Goal: Task Accomplishment & Management: Use online tool/utility

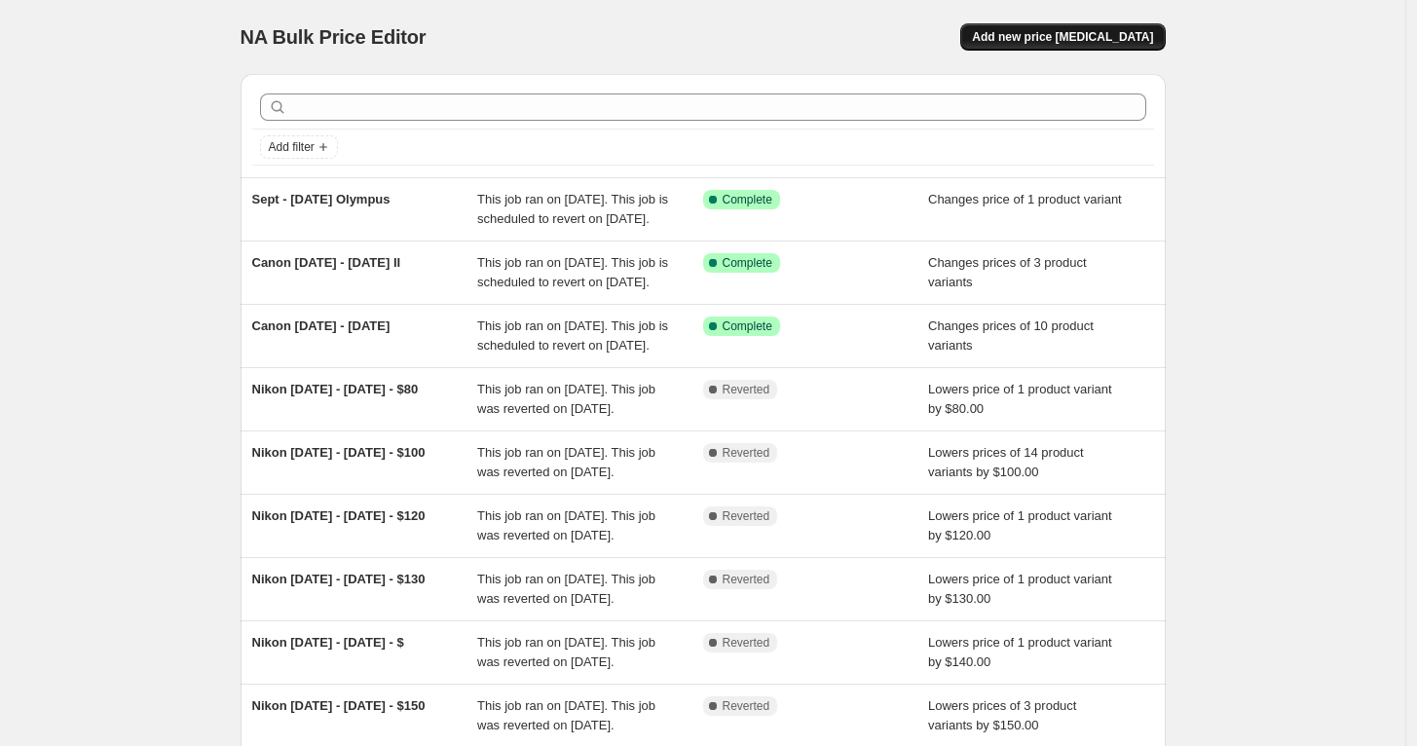
click at [1067, 39] on span "Add new price [MEDICAL_DATA]" at bounding box center [1062, 37] width 181 height 16
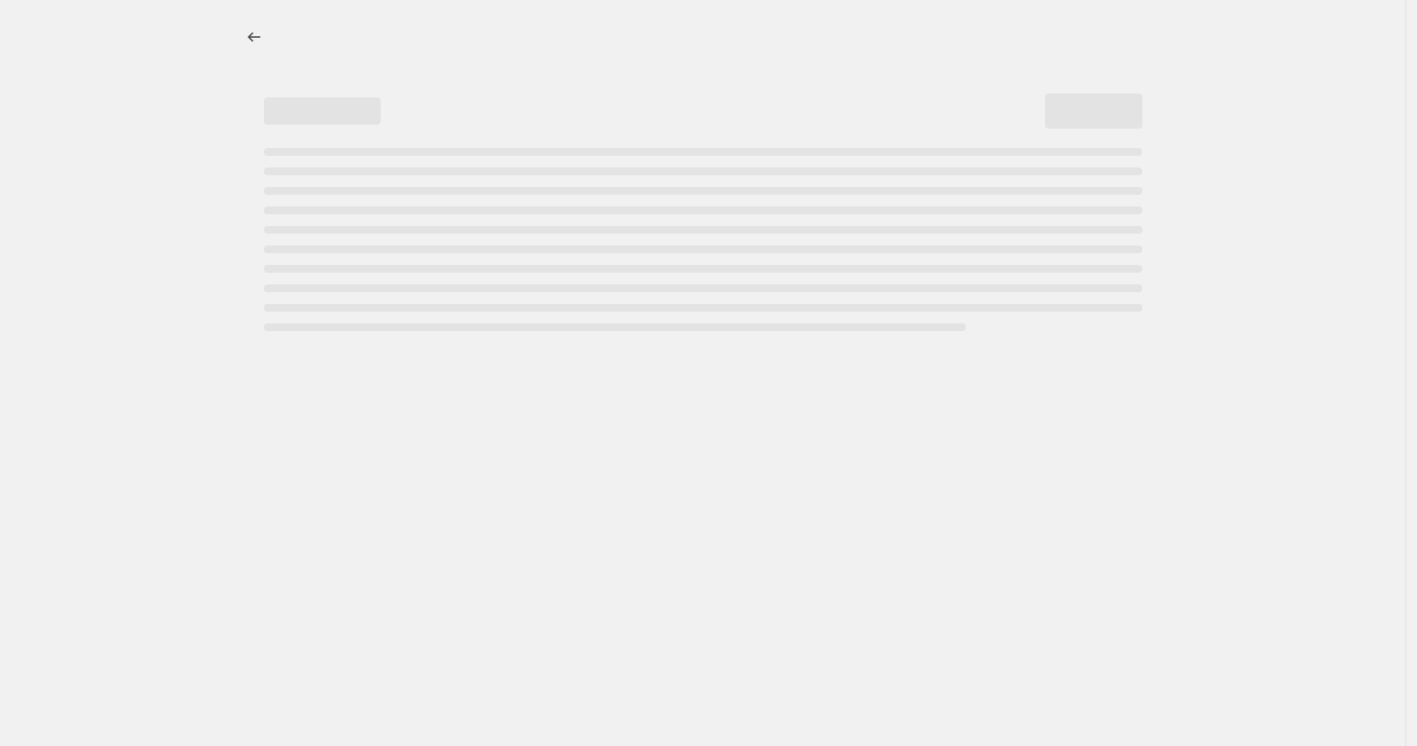
select select "percentage"
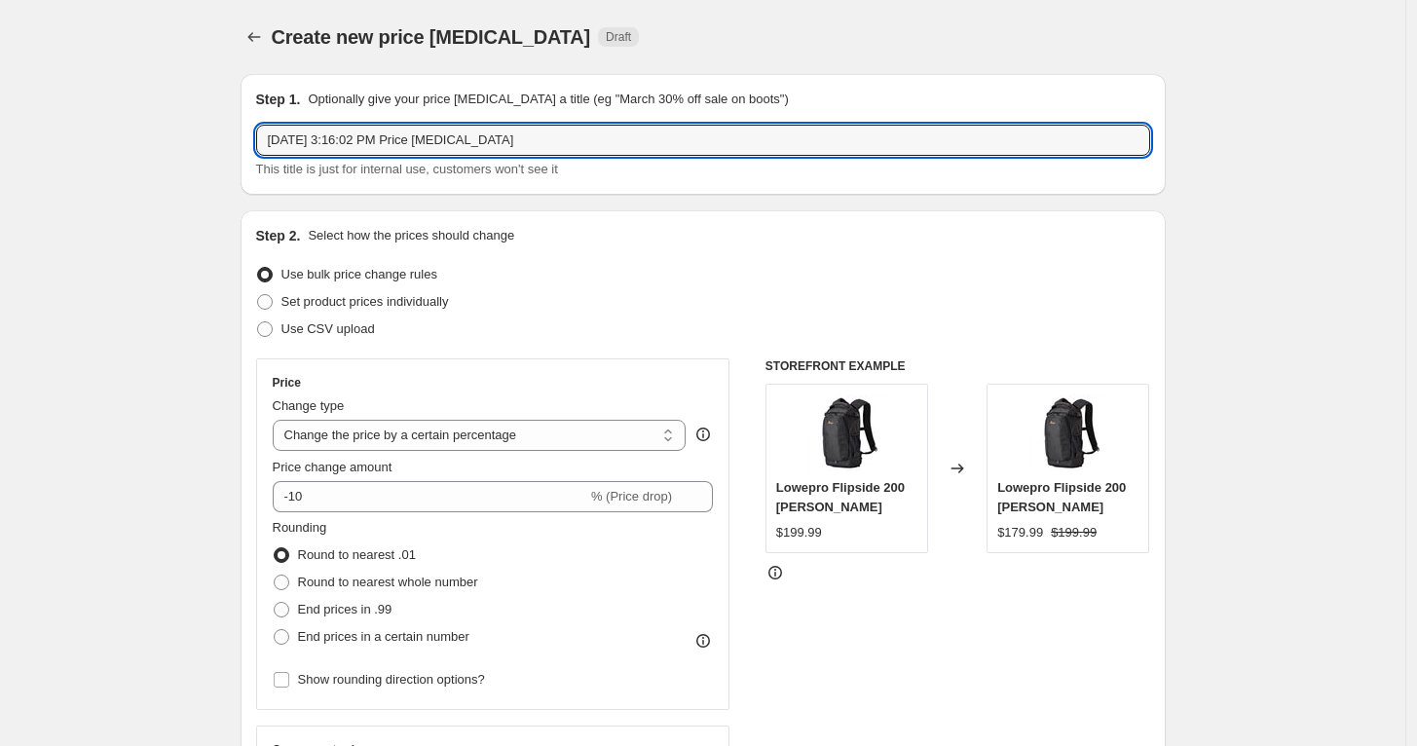
drag, startPoint x: 581, startPoint y: 133, endPoint x: 133, endPoint y: 104, distance: 448.9
type input "[DATE] - [DATE] Videndum (Manfrotto, [PERSON_NAME], Lowepro)"
click at [366, 298] on span "Set product prices individually" at bounding box center [364, 301] width 167 height 15
click at [258, 295] on input "Set product prices individually" at bounding box center [257, 294] width 1 height 1
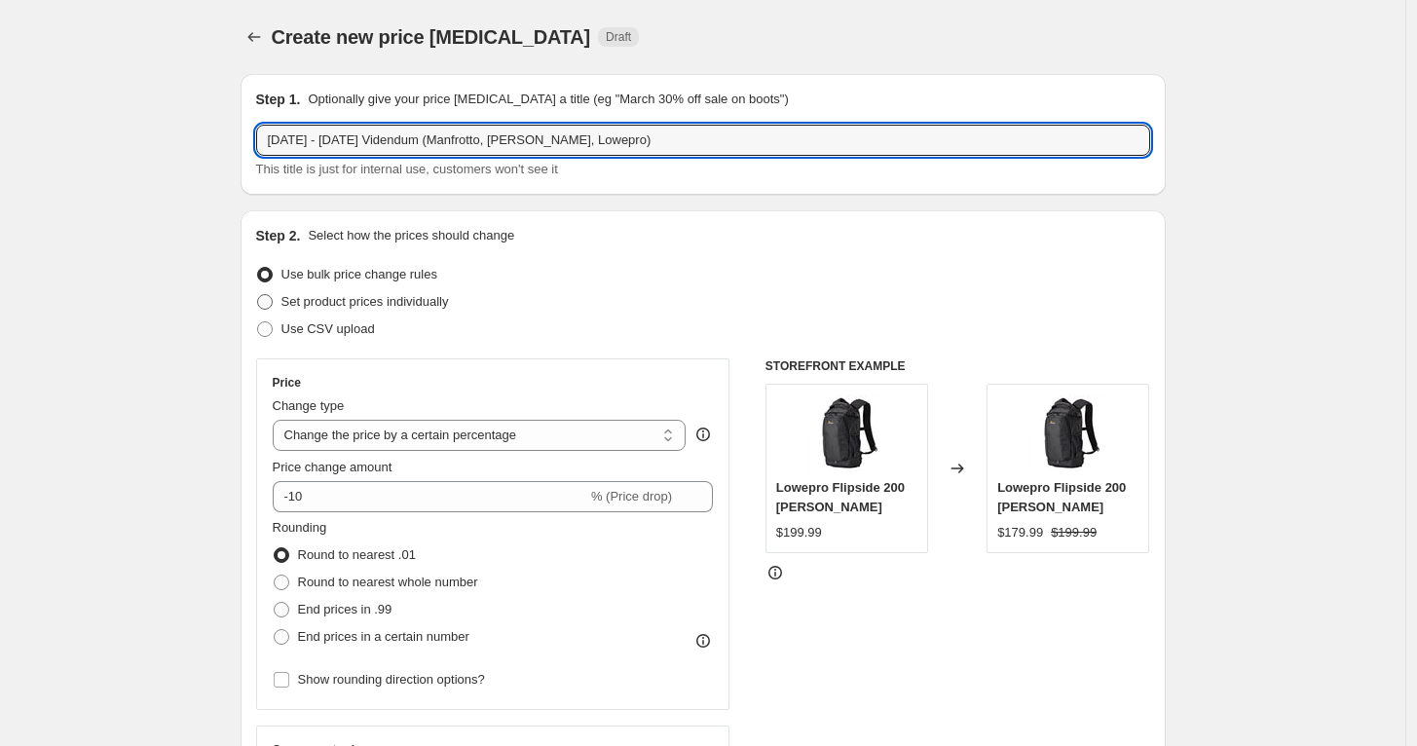
radio input "true"
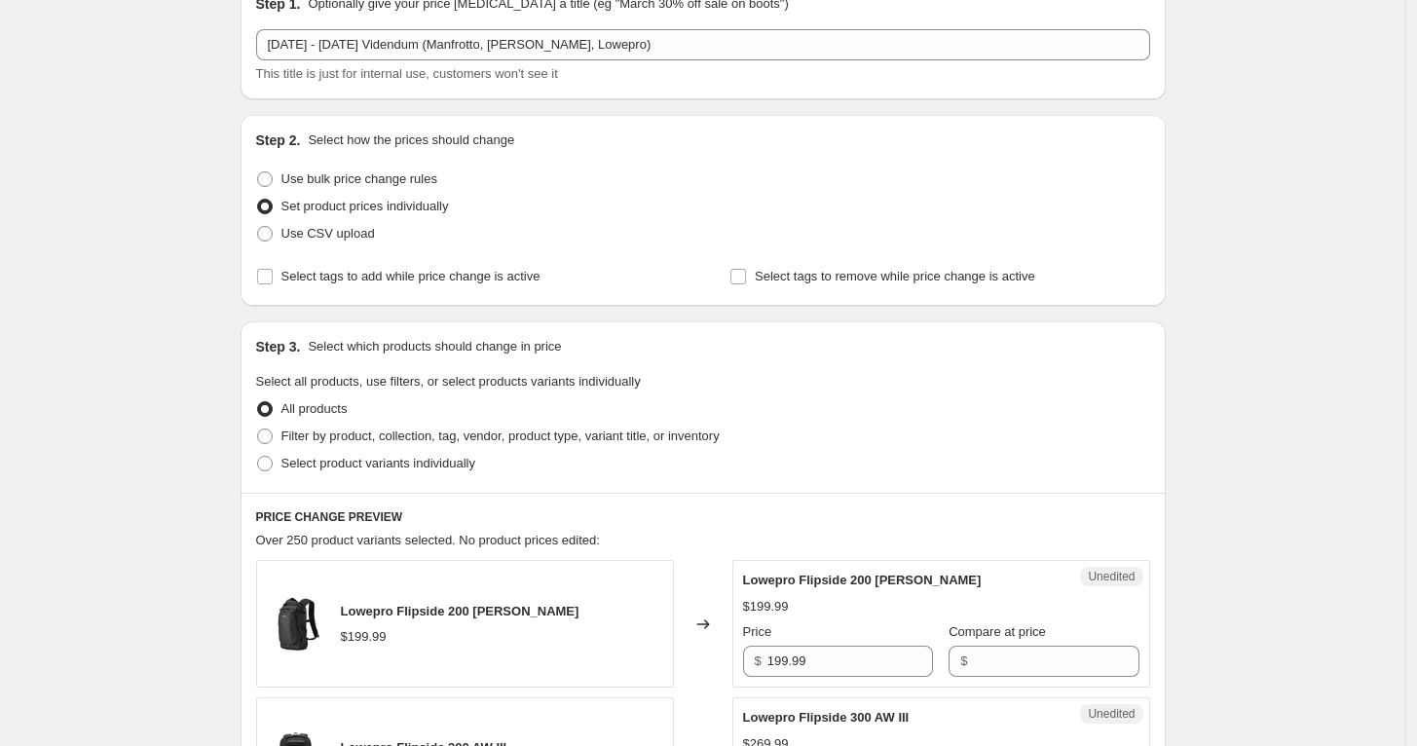
scroll to position [108, 0]
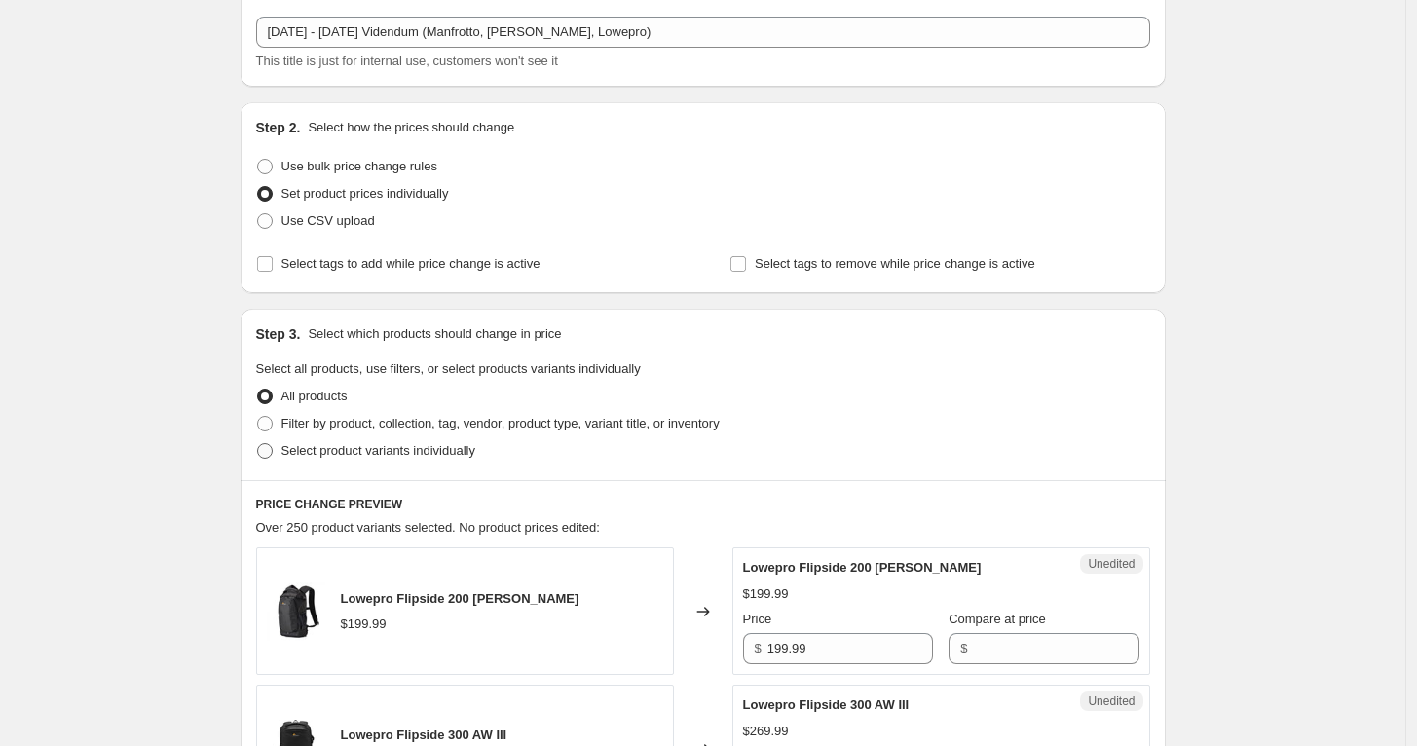
click at [339, 453] on span "Select product variants individually" at bounding box center [378, 450] width 194 height 15
click at [258, 444] on input "Select product variants individually" at bounding box center [257, 443] width 1 height 1
radio input "true"
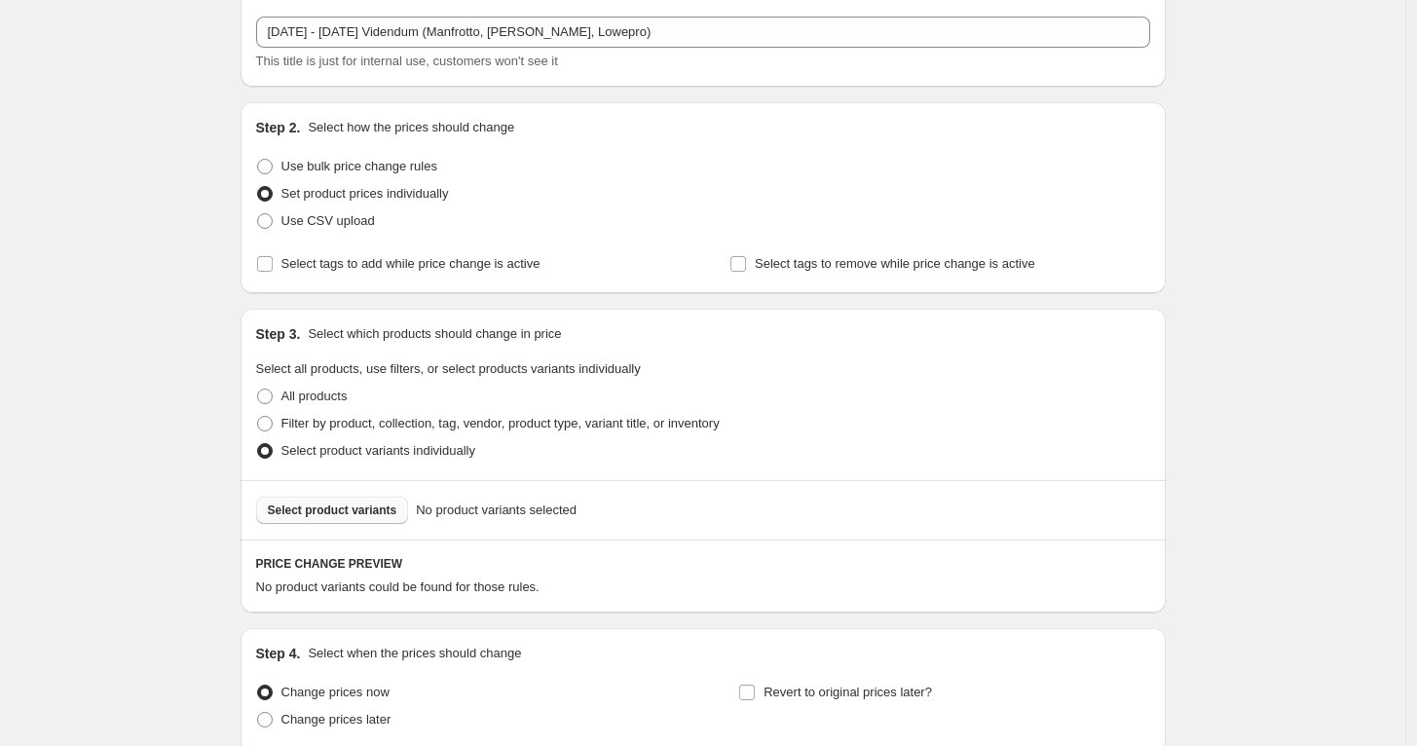
click at [335, 501] on button "Select product variants" at bounding box center [332, 510] width 153 height 27
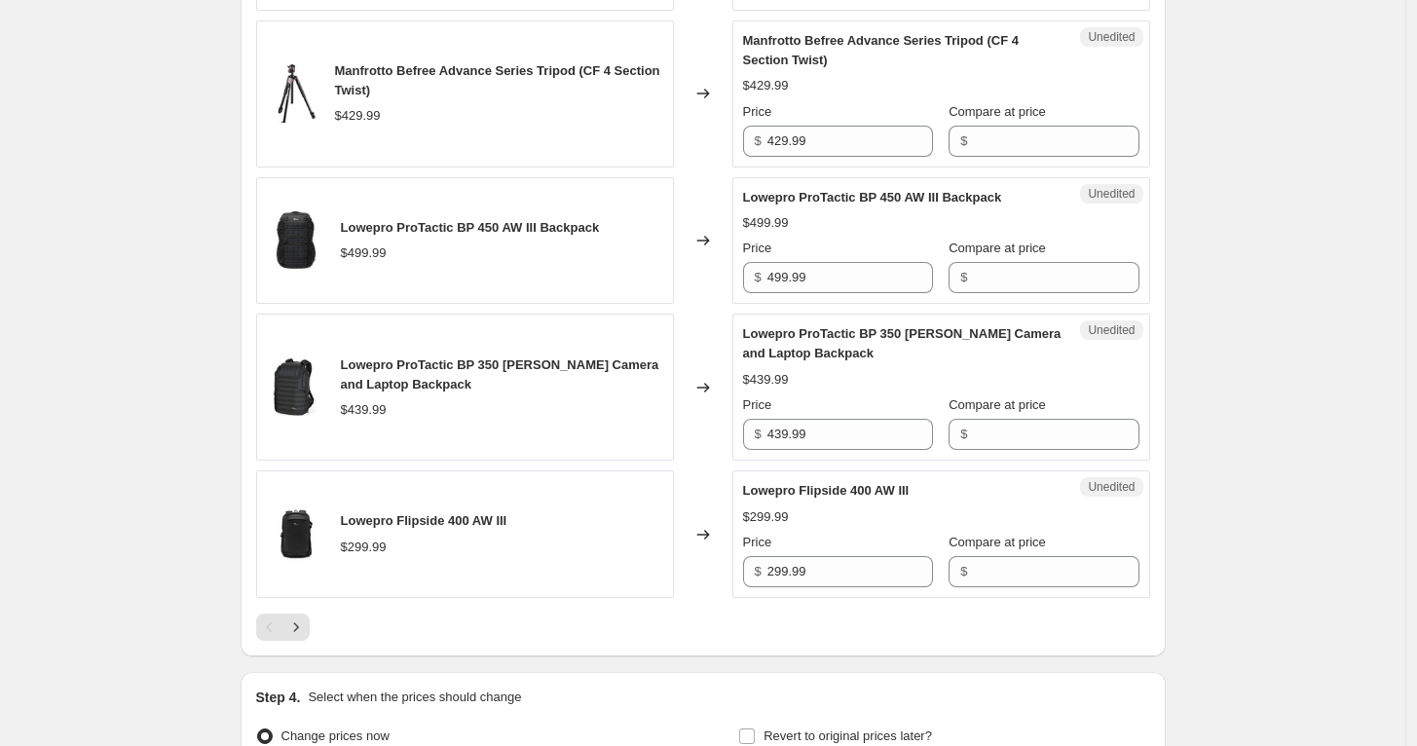
scroll to position [3138, 0]
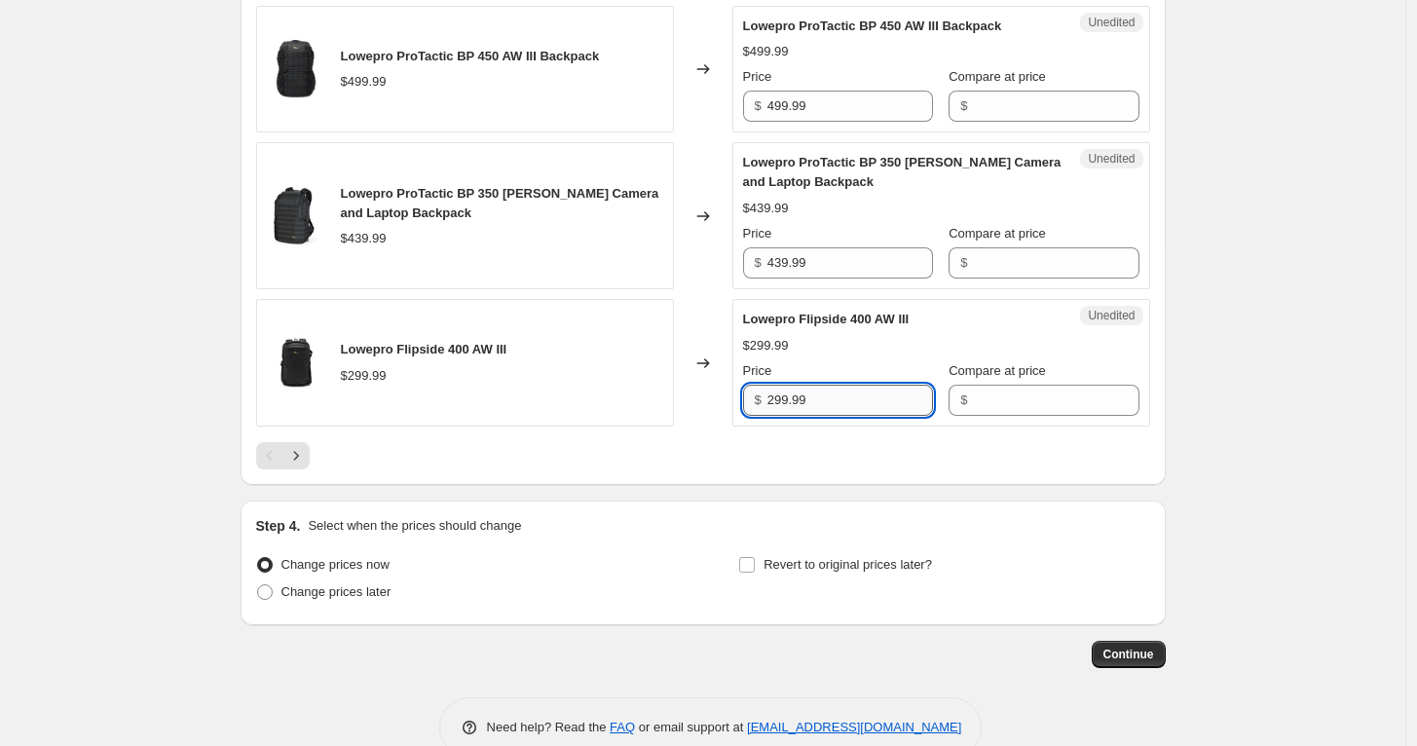
click at [842, 400] on input "299.99" at bounding box center [850, 400] width 166 height 31
type input "299.99"
click at [1034, 396] on input "Compare at price" at bounding box center [1056, 400] width 166 height 31
paste input "299.99"
type input "299.99"
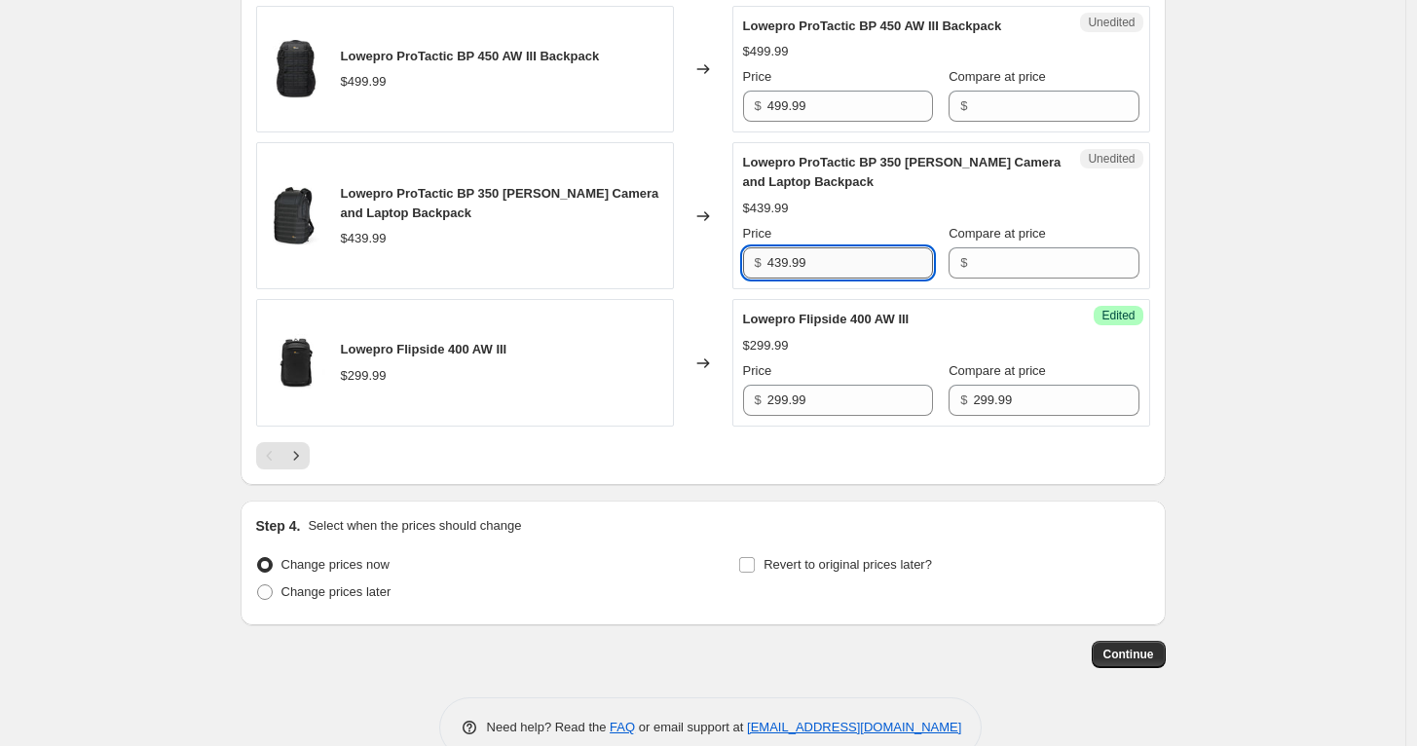
click at [840, 267] on input "439.99" at bounding box center [850, 262] width 166 height 31
type input "439.99"
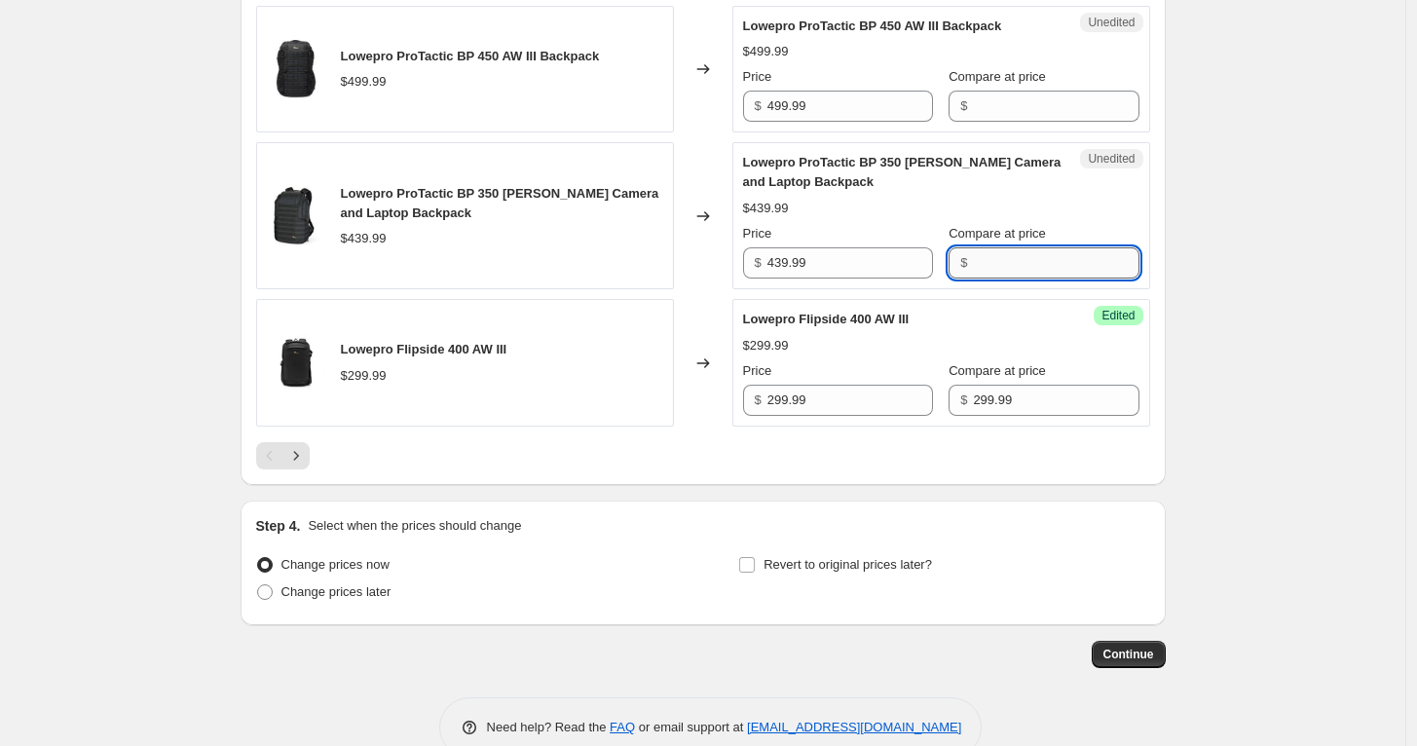
click at [1000, 256] on input "Compare at price" at bounding box center [1056, 262] width 166 height 31
paste input "439.99"
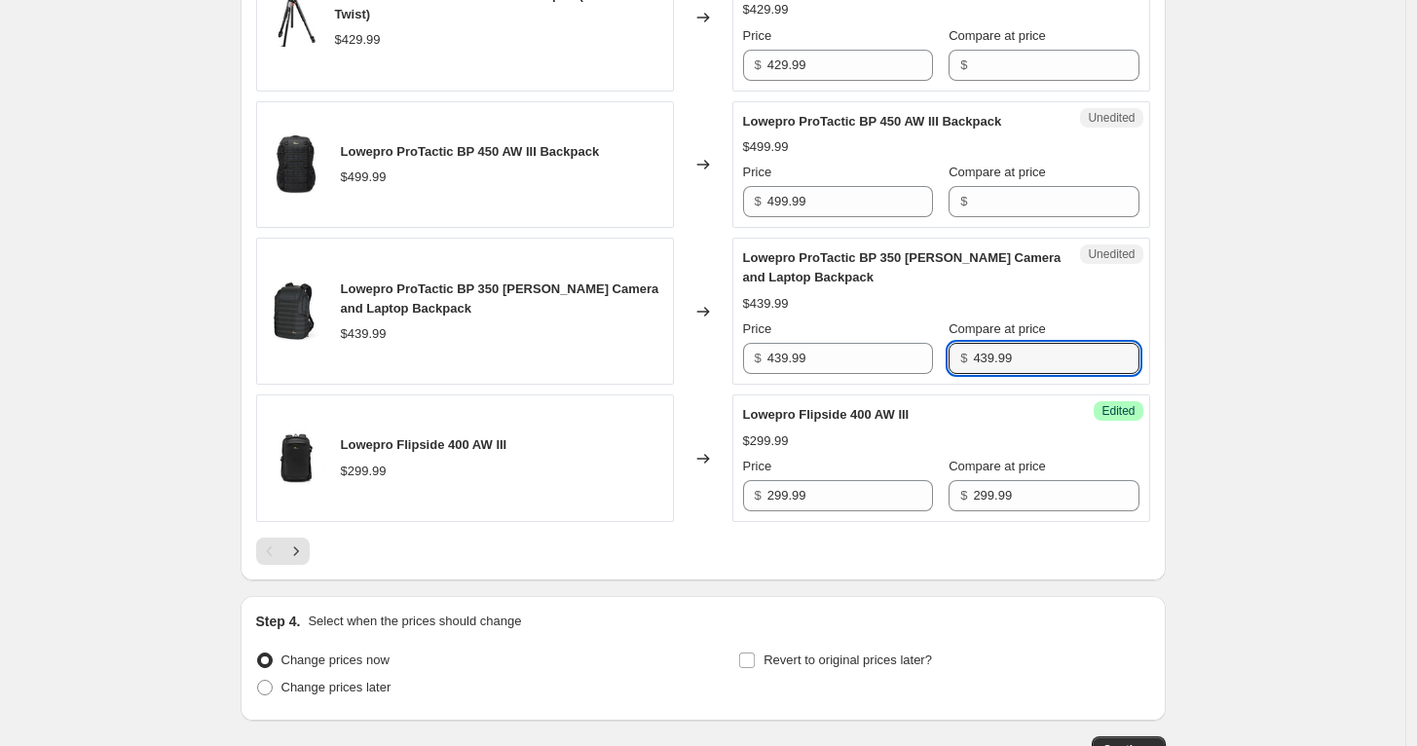
scroll to position [3029, 0]
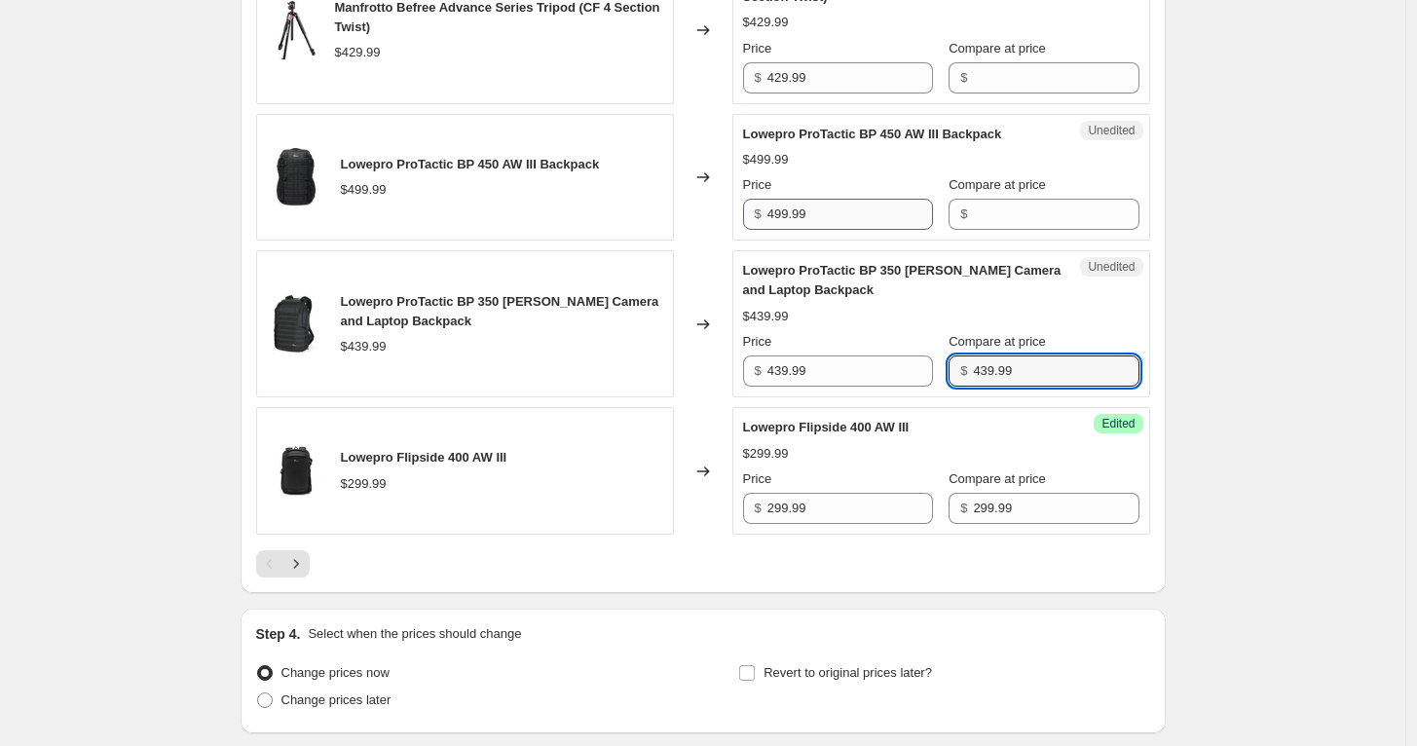
type input "439.99"
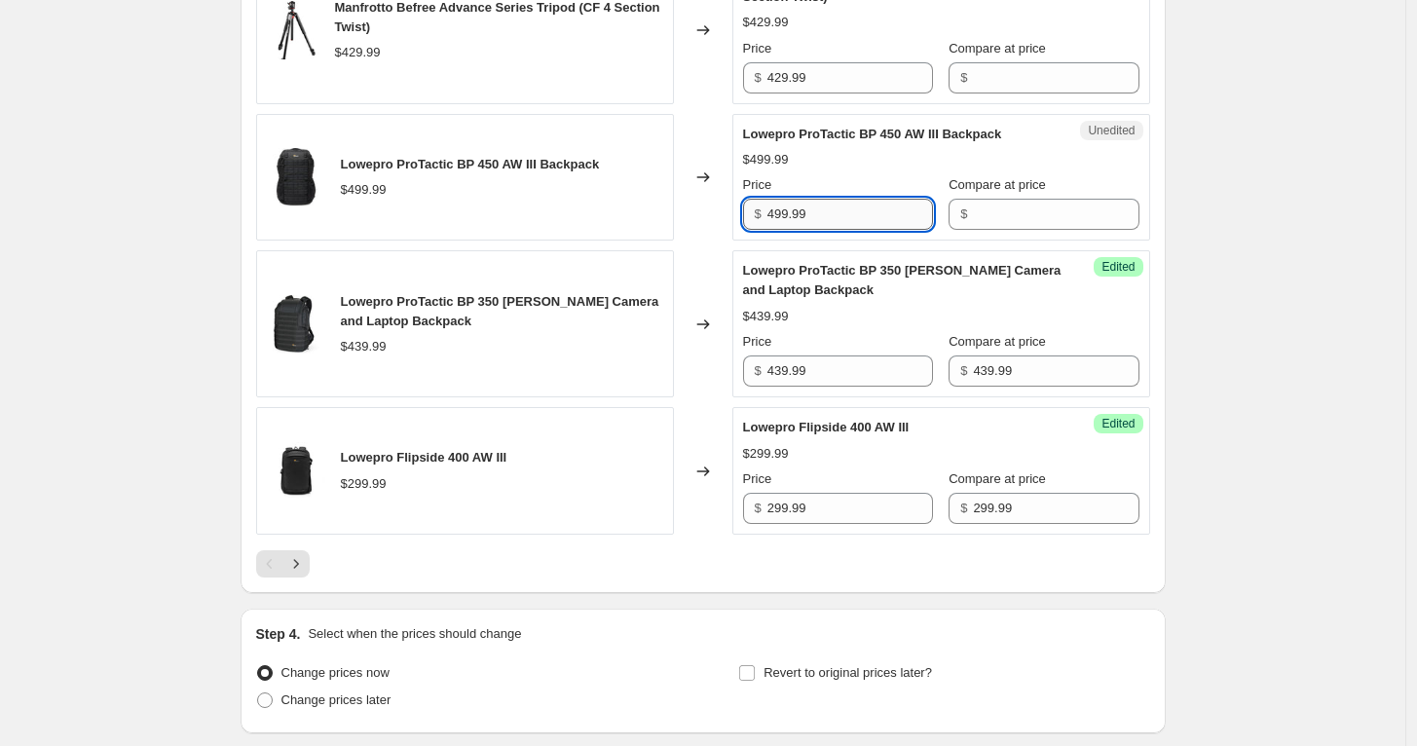
click at [835, 214] on input "499.99" at bounding box center [850, 214] width 166 height 31
type input "499.99"
drag, startPoint x: 1013, startPoint y: 209, endPoint x: 988, endPoint y: 204, distance: 24.8
click at [1013, 209] on input "Compare at price" at bounding box center [1056, 214] width 166 height 31
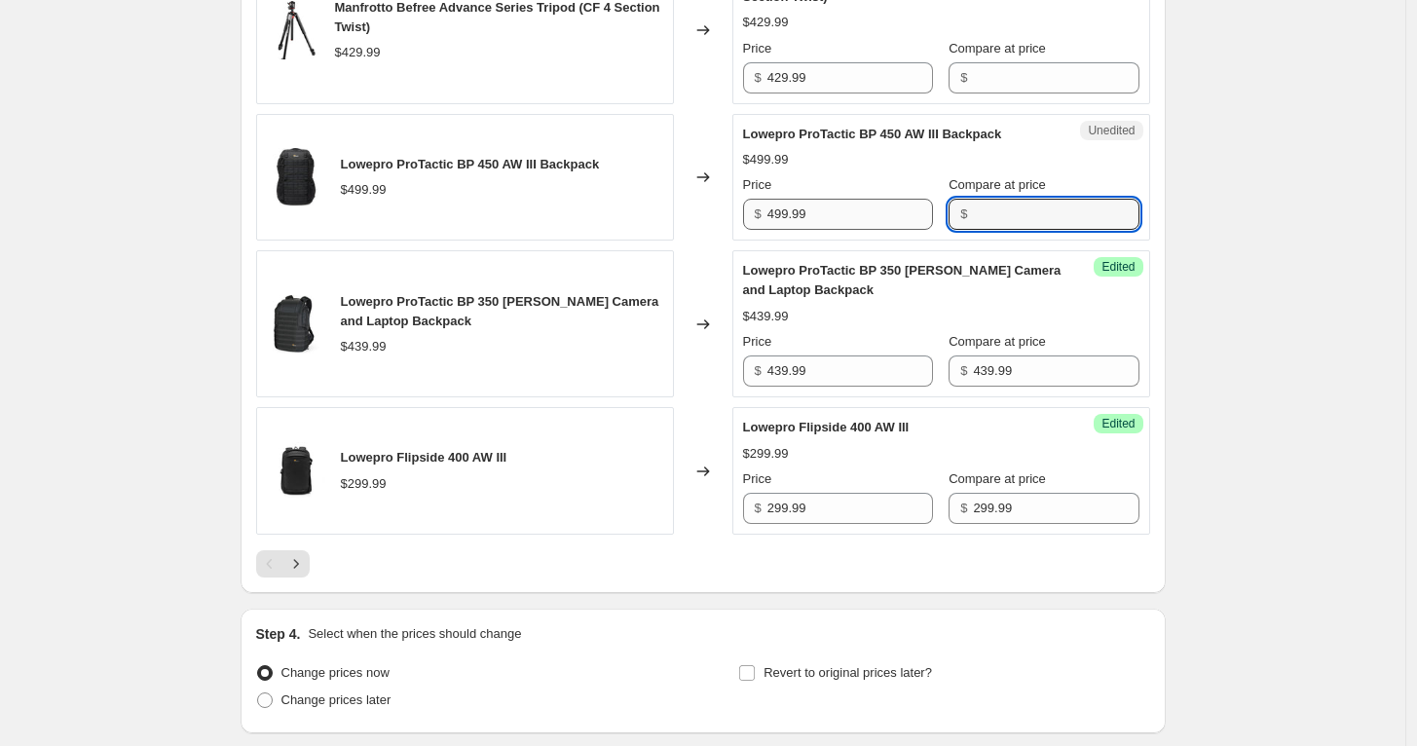
paste input "499.99"
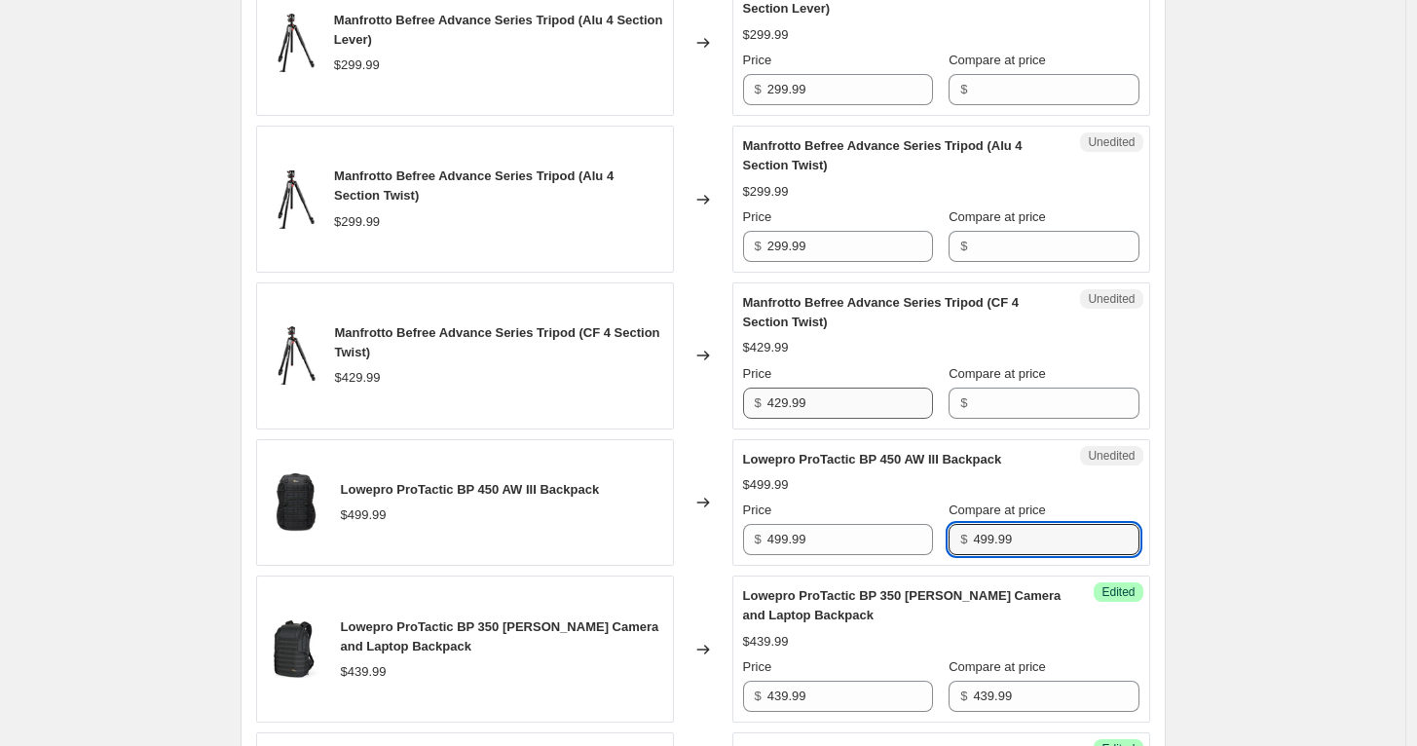
type input "499.99"
click at [850, 392] on input "429.99" at bounding box center [850, 403] width 166 height 31
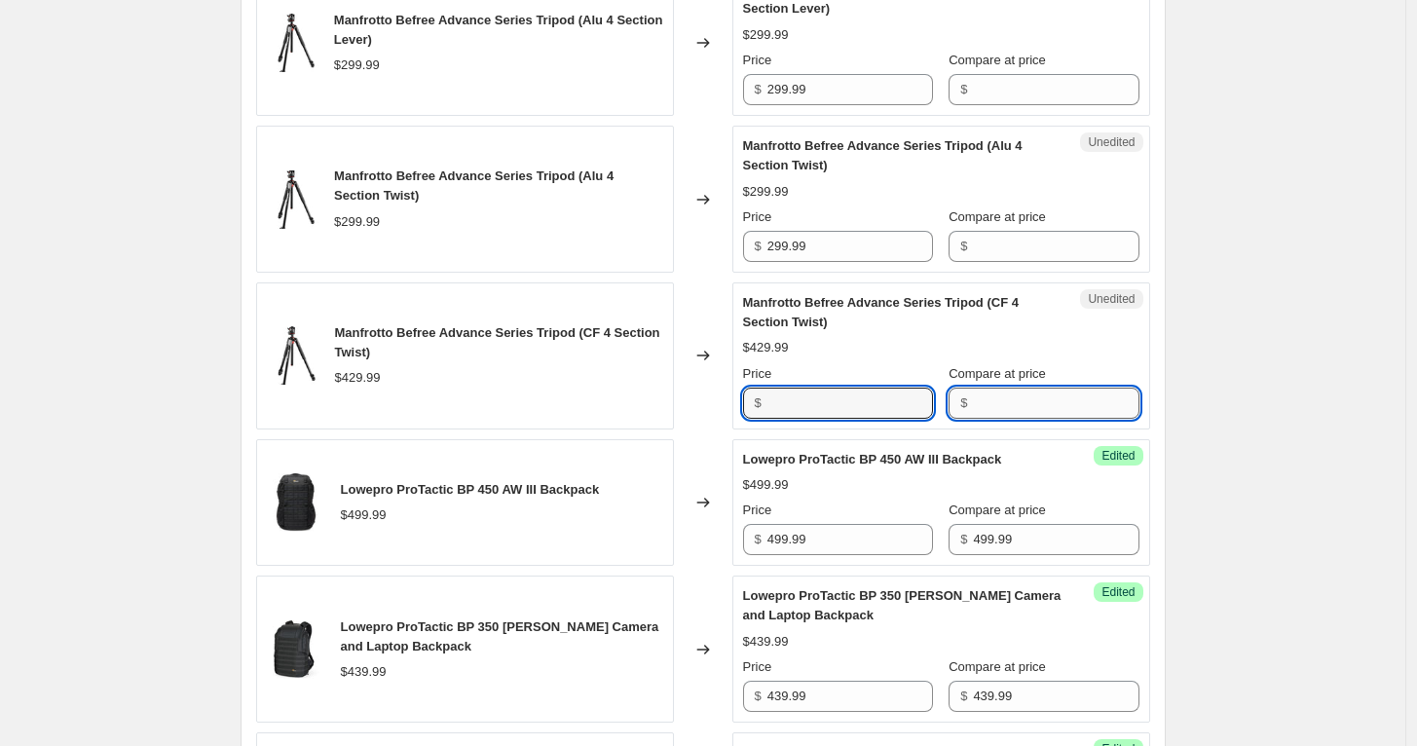
type input "429.99"
click at [1005, 392] on input "Compare at price" at bounding box center [1056, 403] width 166 height 31
paste input "429.99"
type input "429.99"
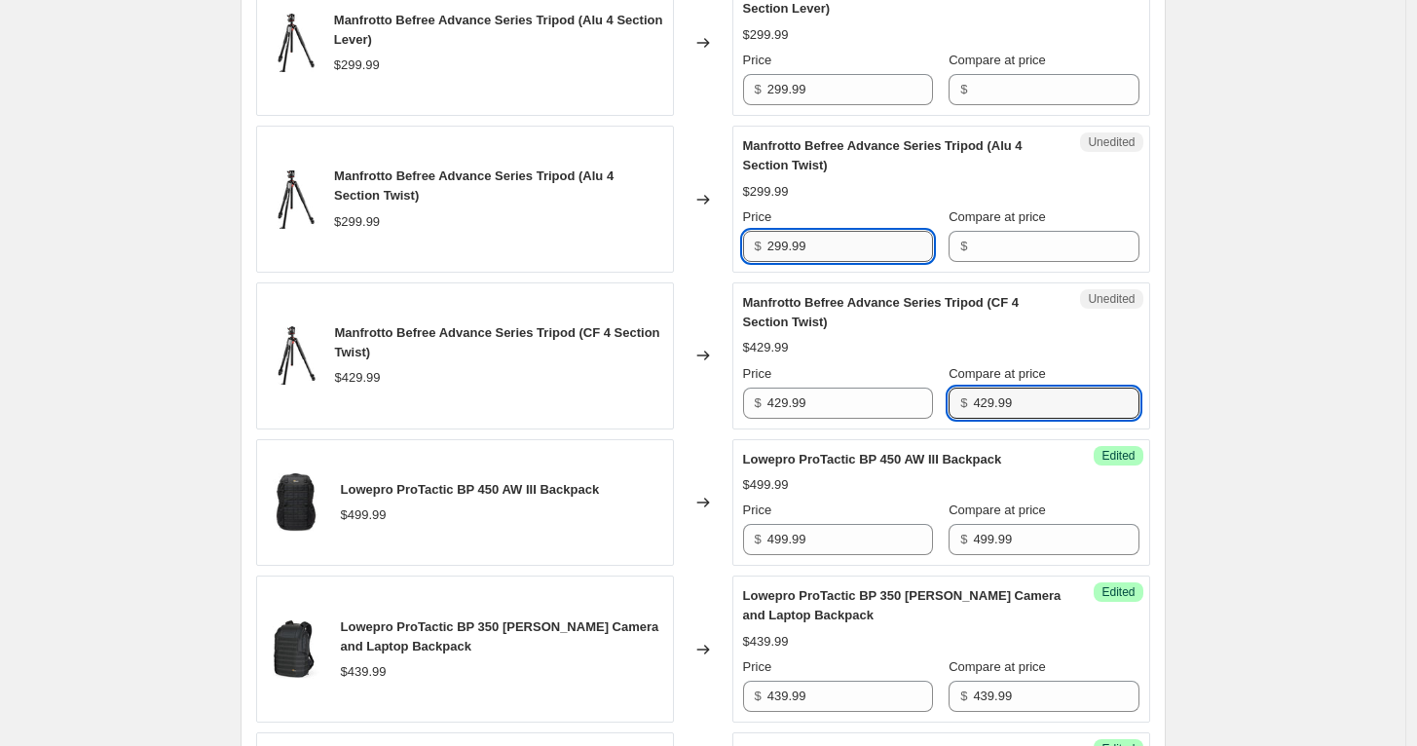
click at [848, 241] on input "299.99" at bounding box center [850, 246] width 166 height 31
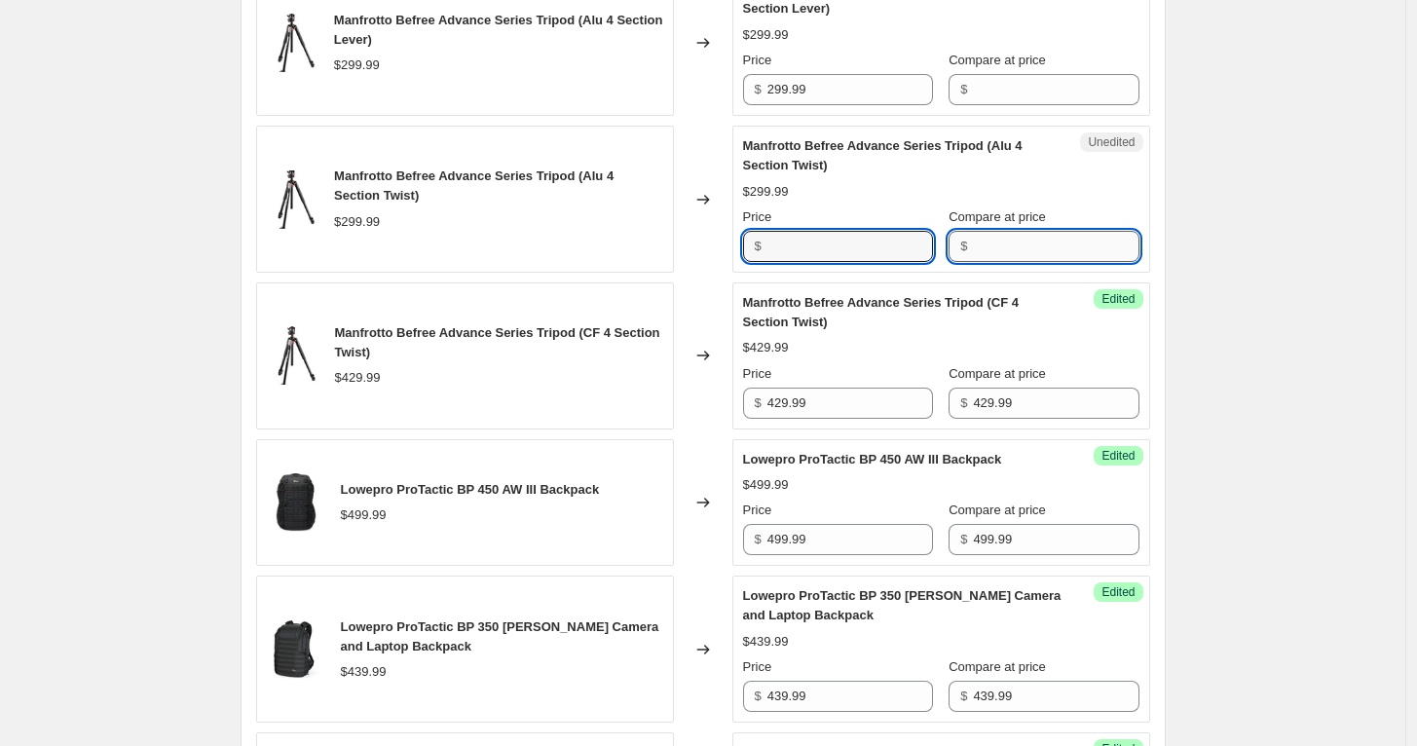
type input "299.99"
click at [991, 233] on input "Compare at price" at bounding box center [1056, 246] width 166 height 31
paste input "299.99"
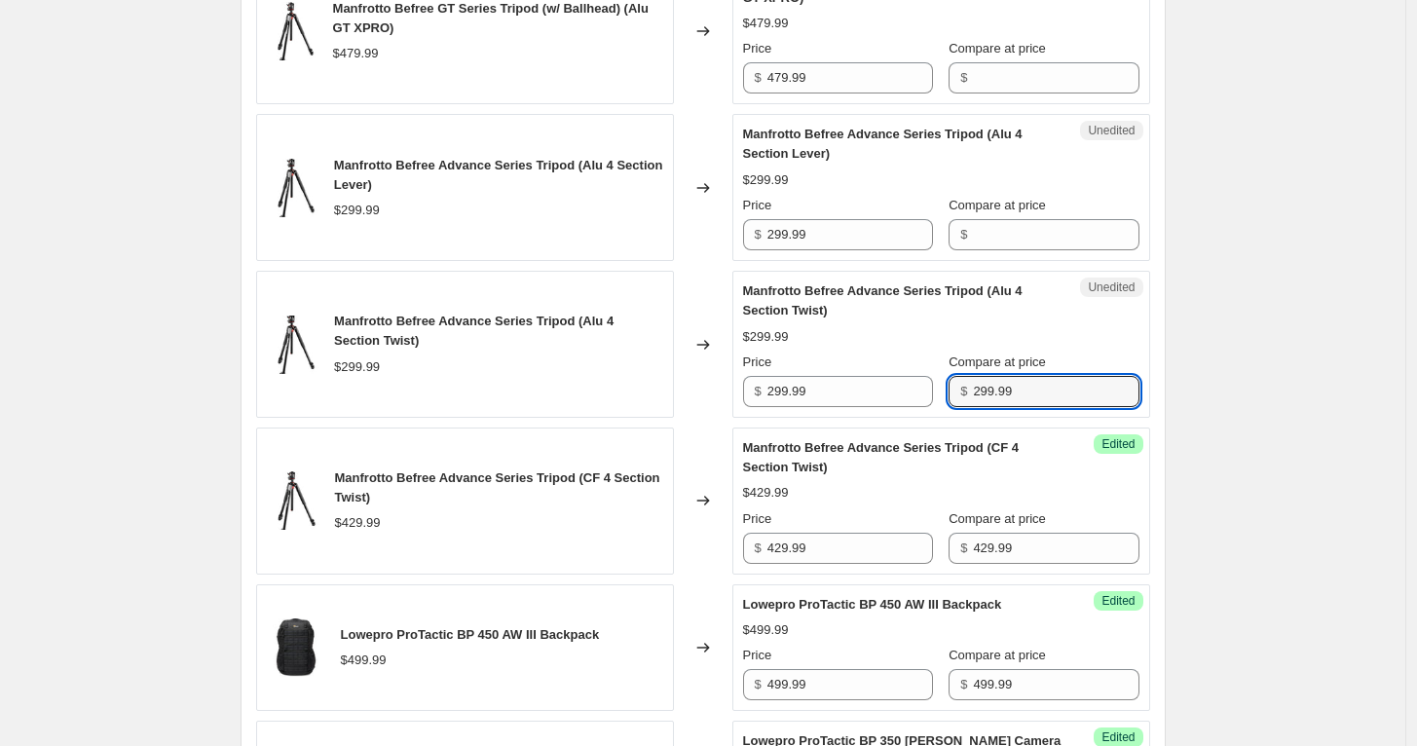
scroll to position [2488, 0]
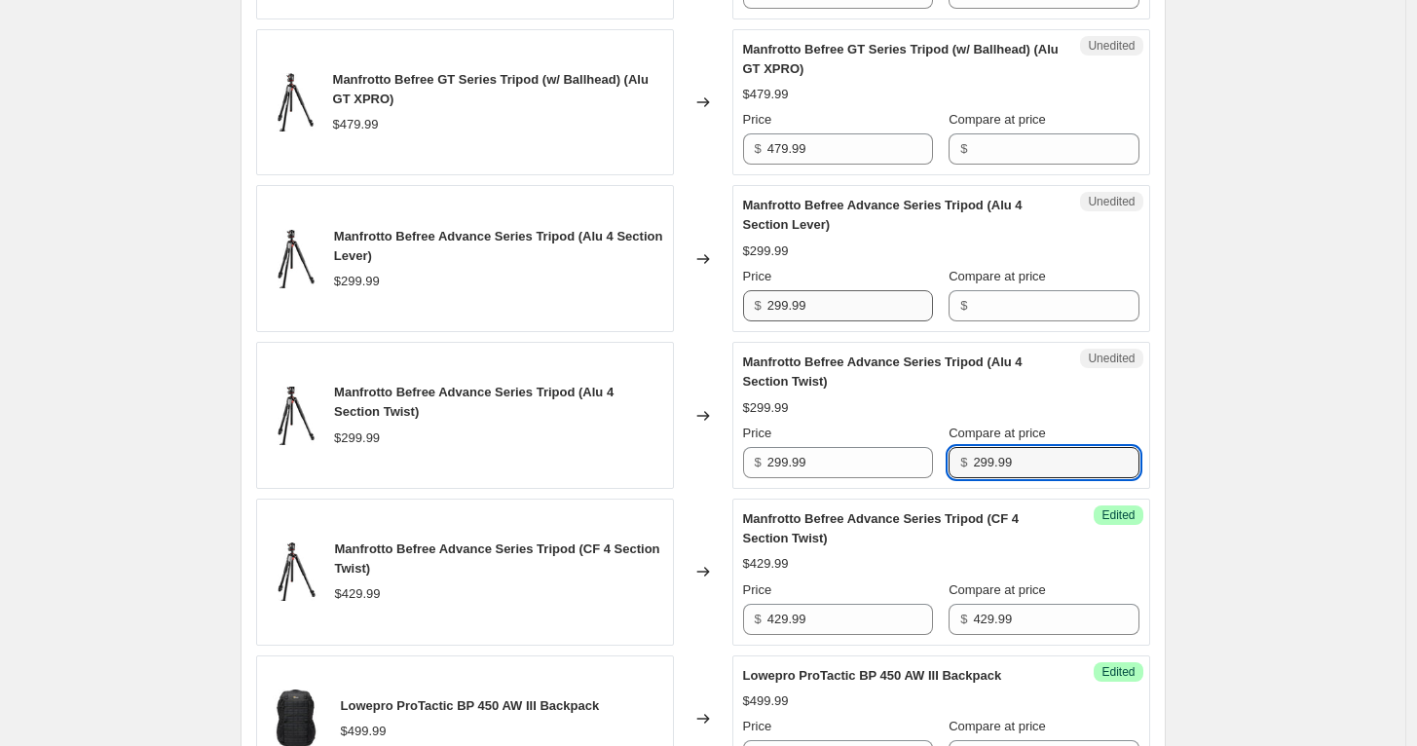
type input "299.99"
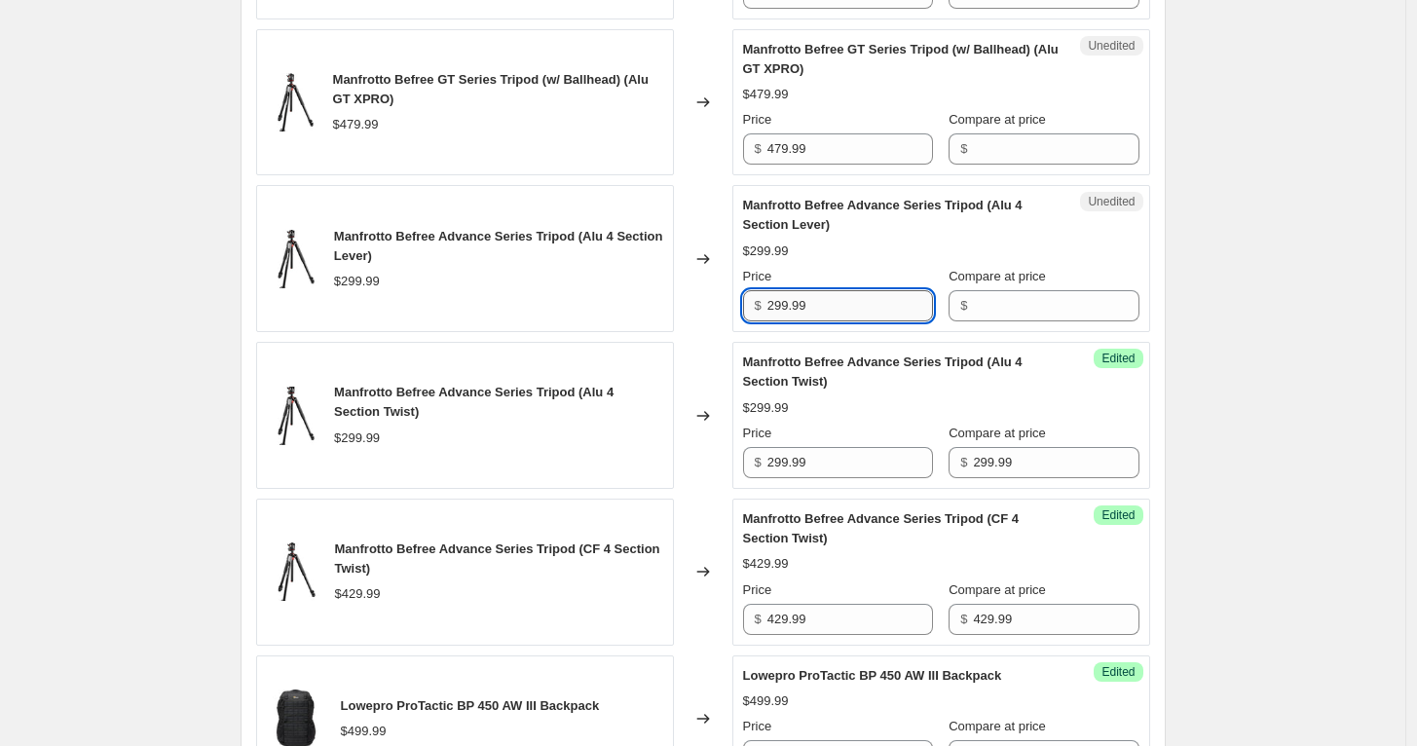
click at [844, 300] on input "299.99" at bounding box center [850, 305] width 166 height 31
type input "299.99"
drag, startPoint x: 993, startPoint y: 294, endPoint x: 928, endPoint y: 284, distance: 66.0
click at [993, 294] on input "Compare at price" at bounding box center [1056, 305] width 166 height 31
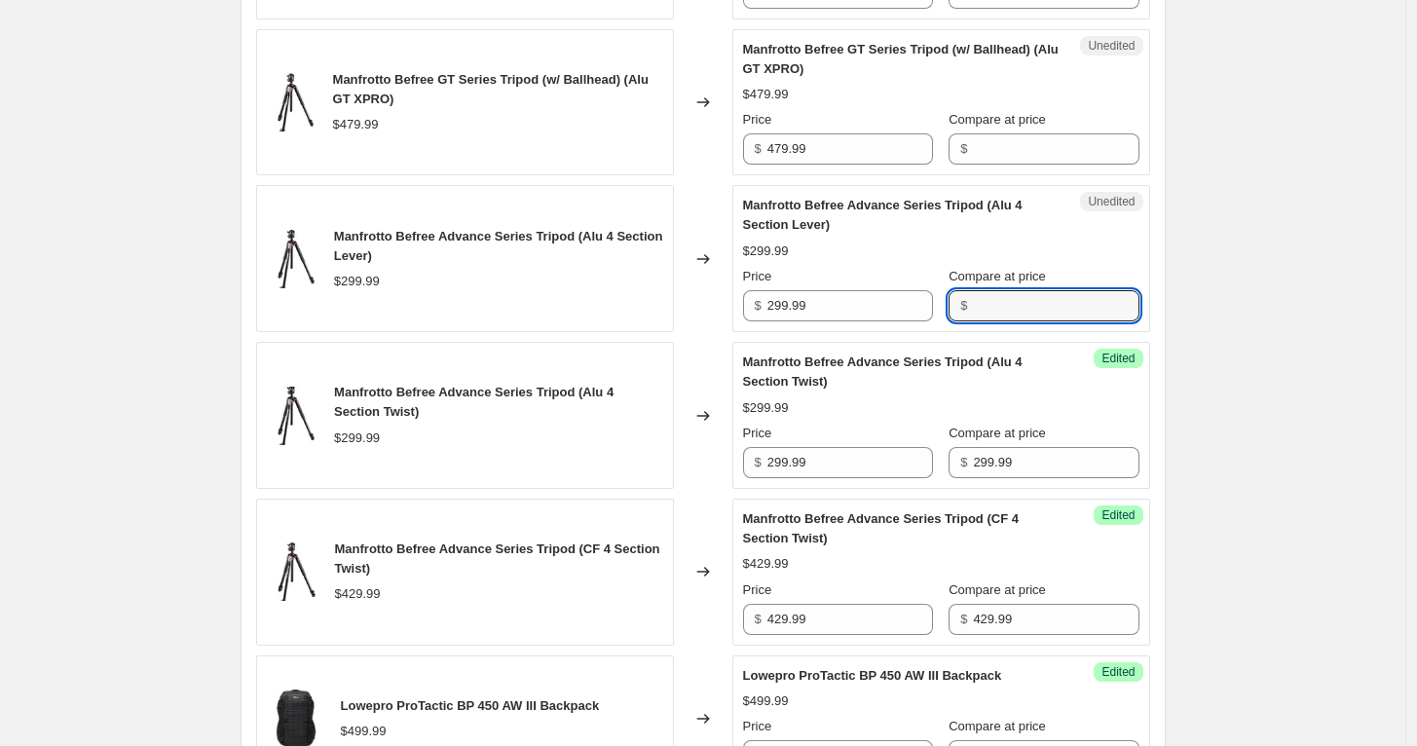
paste input "299.99"
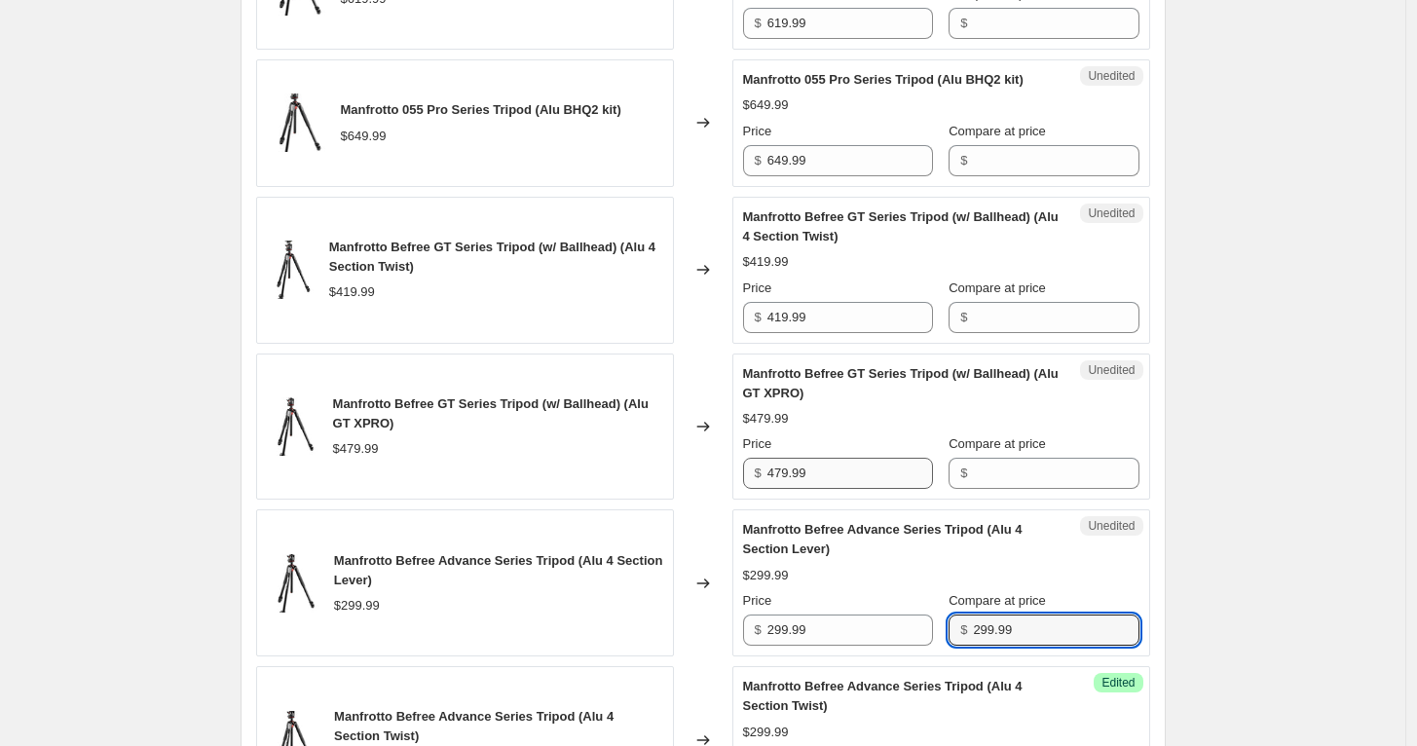
type input "299.99"
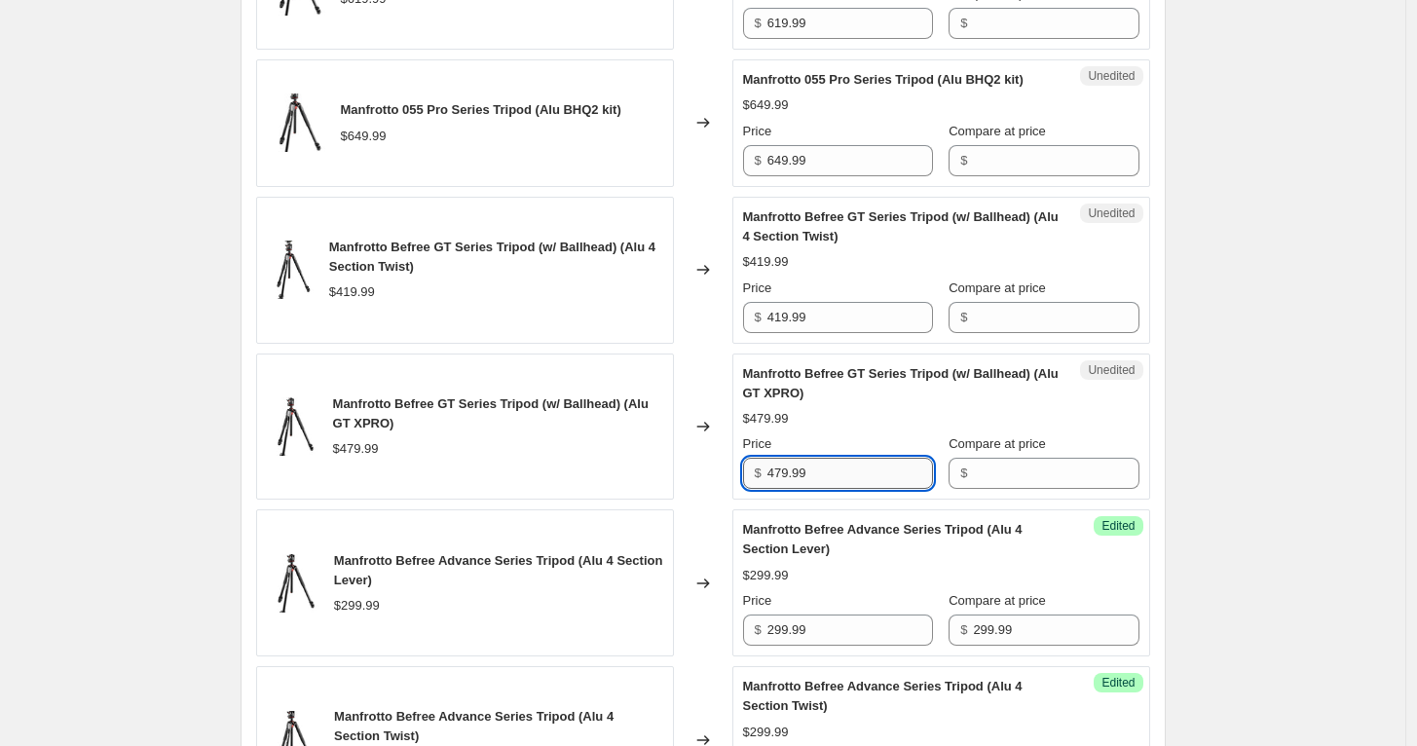
click at [834, 469] on input "479.99" at bounding box center [850, 473] width 166 height 31
type input "479.99"
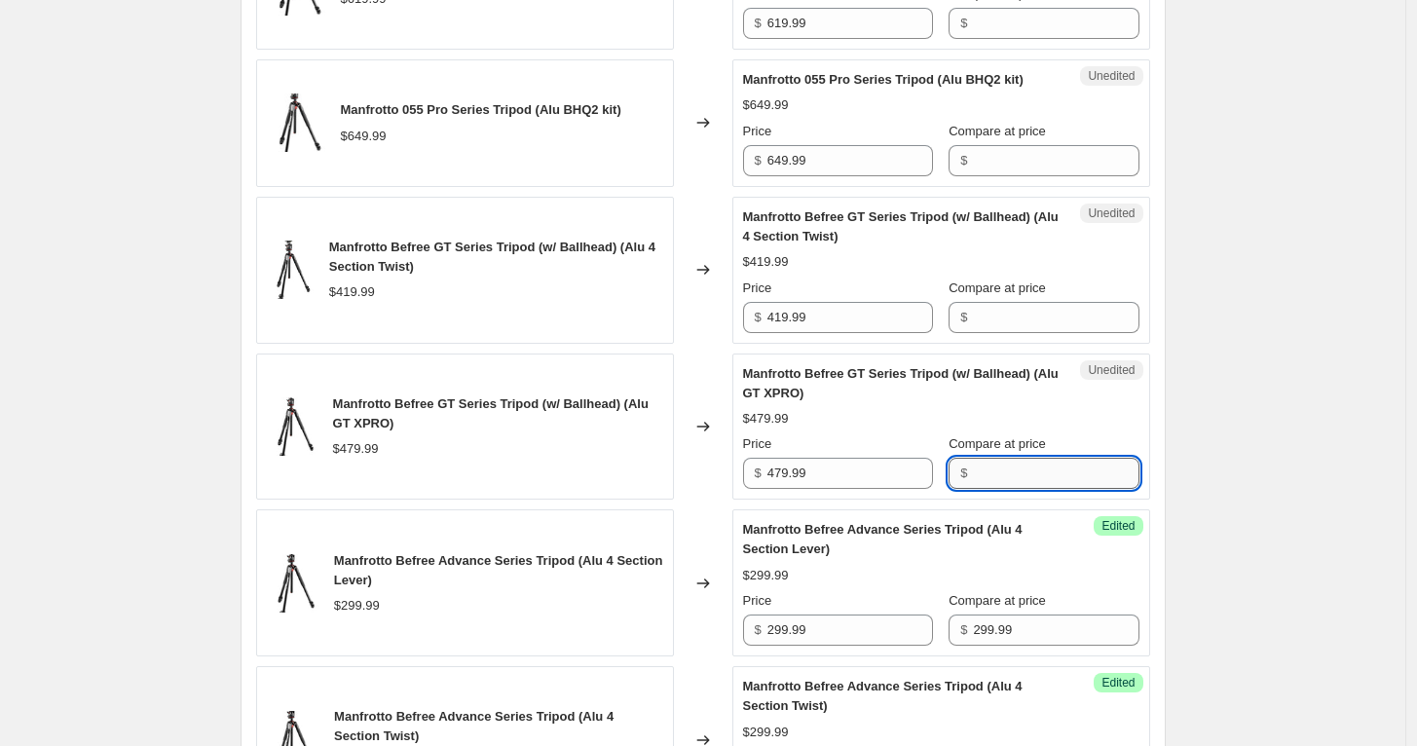
drag, startPoint x: 1006, startPoint y: 468, endPoint x: 990, endPoint y: 455, distance: 20.7
click at [1006, 468] on input "Compare at price" at bounding box center [1056, 473] width 166 height 31
paste input "479.99"
type input "479.99"
click at [866, 314] on input "419.99" at bounding box center [850, 317] width 166 height 31
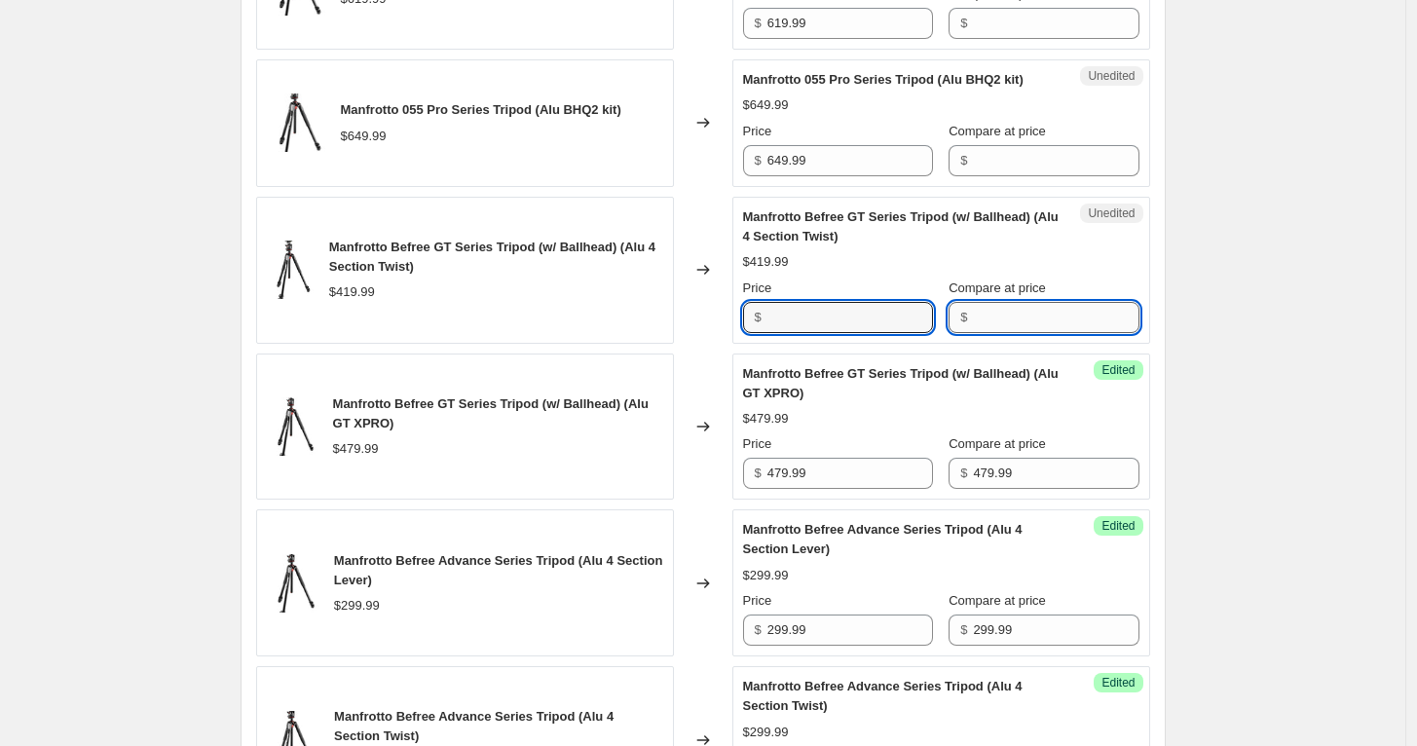
type input "419.99"
click at [1009, 316] on input "Compare at price" at bounding box center [1056, 317] width 166 height 31
paste input "419.99"
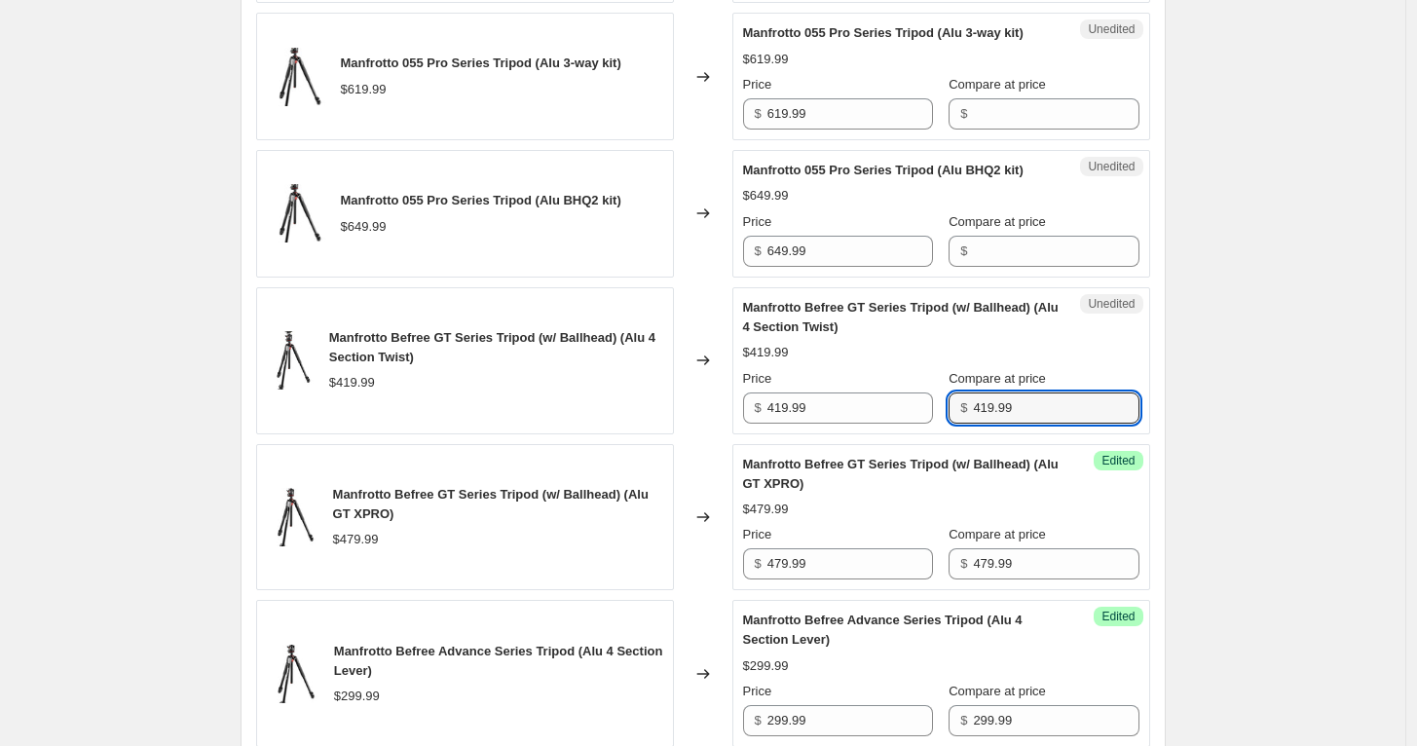
scroll to position [2056, 0]
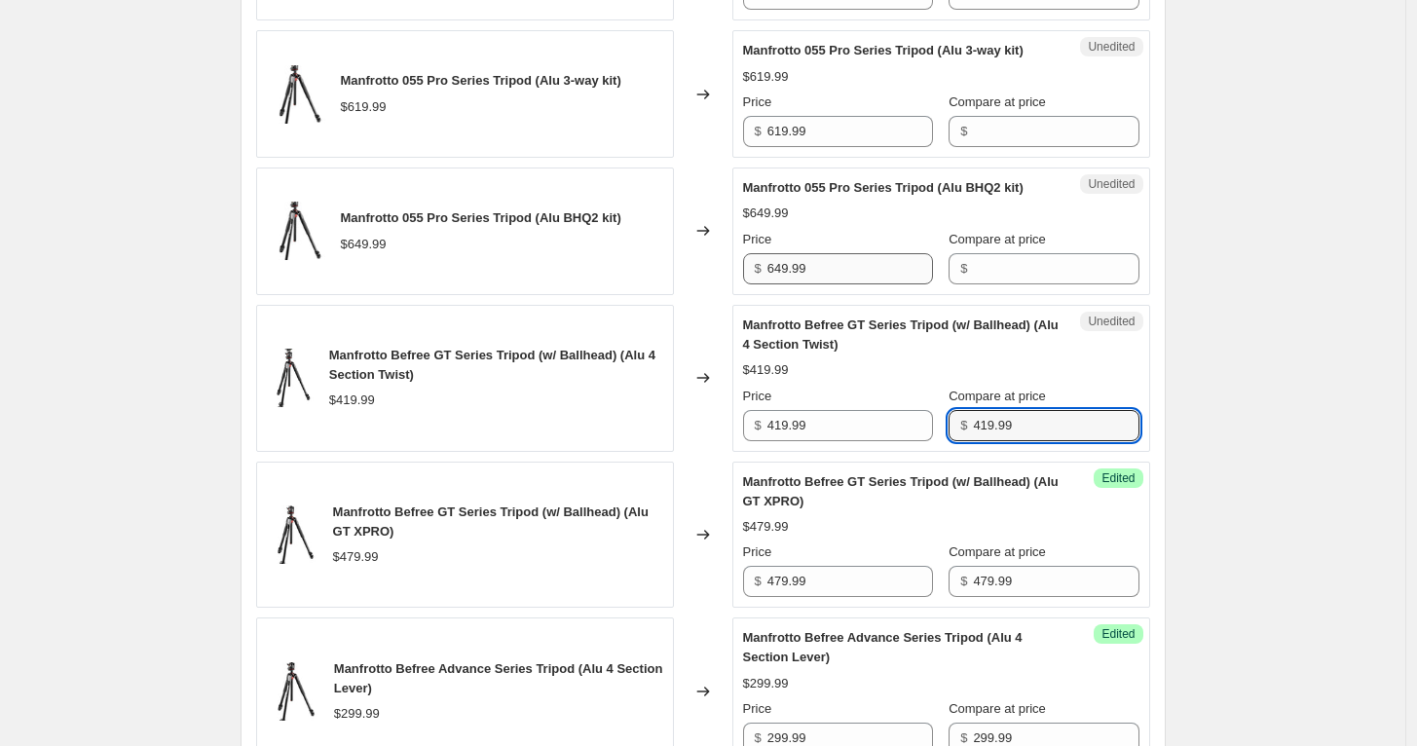
type input "419.99"
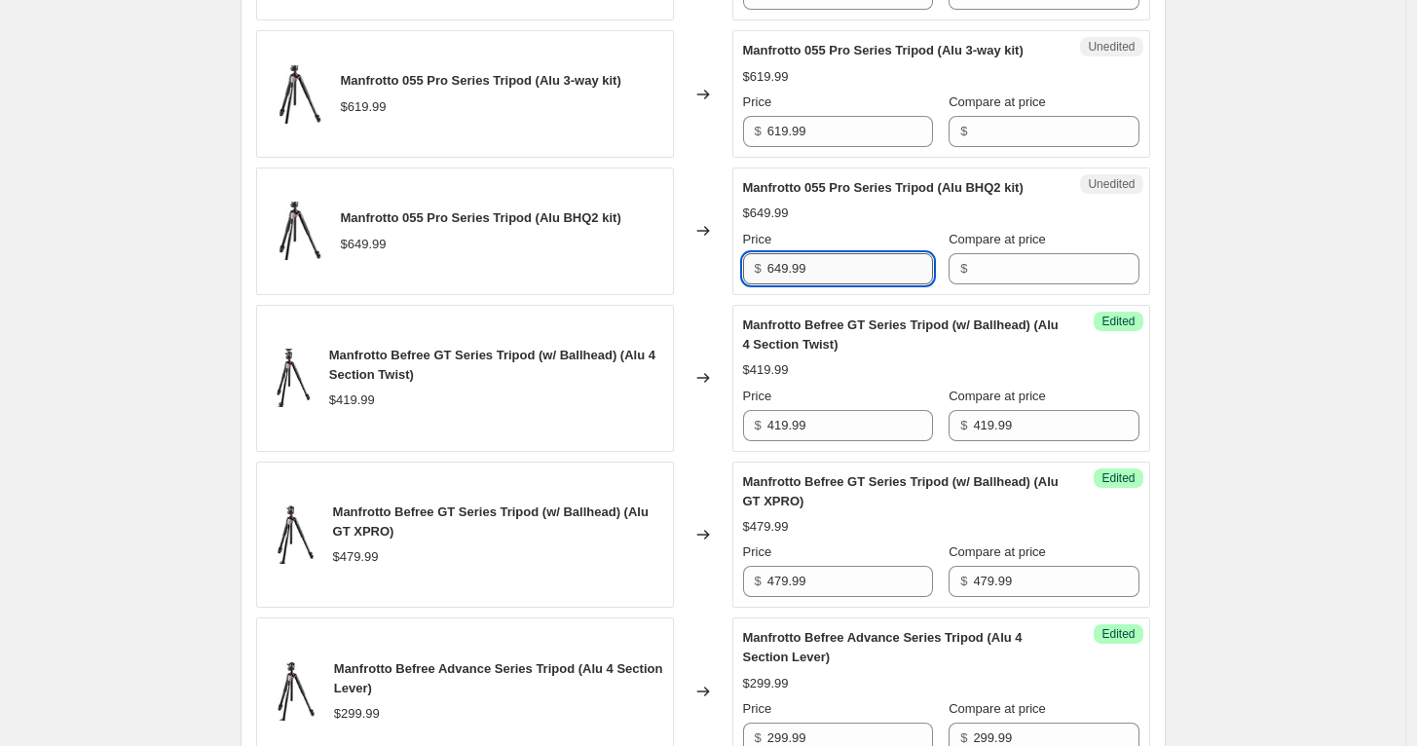
click at [850, 266] on input "649.99" at bounding box center [850, 268] width 166 height 31
type input "649.99"
click at [1010, 262] on input "Compare at price" at bounding box center [1056, 268] width 166 height 31
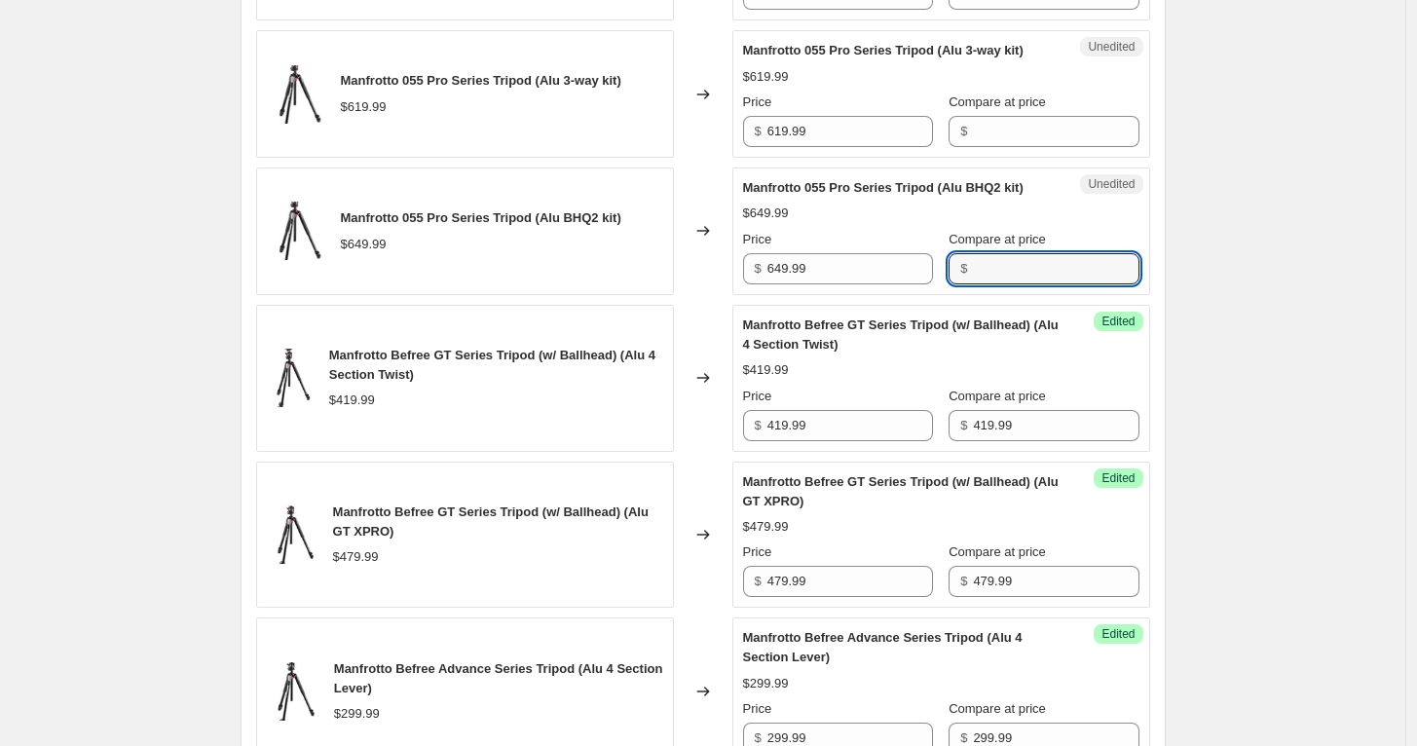
paste input "649.99"
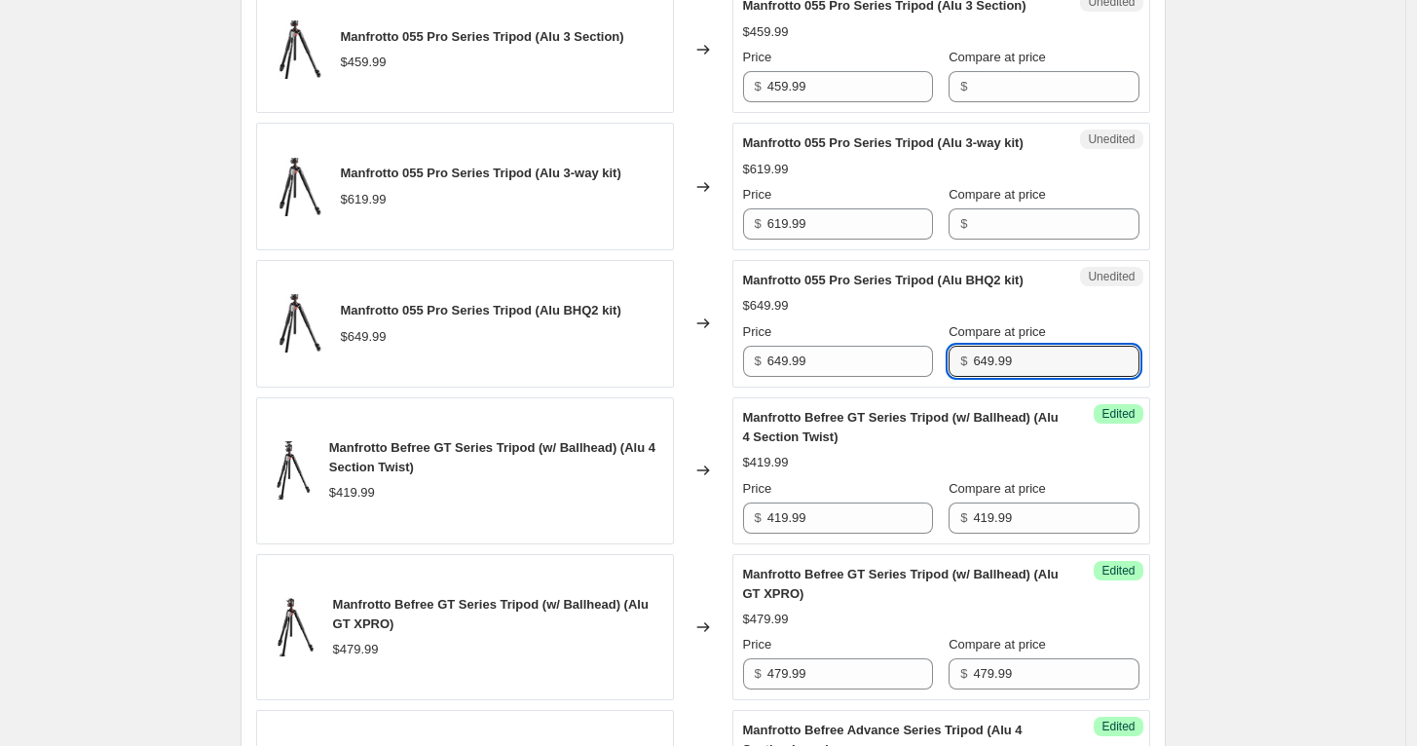
scroll to position [1948, 0]
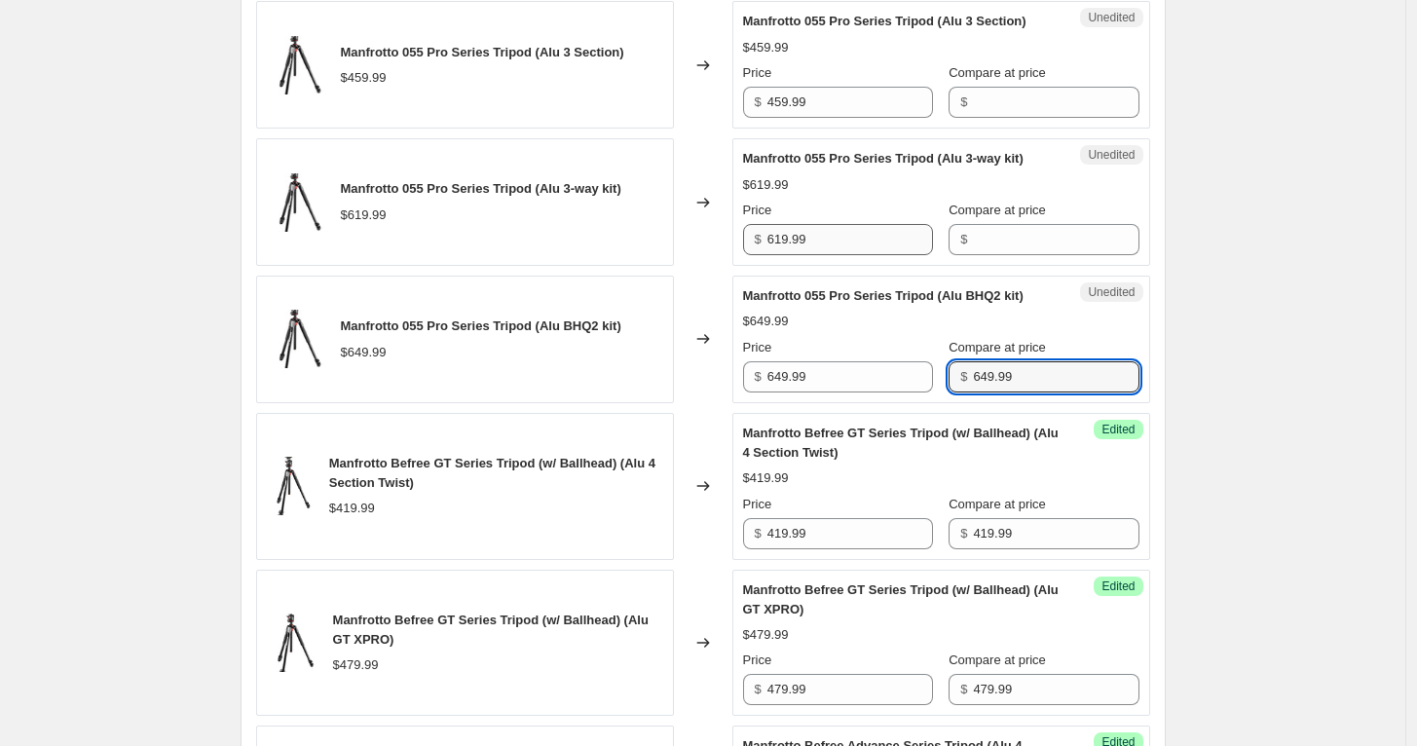
type input "649.99"
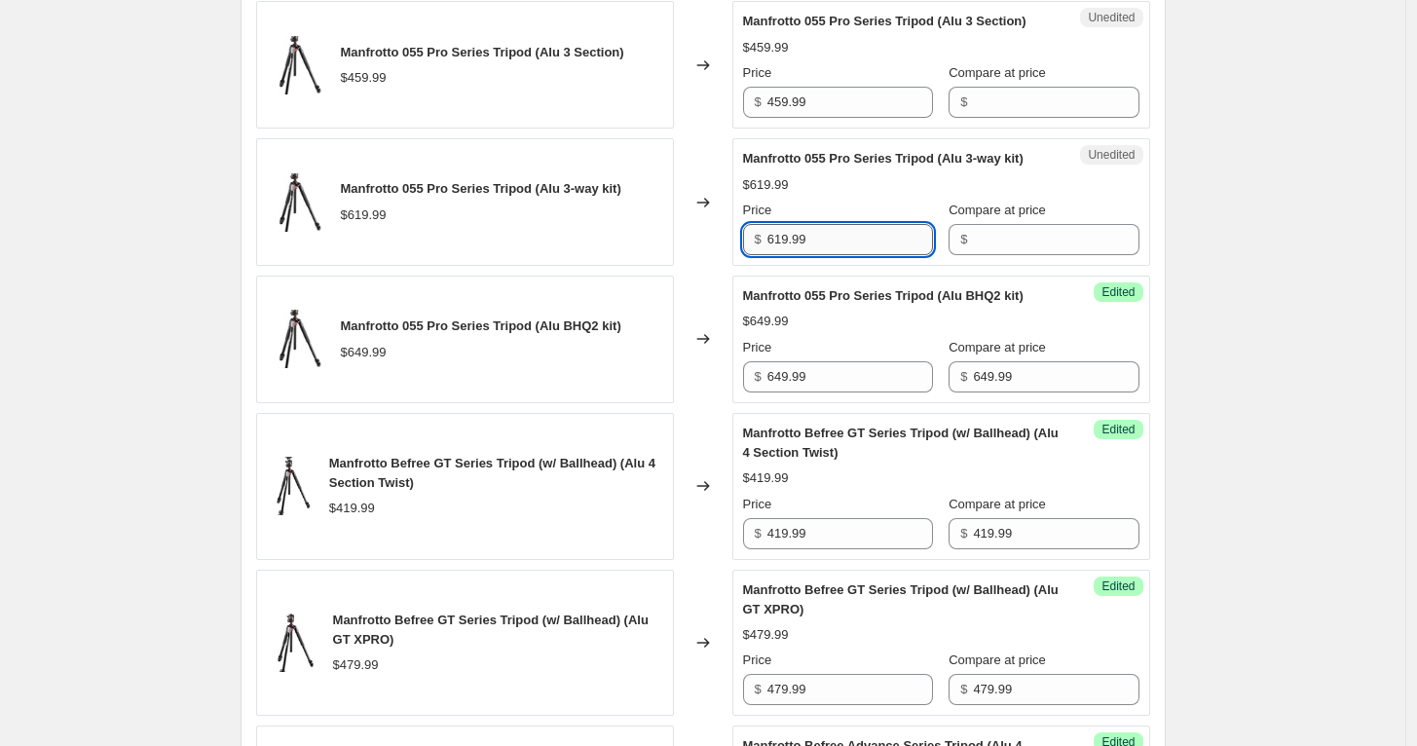
drag, startPoint x: 845, startPoint y: 232, endPoint x: 859, endPoint y: 233, distance: 13.7
click at [846, 232] on input "619.99" at bounding box center [850, 239] width 166 height 31
type input "619.99"
click at [1000, 247] on input "Compare at price" at bounding box center [1056, 239] width 166 height 31
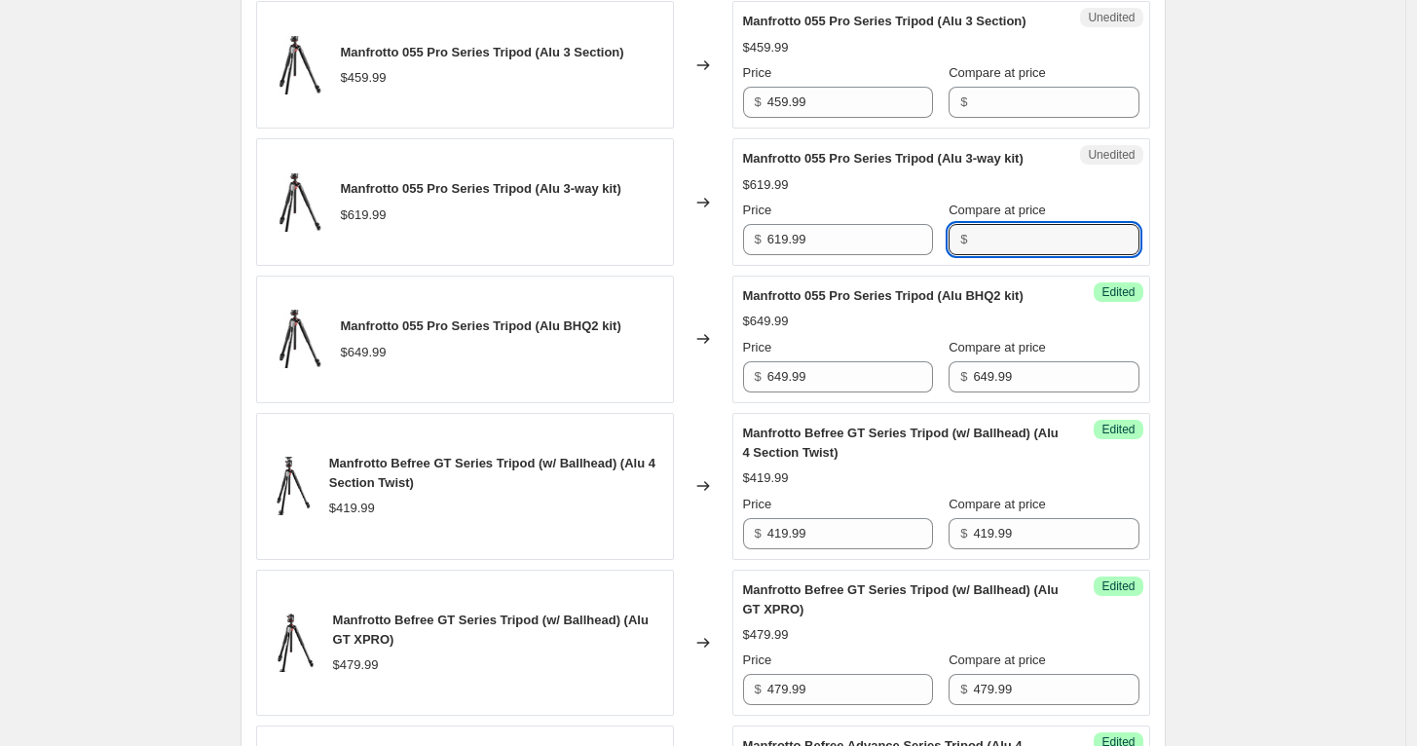
paste input "619.99"
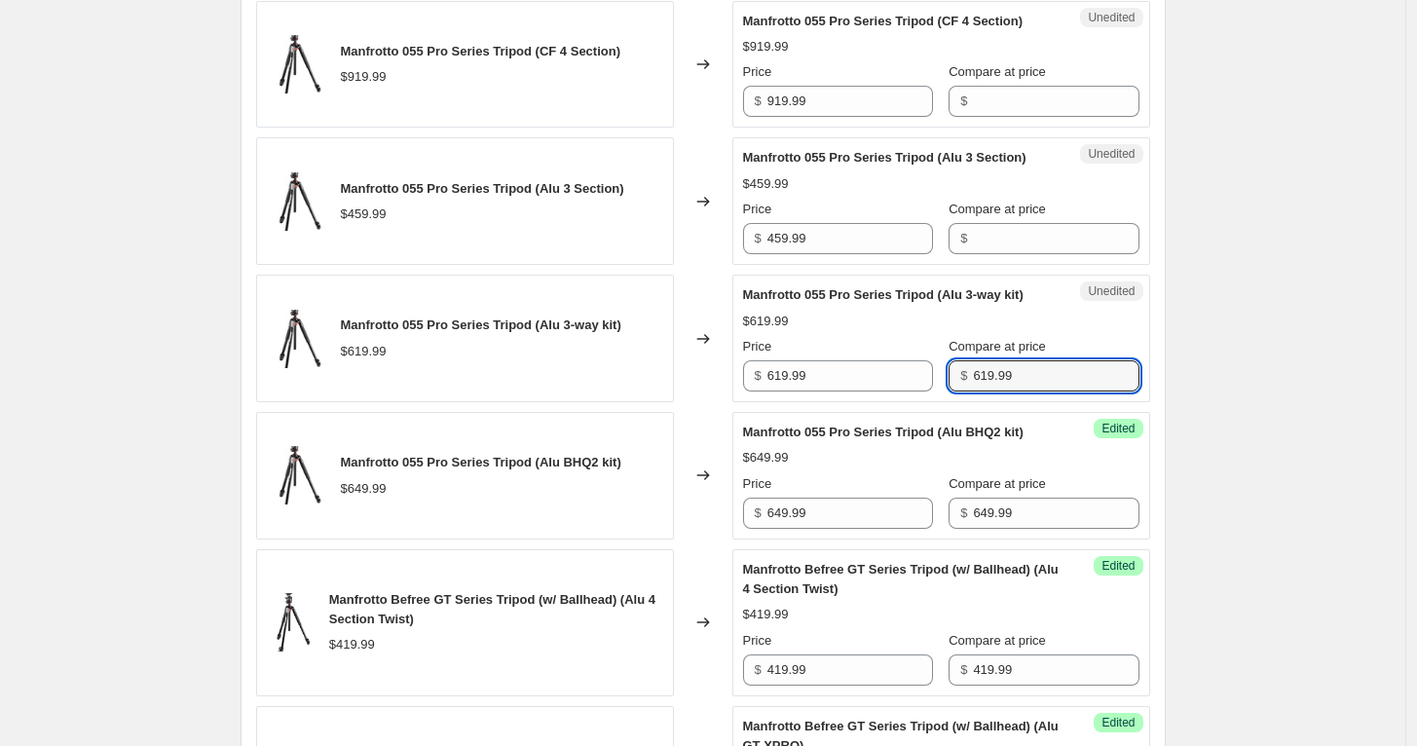
scroll to position [1730, 0]
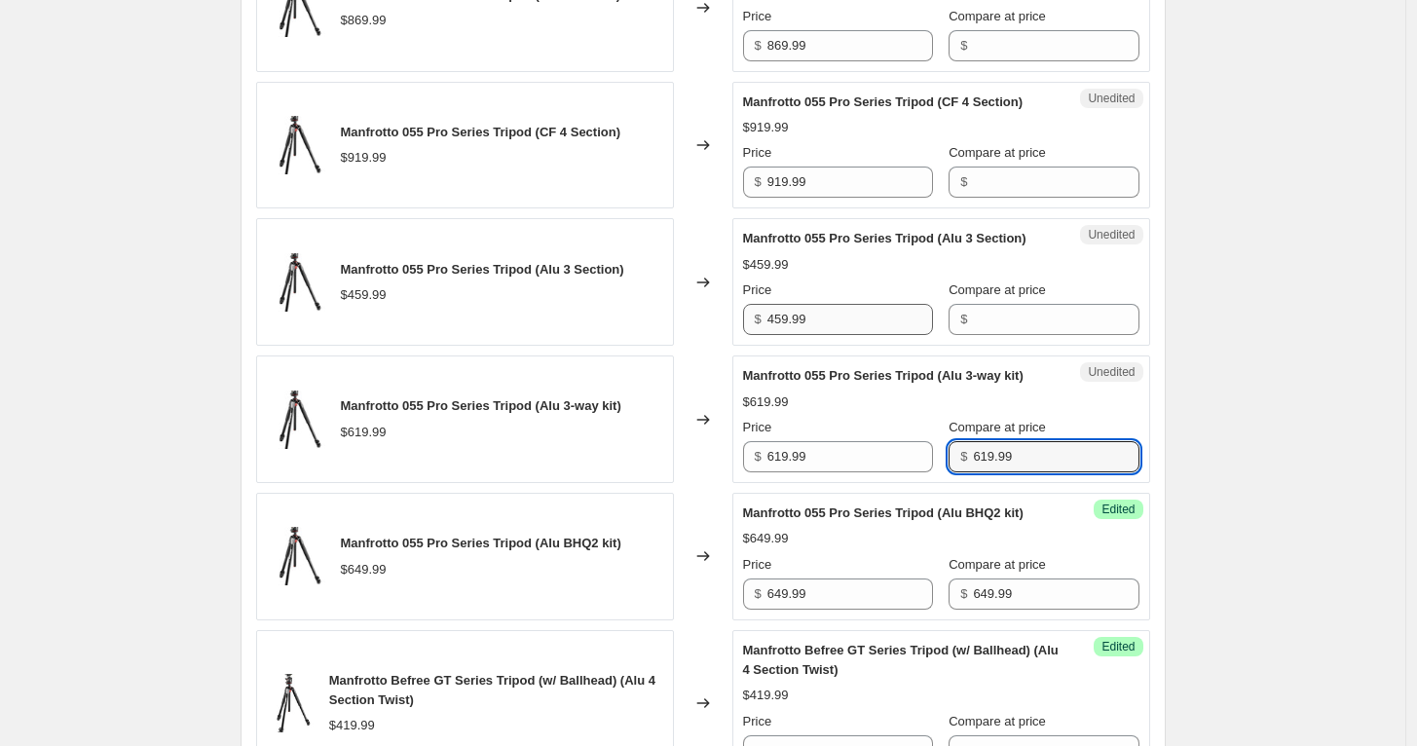
type input "619.99"
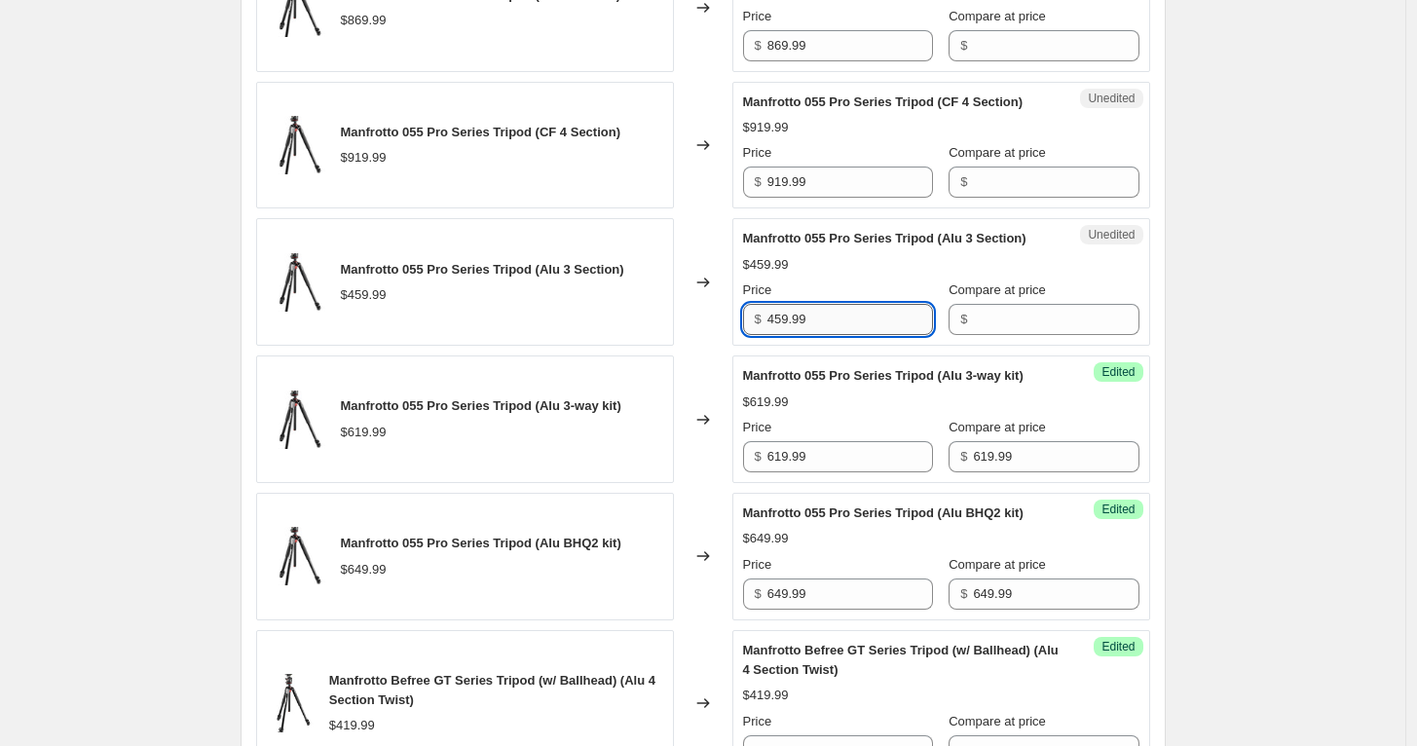
click at [839, 314] on input "459.99" at bounding box center [850, 319] width 166 height 31
type input "459.99"
click at [1011, 318] on input "Compare at price" at bounding box center [1056, 319] width 166 height 31
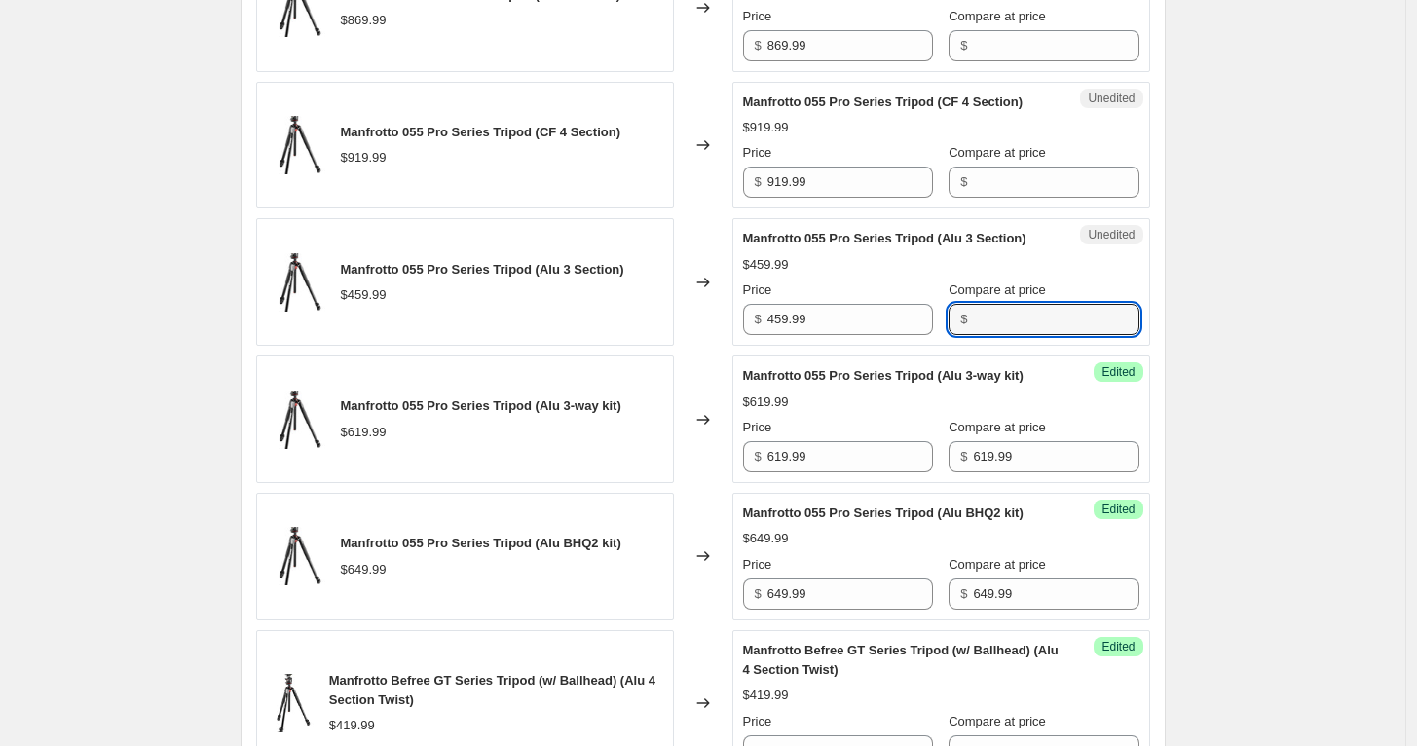
paste input "459.99"
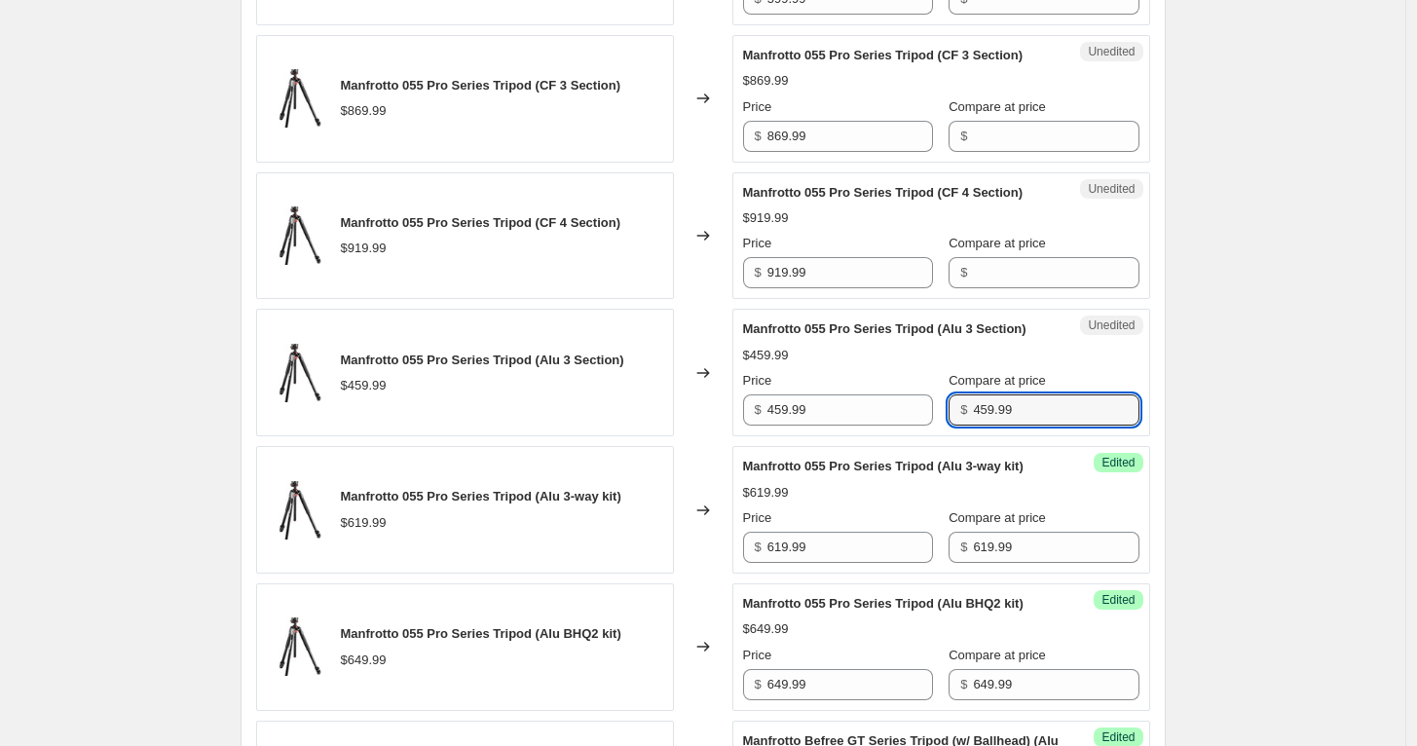
scroll to position [1622, 0]
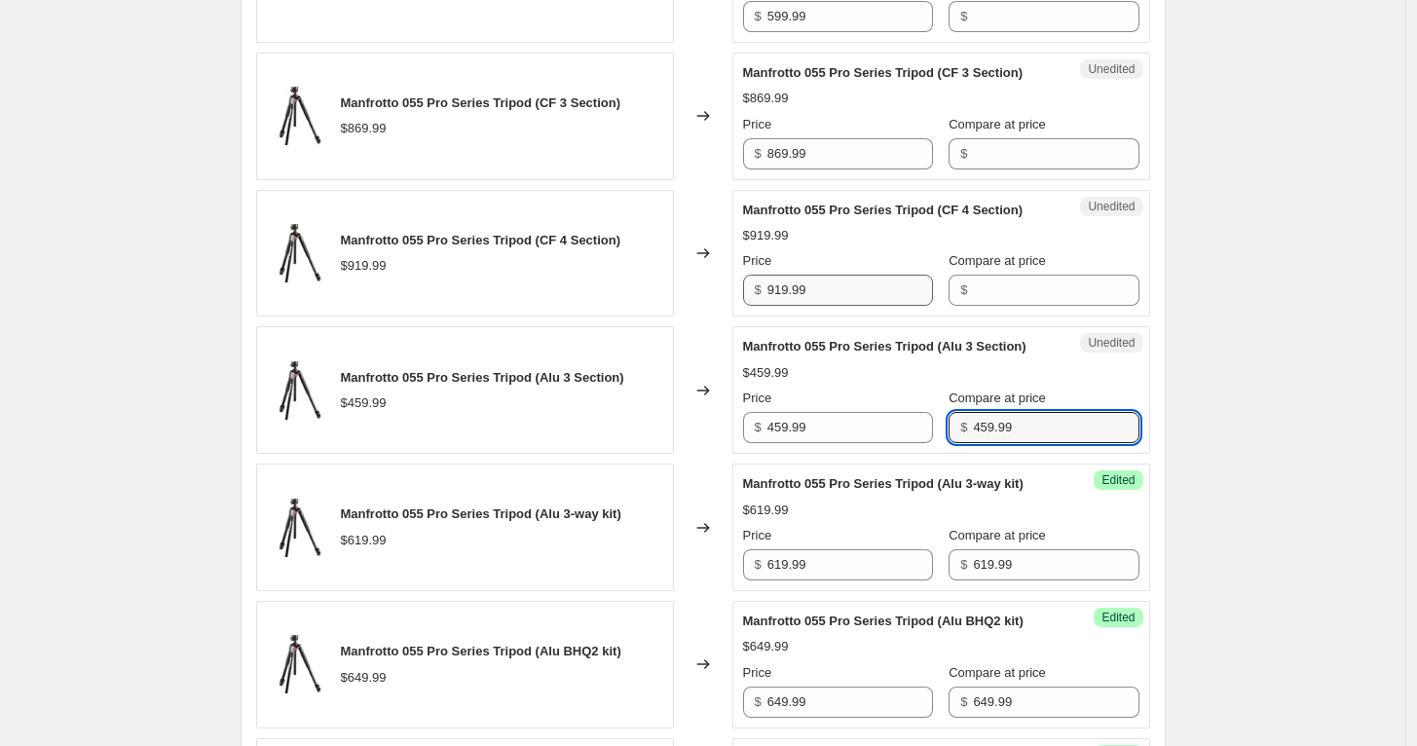
type input "459.99"
click at [841, 277] on input "919.99" at bounding box center [850, 290] width 166 height 31
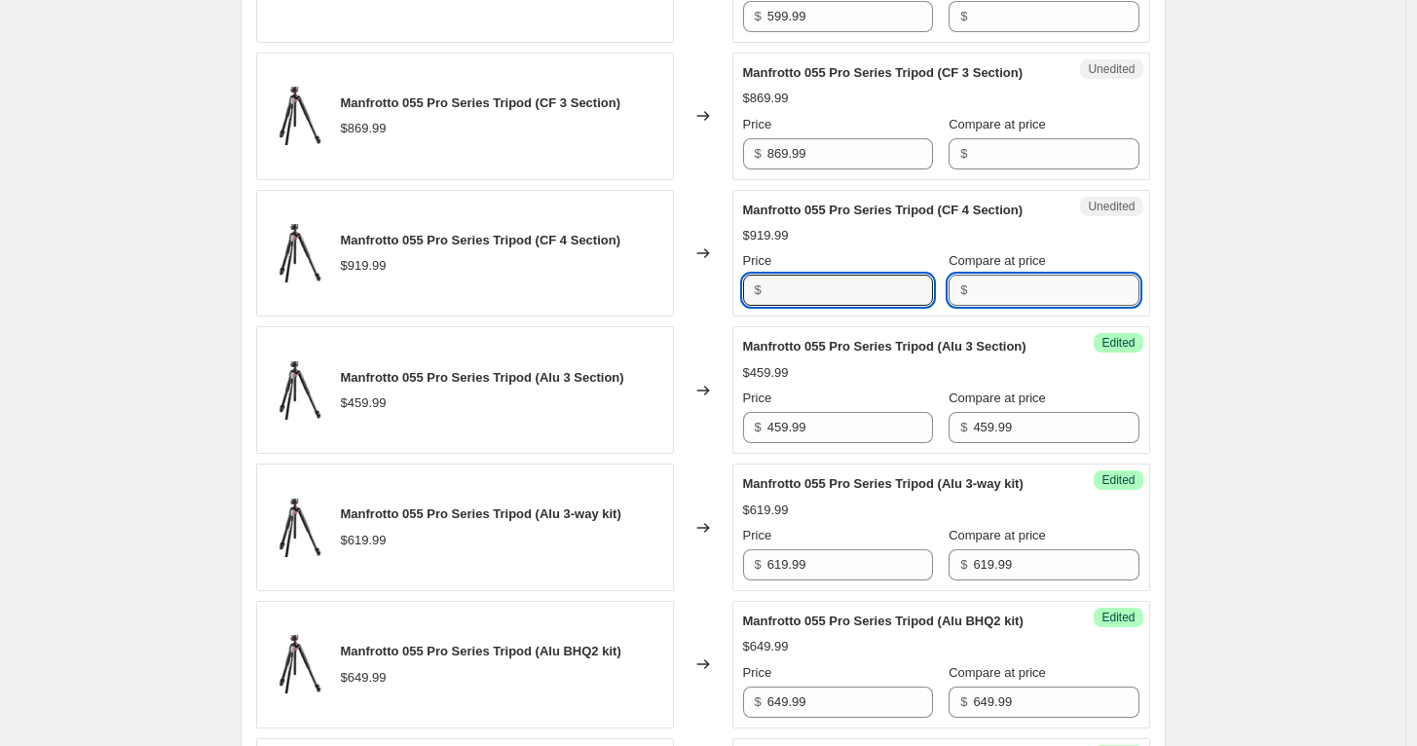
type input "919.99"
click at [1015, 297] on input "Compare at price" at bounding box center [1056, 290] width 166 height 31
paste input "919.99"
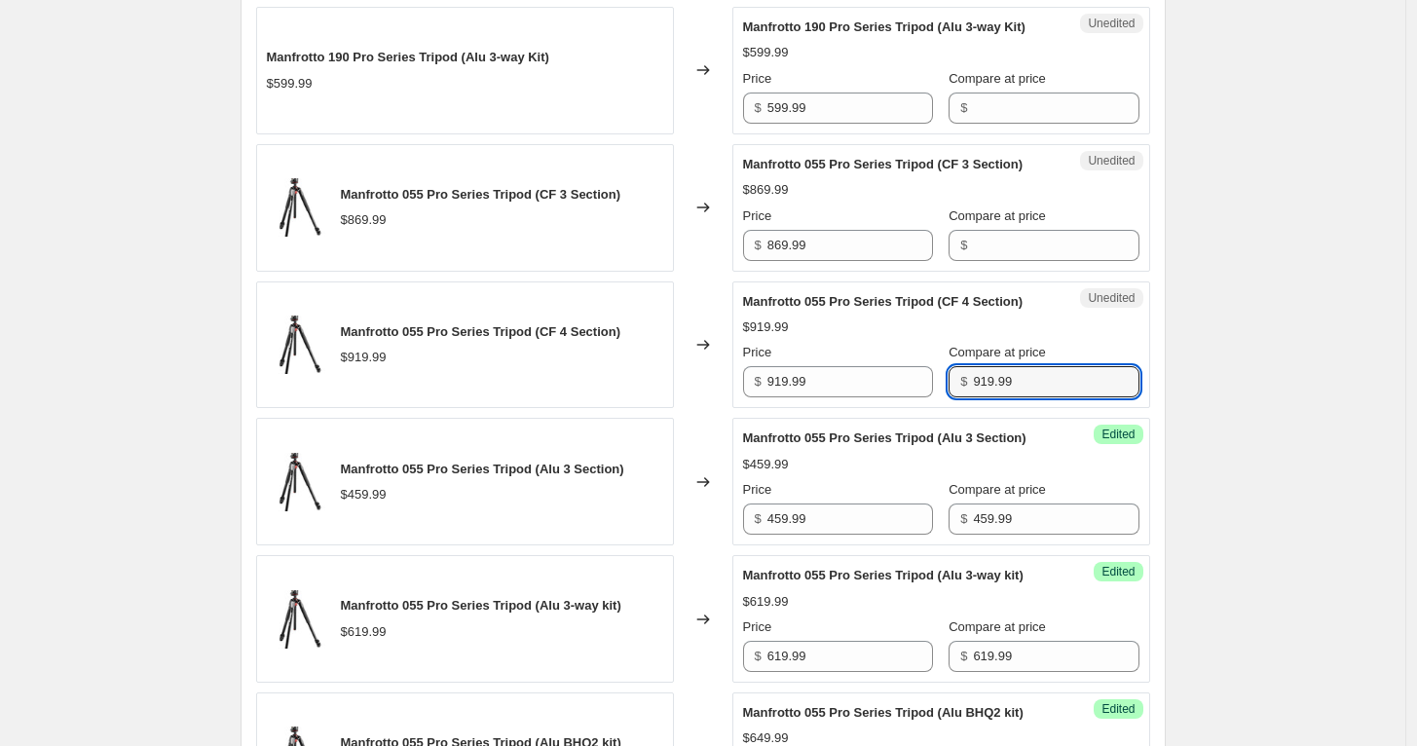
scroll to position [1514, 0]
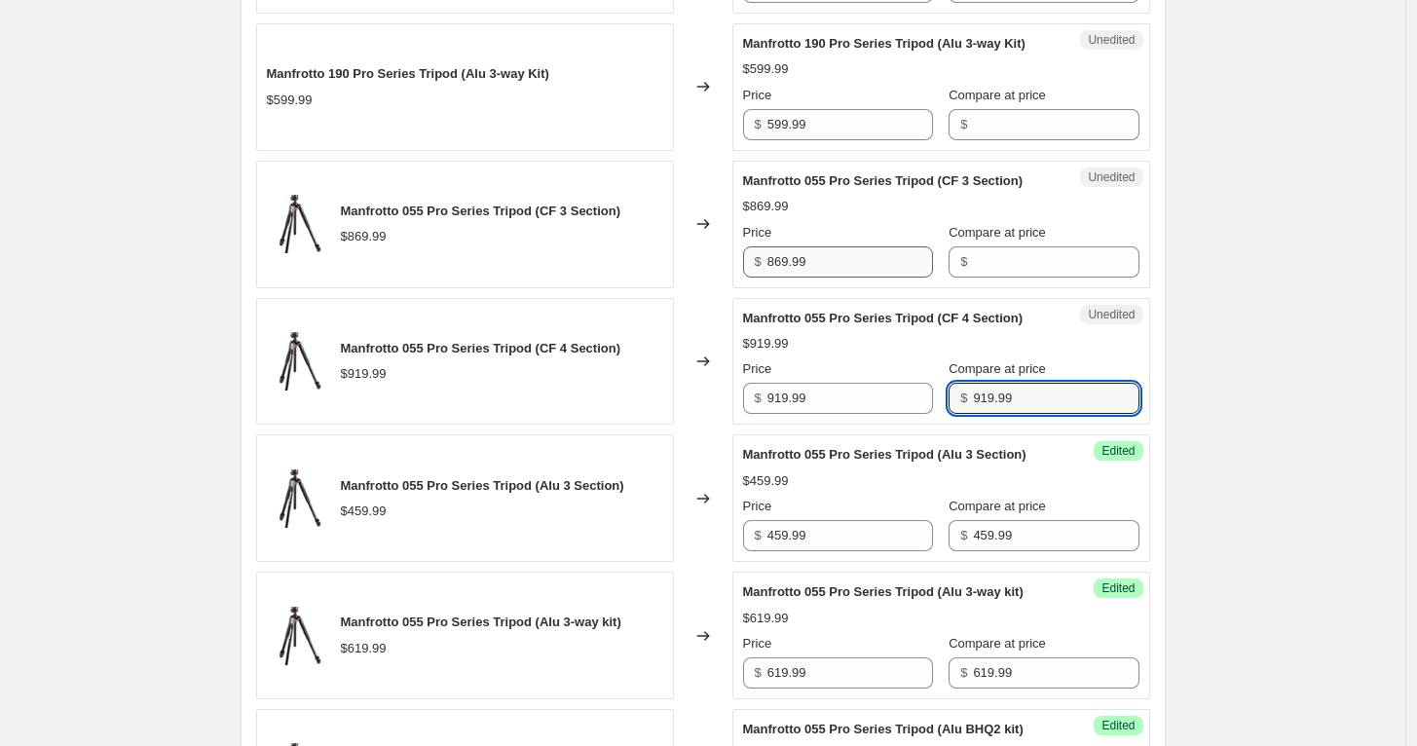
type input "919.99"
click at [866, 255] on input "869.99" at bounding box center [850, 261] width 166 height 31
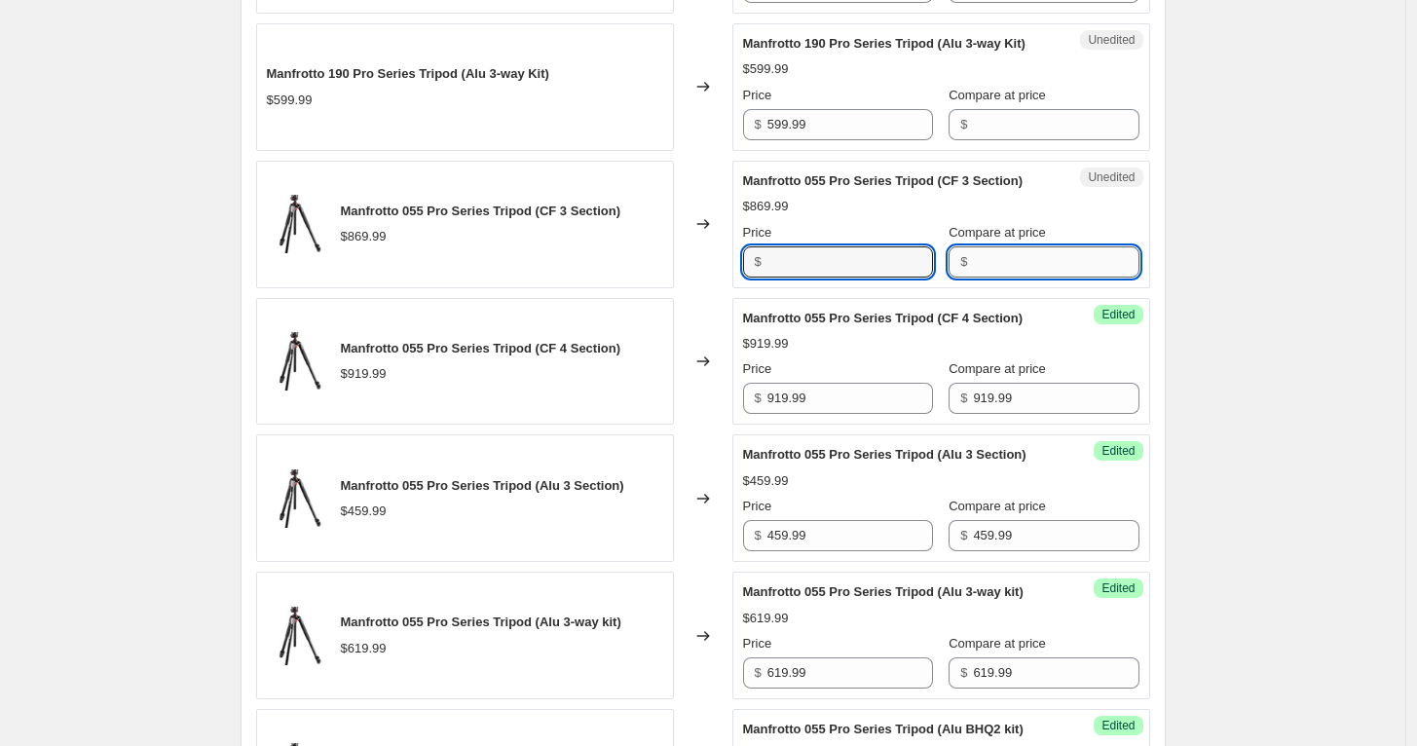
type input "869.99"
click at [1061, 262] on input "Compare at price" at bounding box center [1056, 261] width 166 height 31
paste input "869.99"
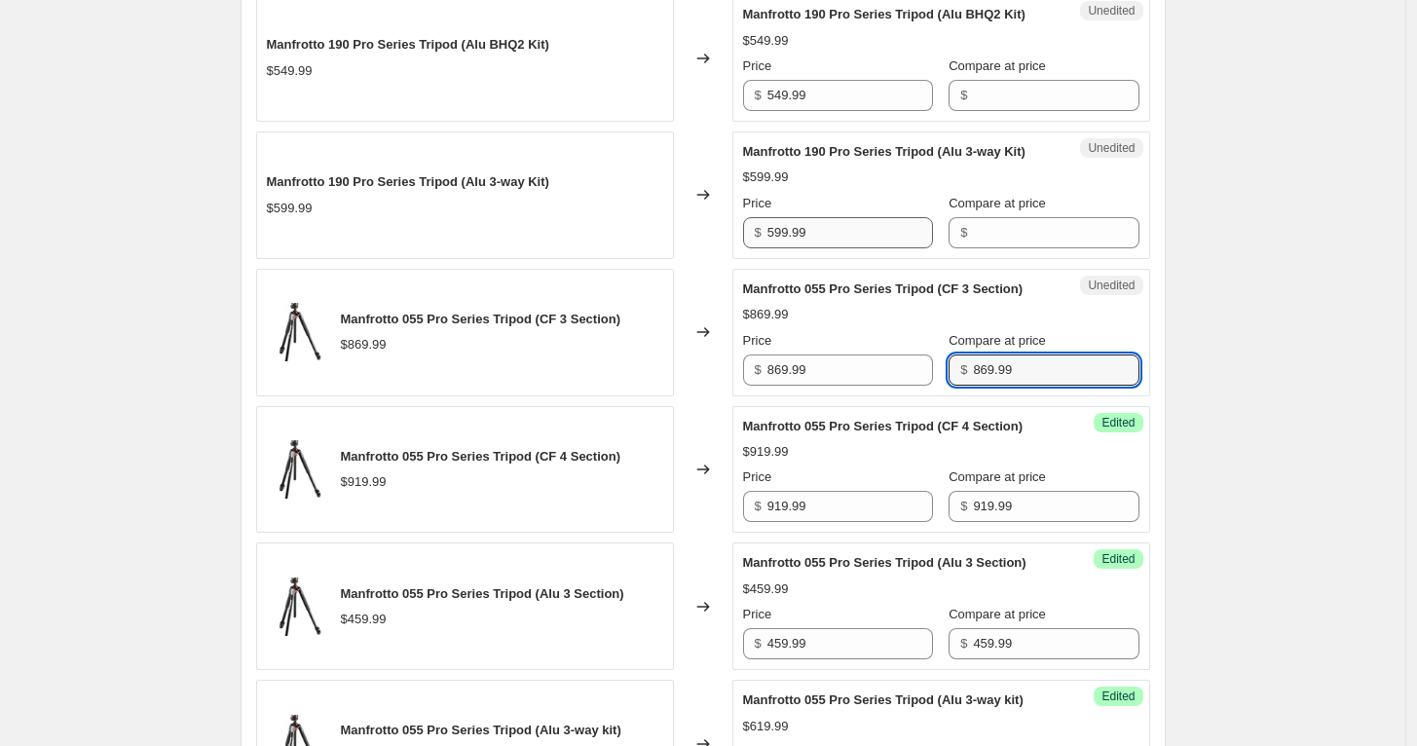
type input "869.99"
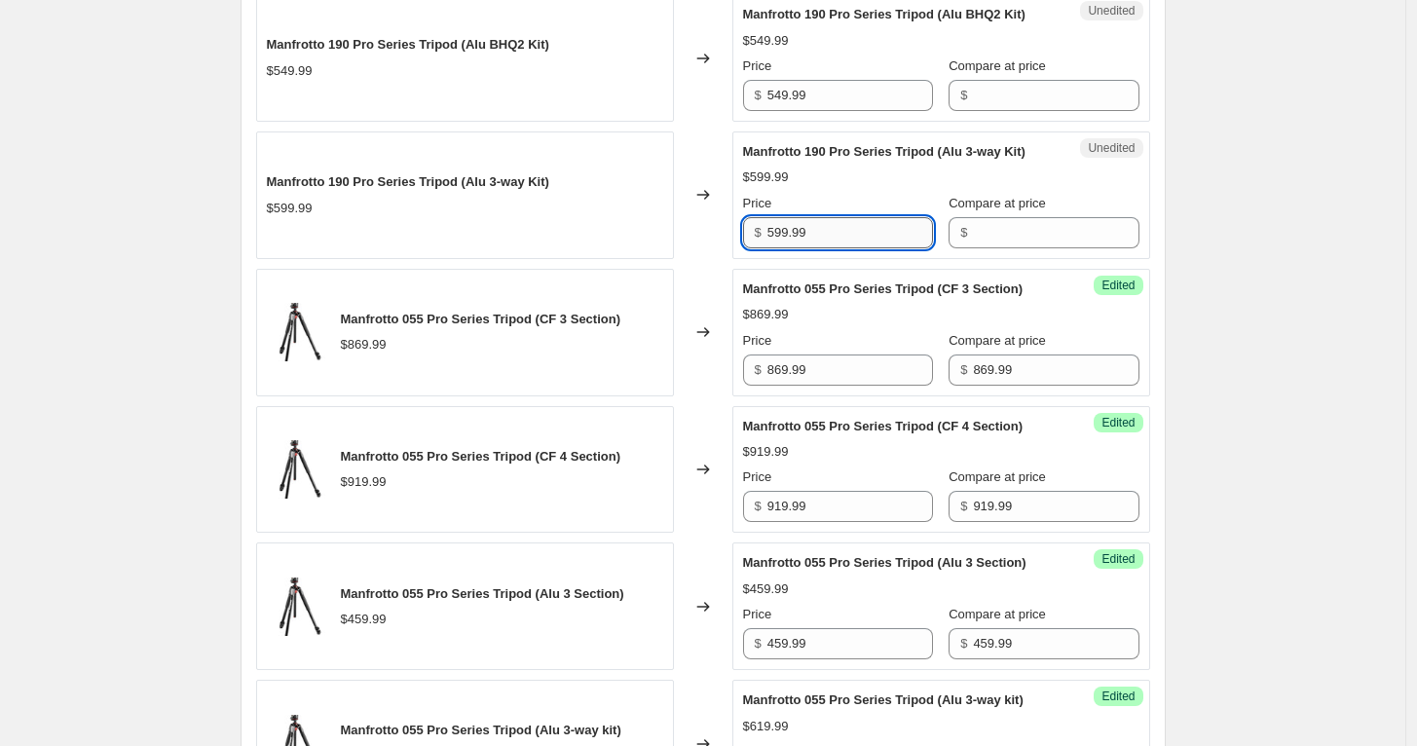
click at [859, 219] on input "599.99" at bounding box center [850, 232] width 166 height 31
type input "599.99"
click at [1014, 238] on input "Compare at price" at bounding box center [1056, 232] width 166 height 31
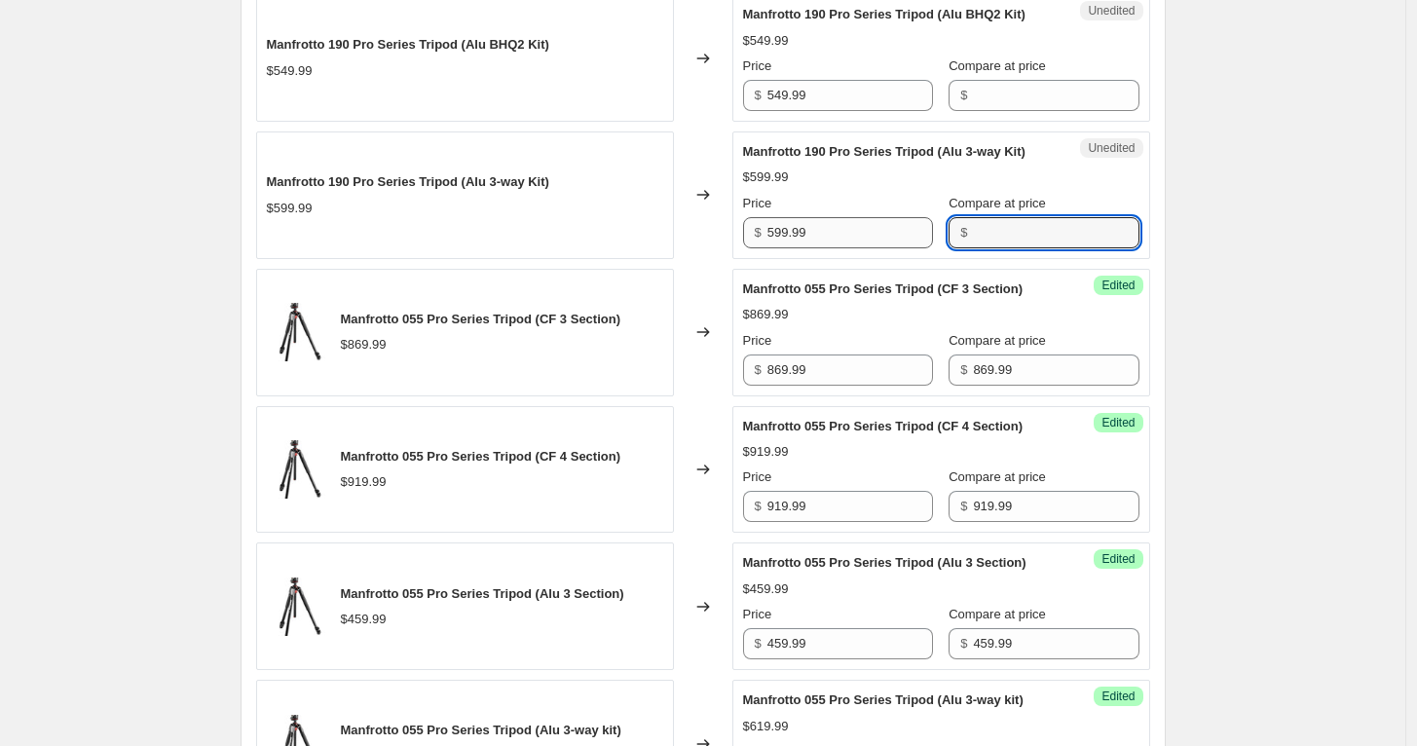
paste input "599.99"
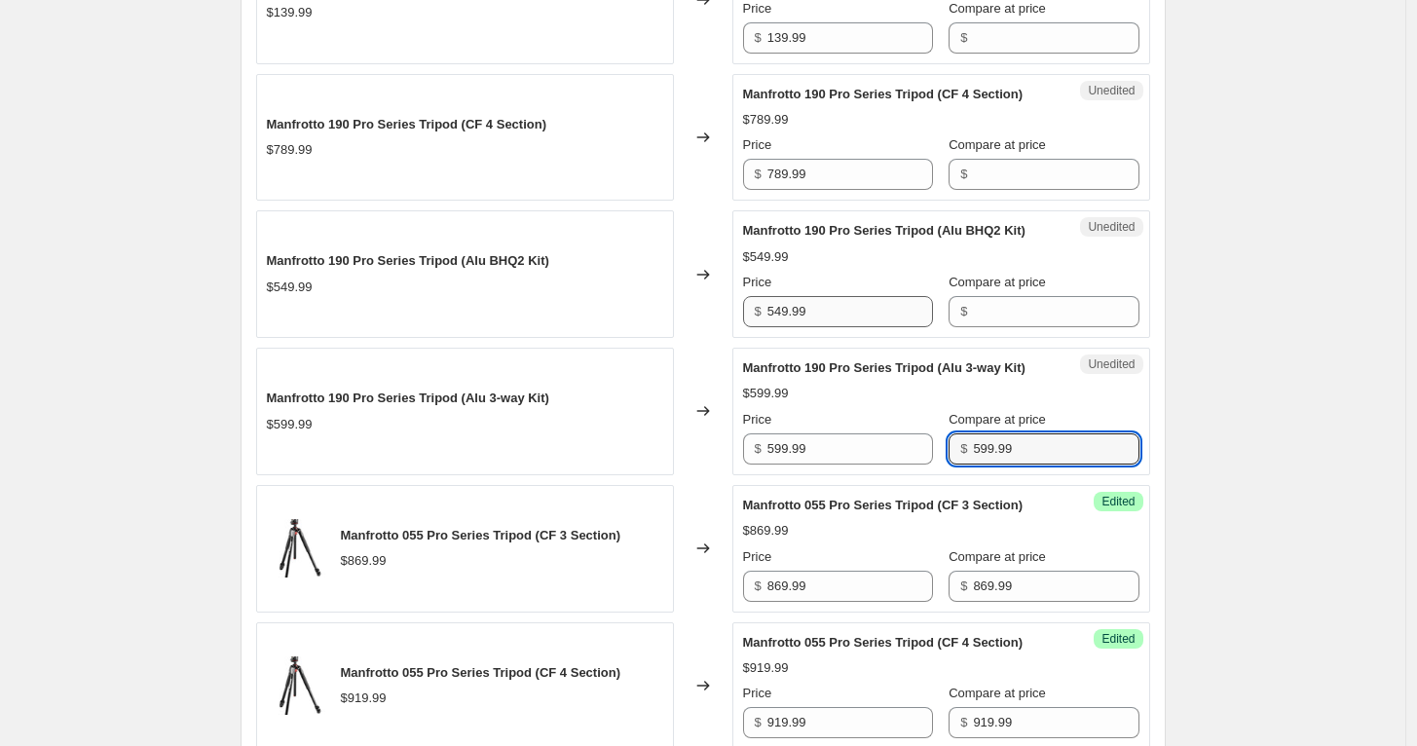
type input "599.99"
click at [851, 315] on input "549.99" at bounding box center [850, 311] width 166 height 31
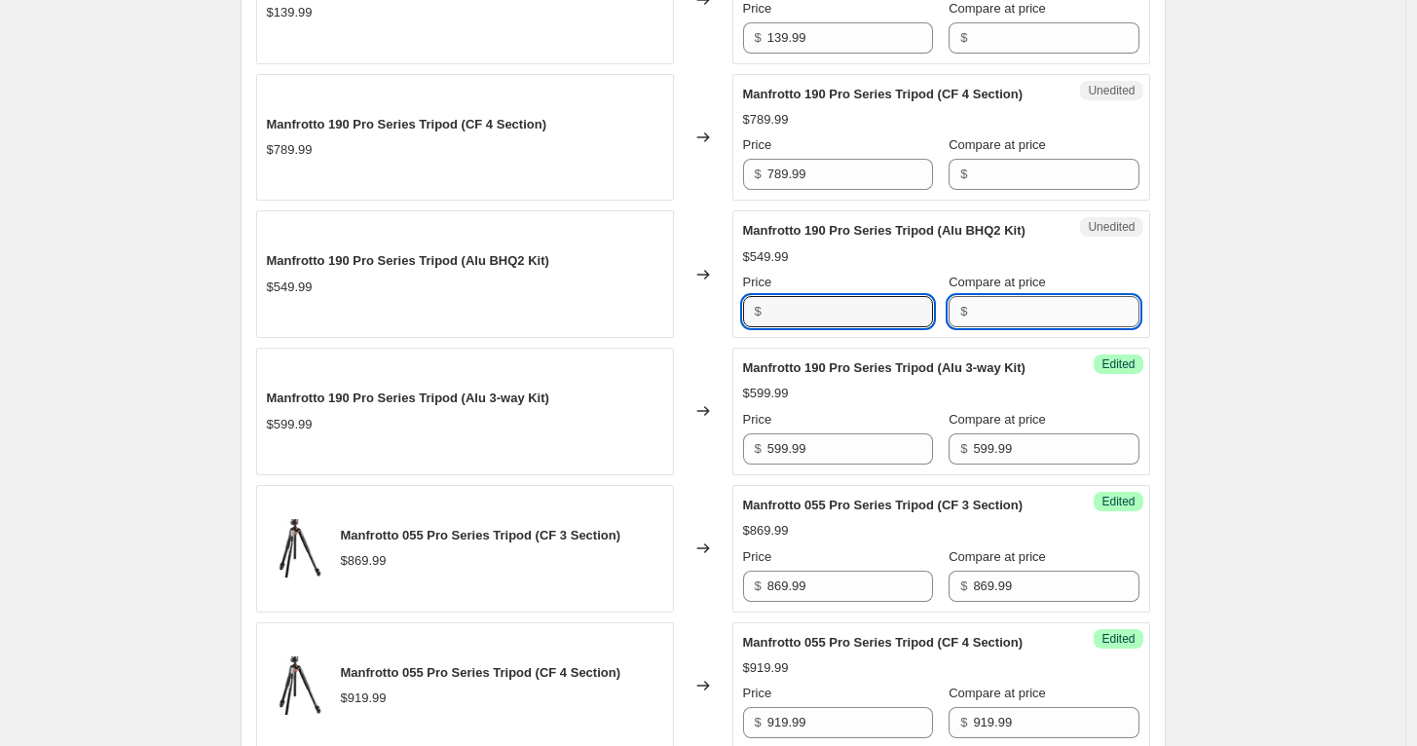
type input "549.99"
click at [1014, 312] on input "Compare at price" at bounding box center [1056, 311] width 166 height 31
paste input "549.99"
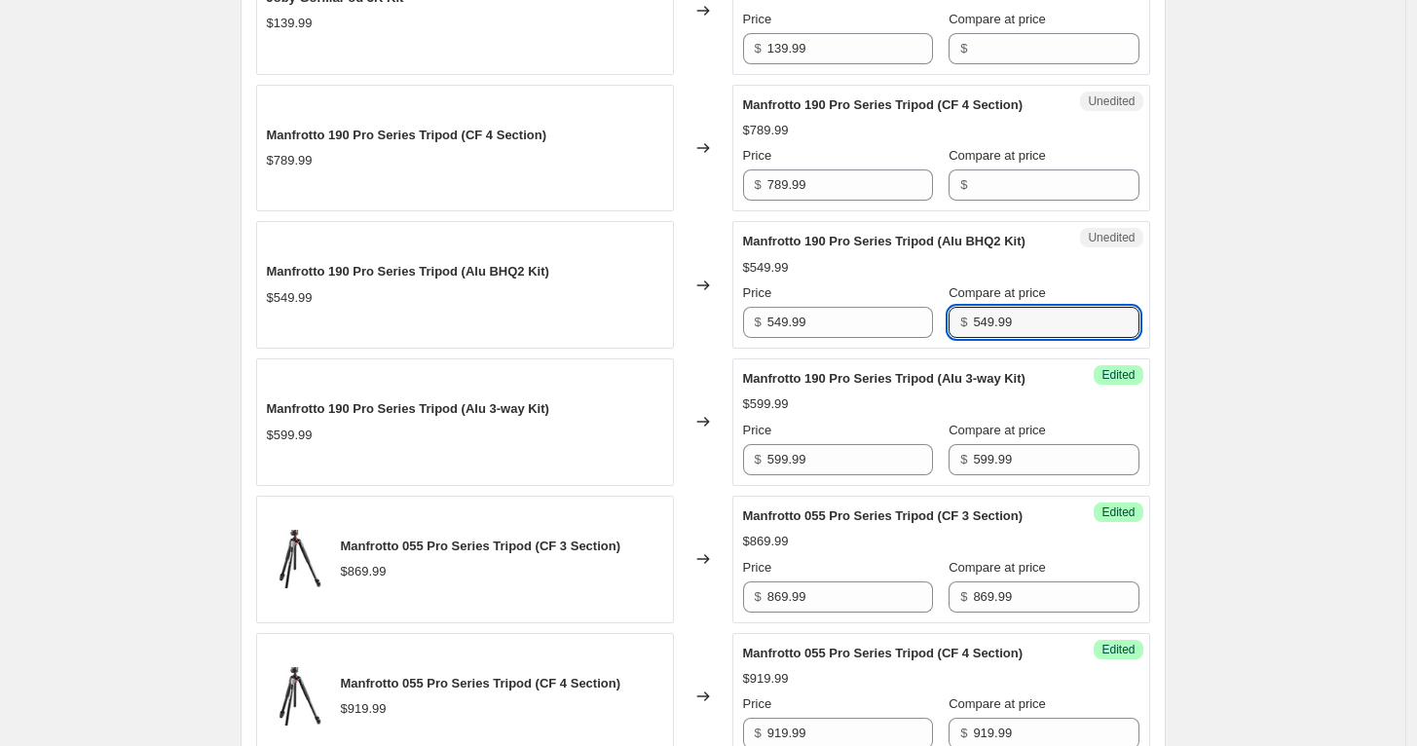
scroll to position [974, 0]
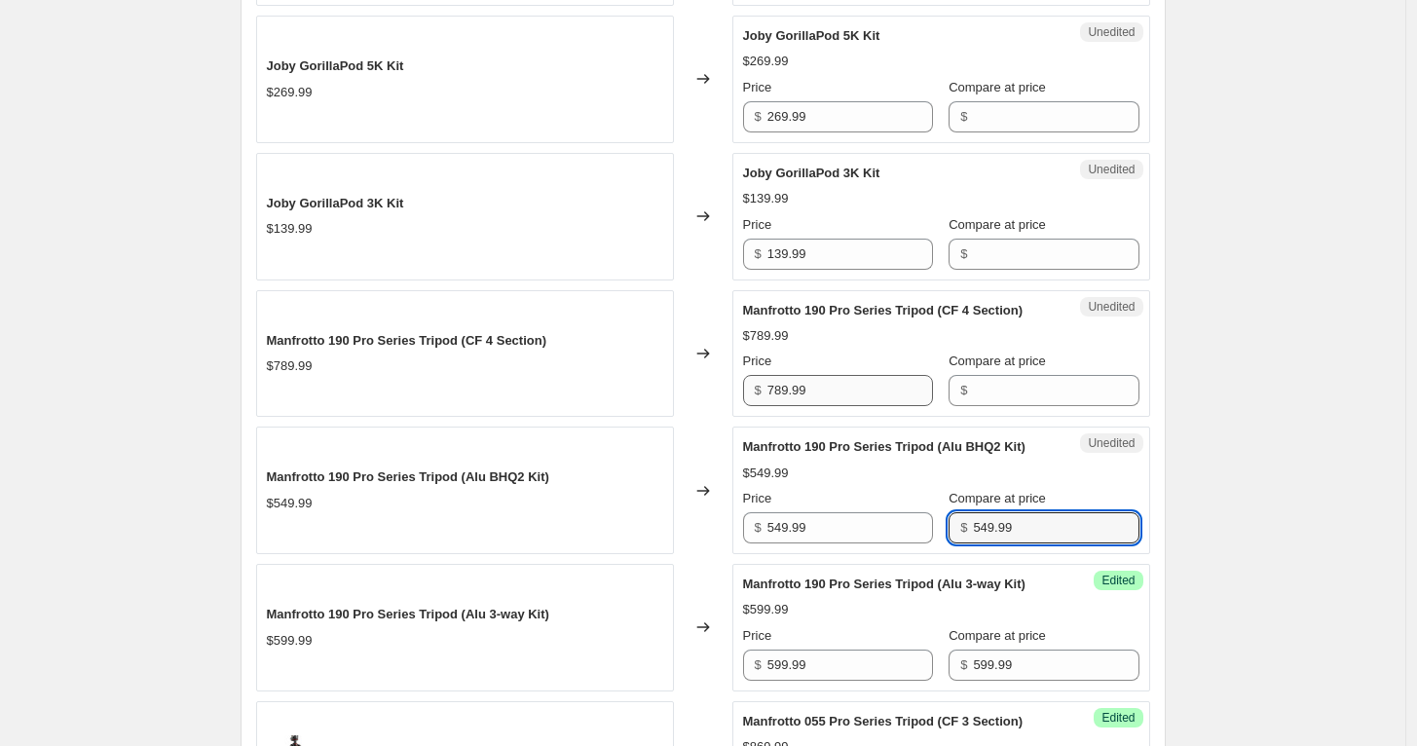
type input "549.99"
click at [853, 390] on input "789.99" at bounding box center [850, 390] width 166 height 31
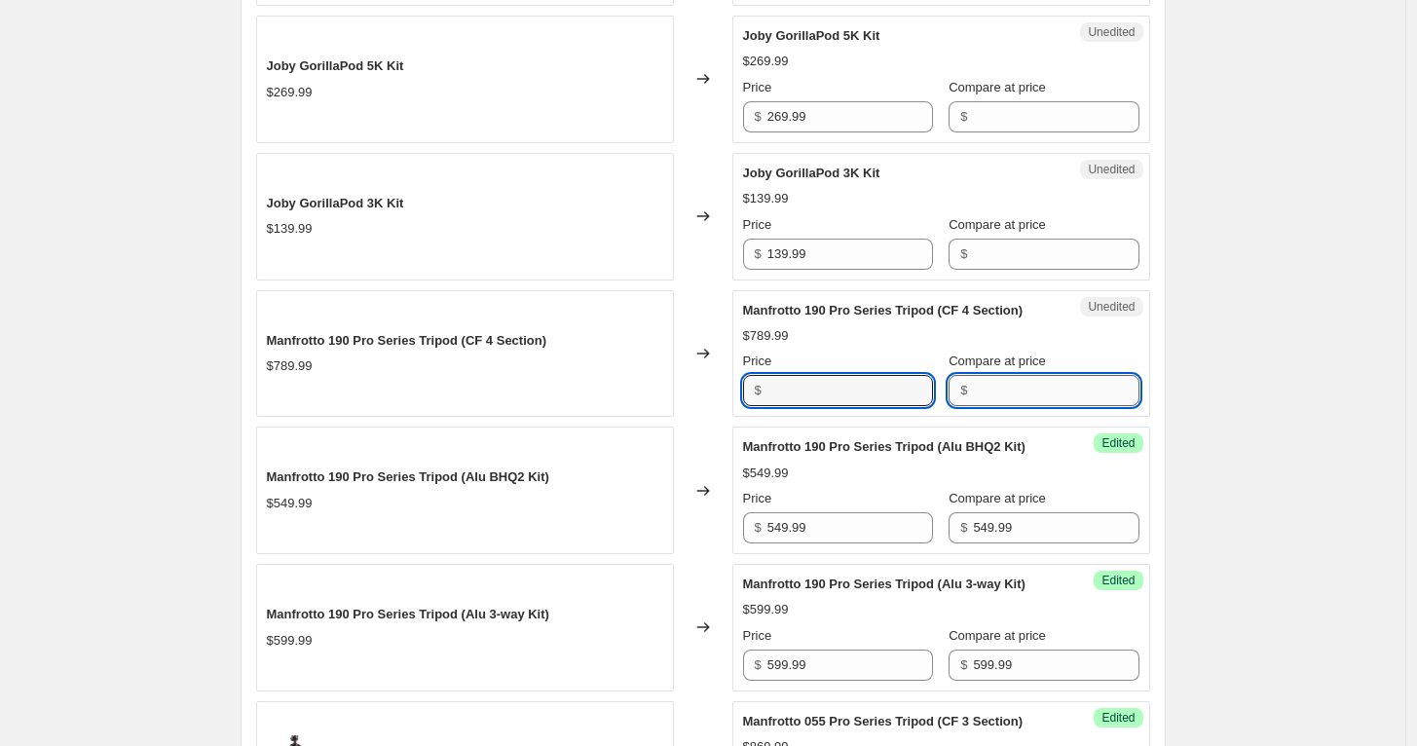
type input "789.99"
click at [997, 384] on input "Compare at price" at bounding box center [1056, 390] width 166 height 31
paste input "789.99"
type input "789.99"
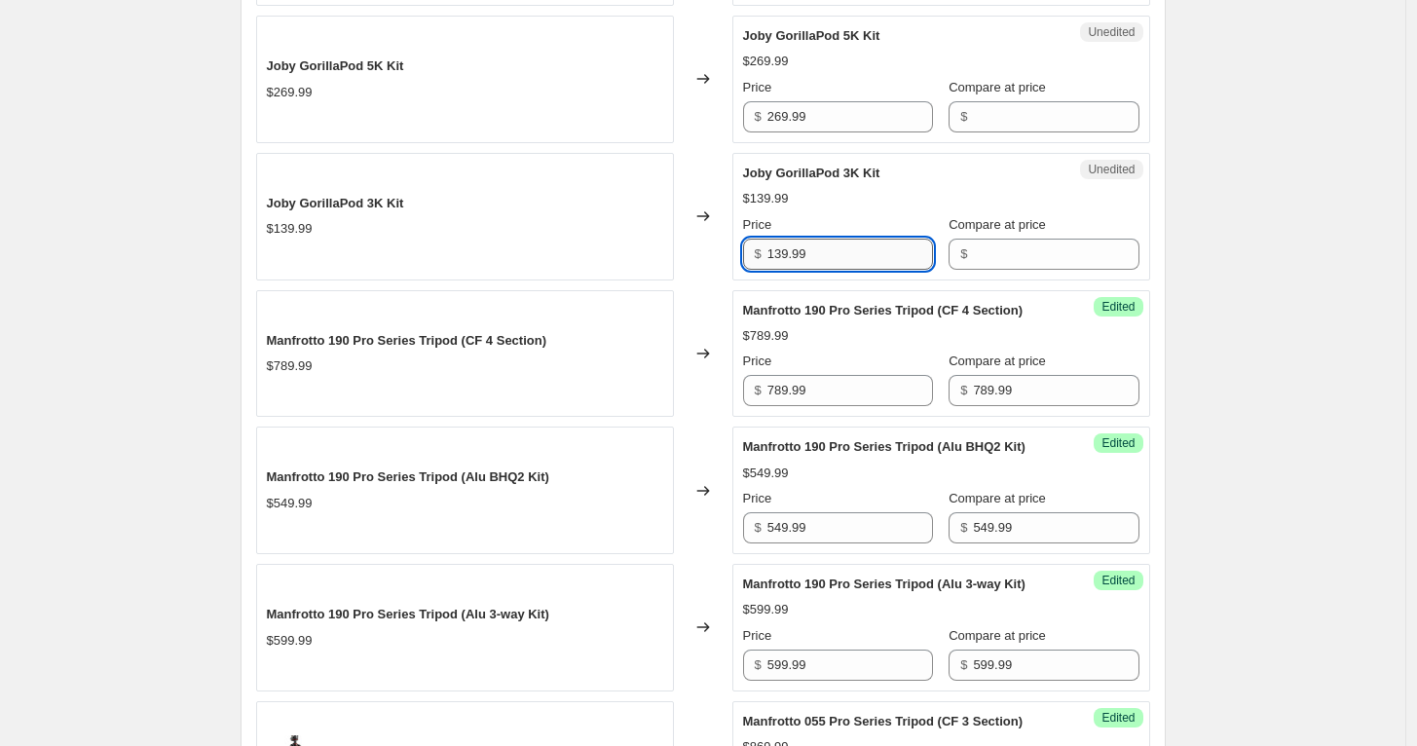
click at [883, 250] on input "139.99" at bounding box center [850, 254] width 166 height 31
type input "139.99"
click at [987, 250] on input "Compare at price" at bounding box center [1056, 254] width 166 height 31
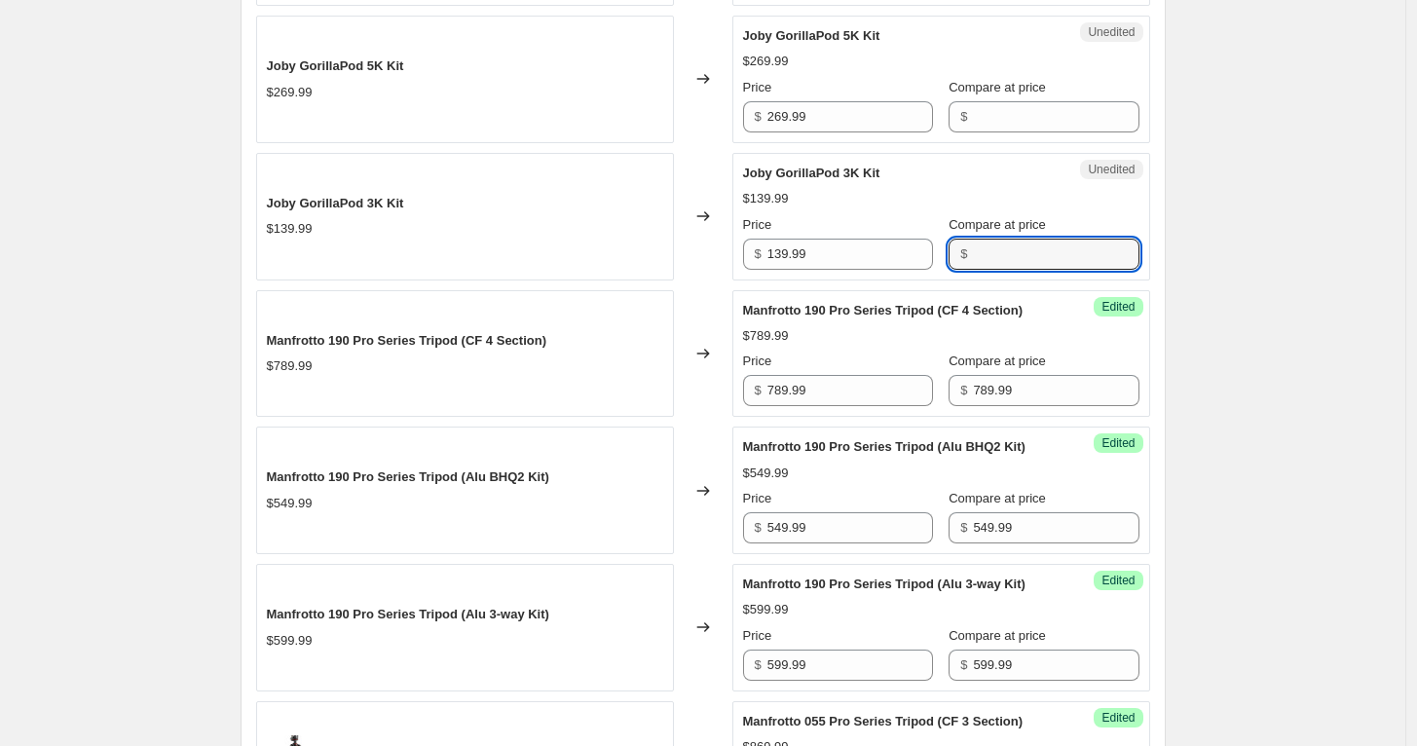
paste input "139.99"
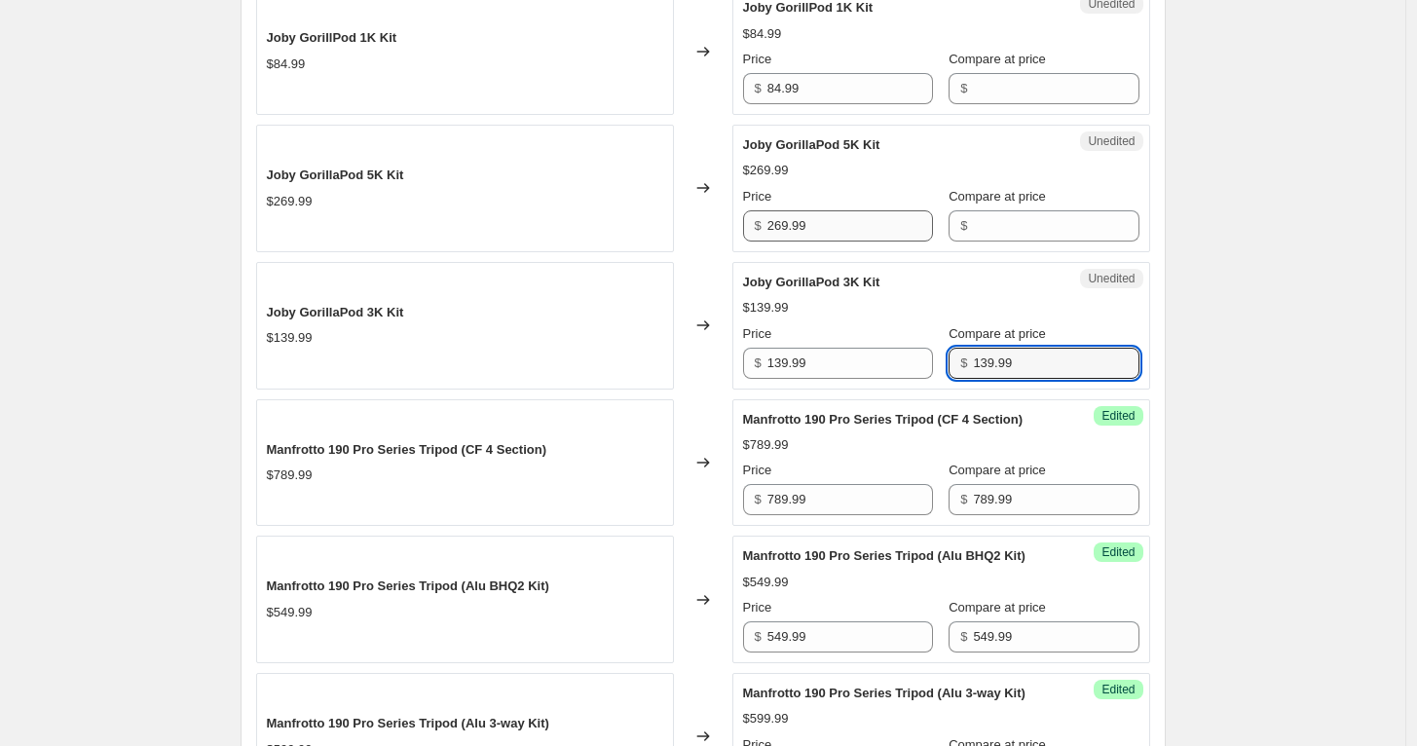
type input "139.99"
click at [867, 220] on input "269.99" at bounding box center [850, 225] width 166 height 31
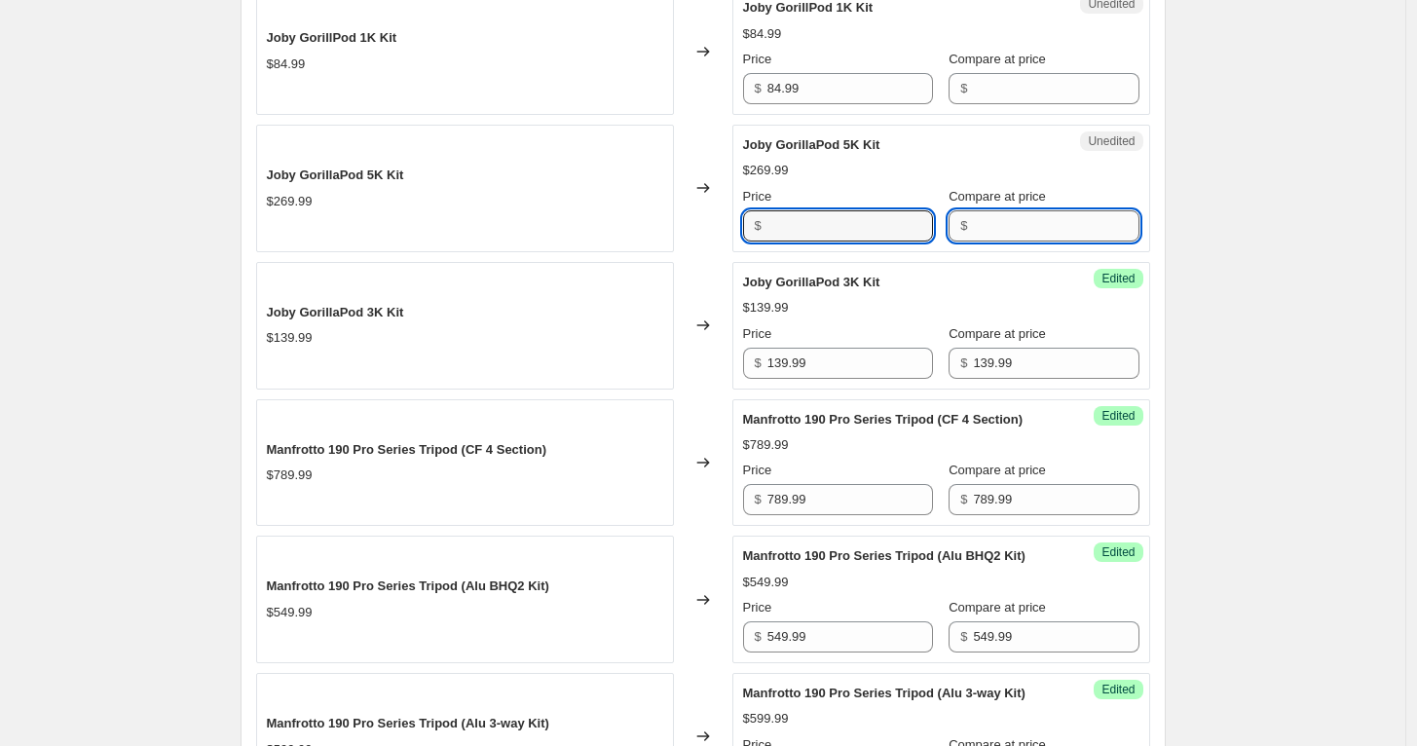
type input "269.99"
click at [1003, 224] on input "Compare at price" at bounding box center [1056, 225] width 166 height 31
paste input "269.99"
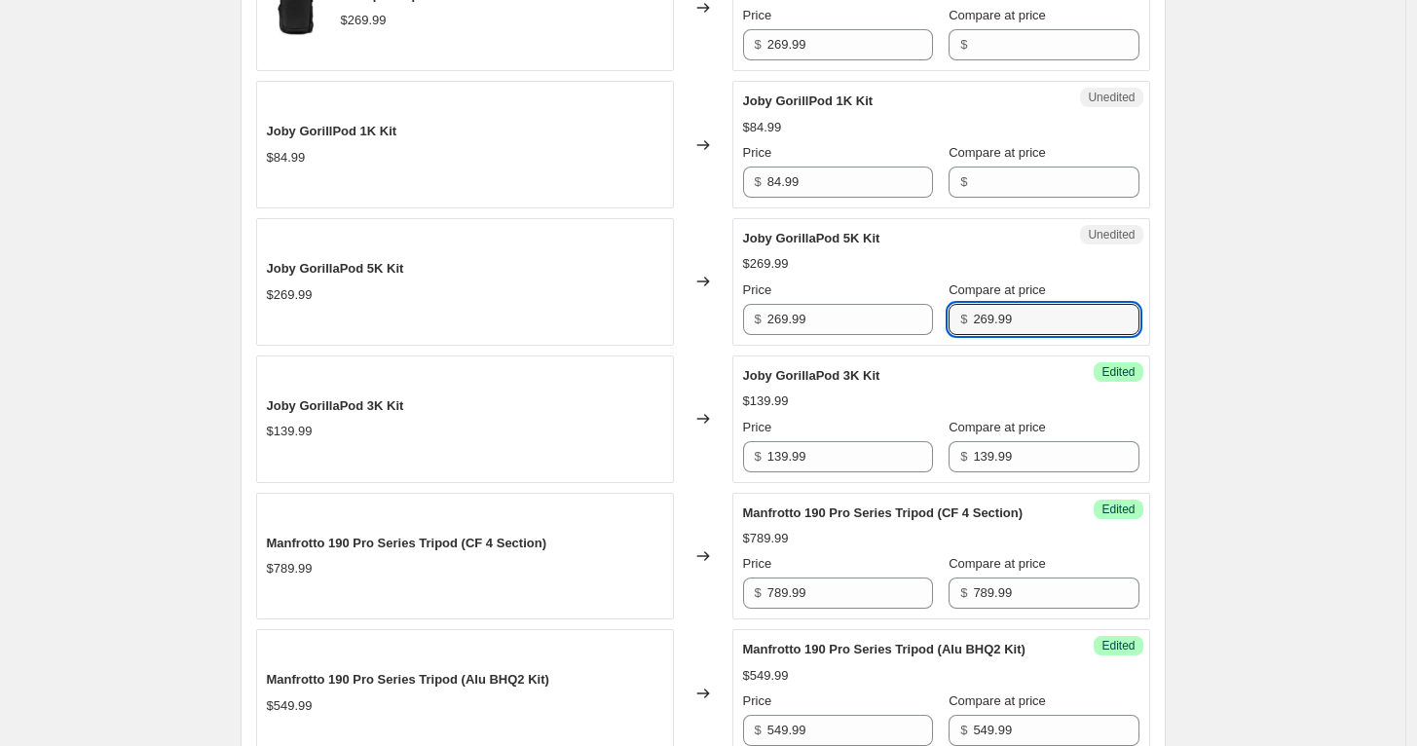
scroll to position [757, 0]
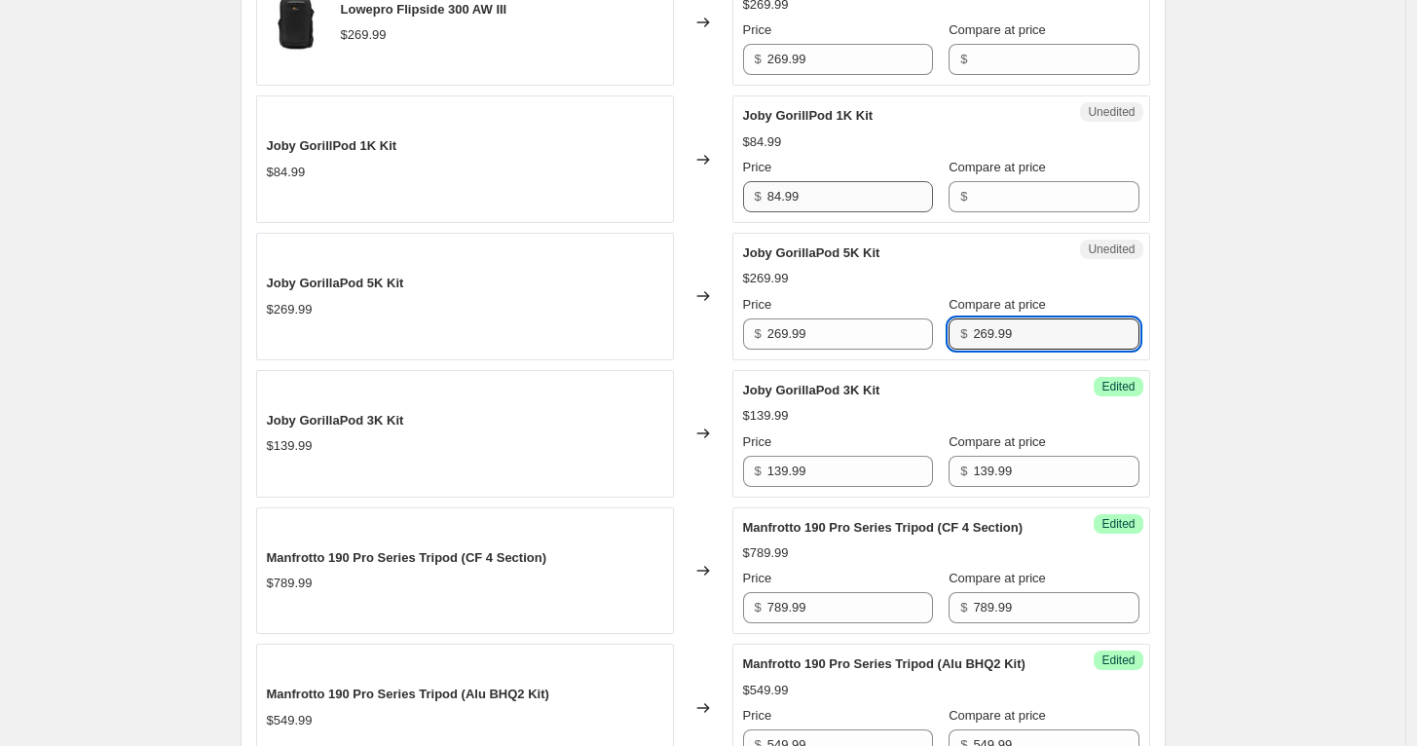
type input "269.99"
click at [863, 197] on input "84.99" at bounding box center [850, 196] width 166 height 31
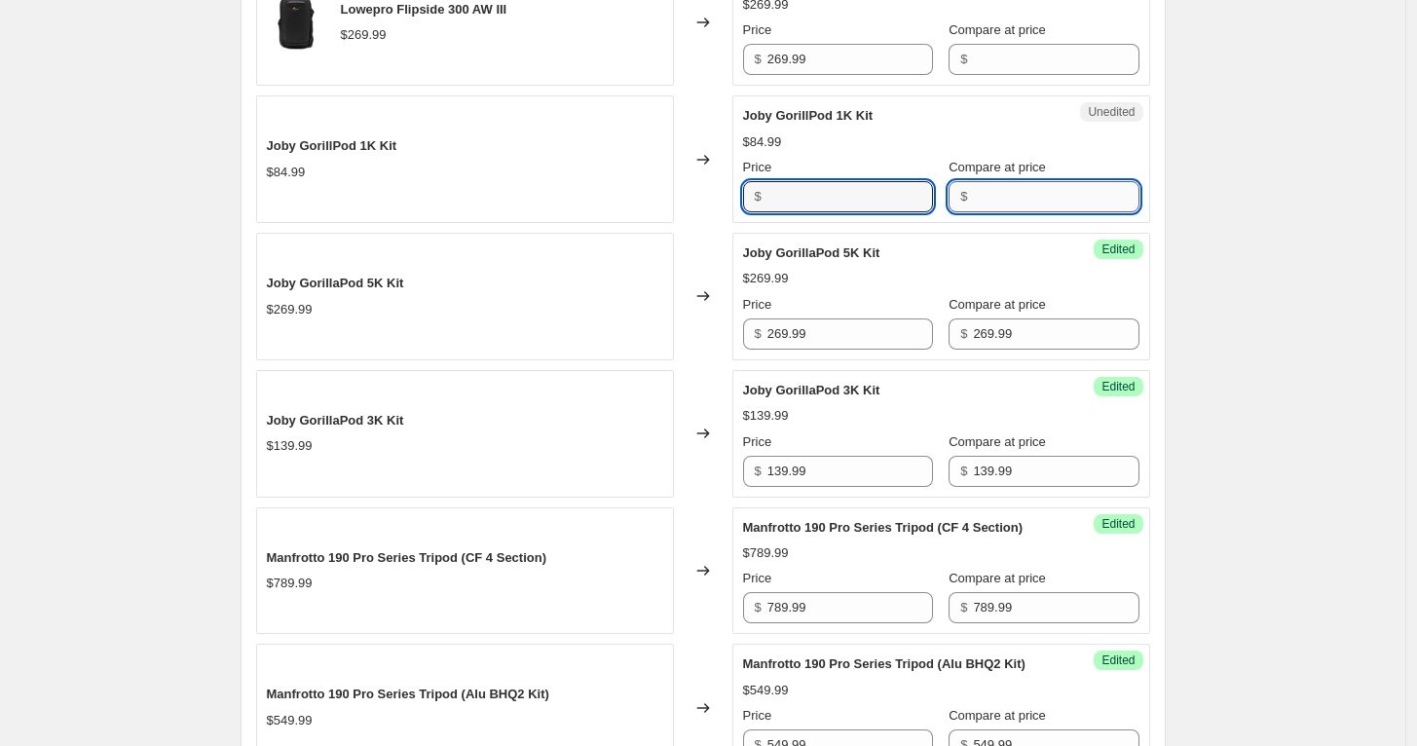
type input "84.99"
click at [1029, 201] on input "Compare at price" at bounding box center [1056, 196] width 166 height 31
paste input "84.99"
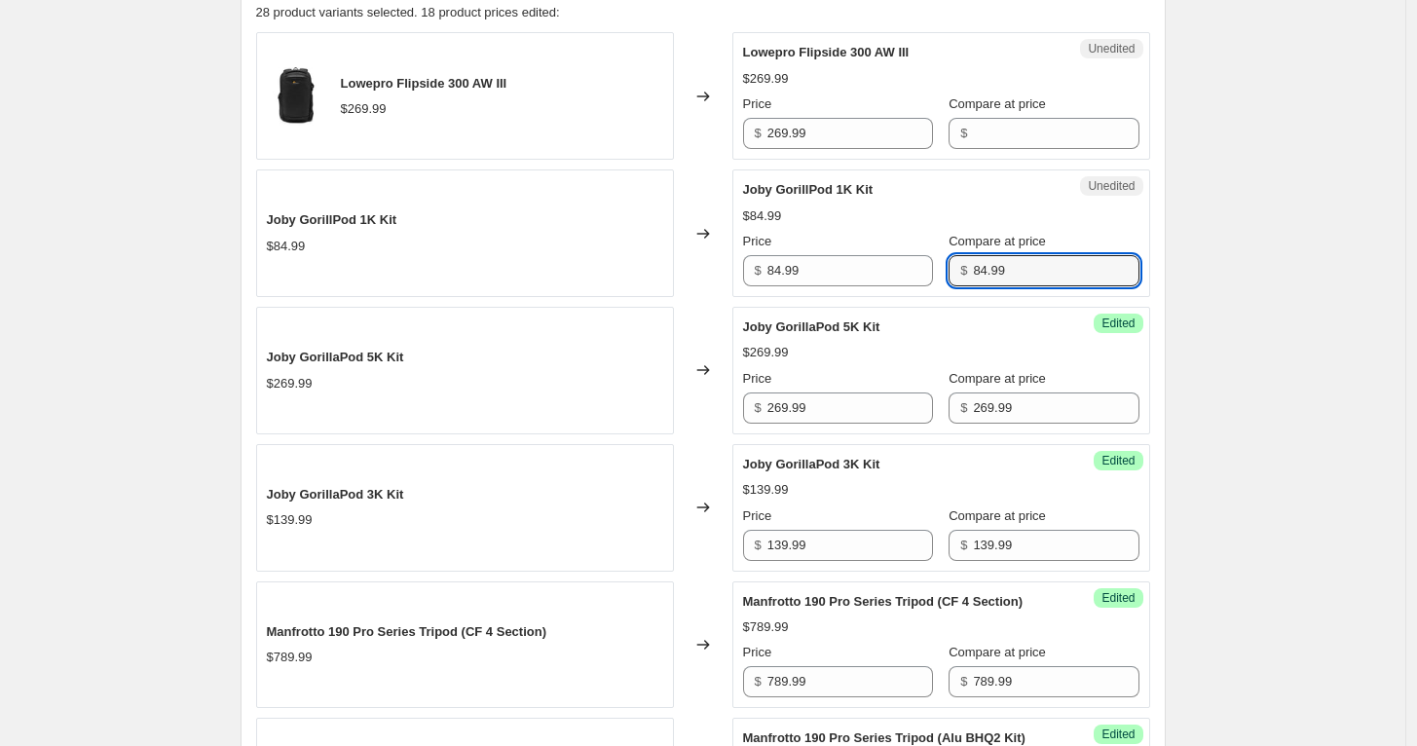
scroll to position [649, 0]
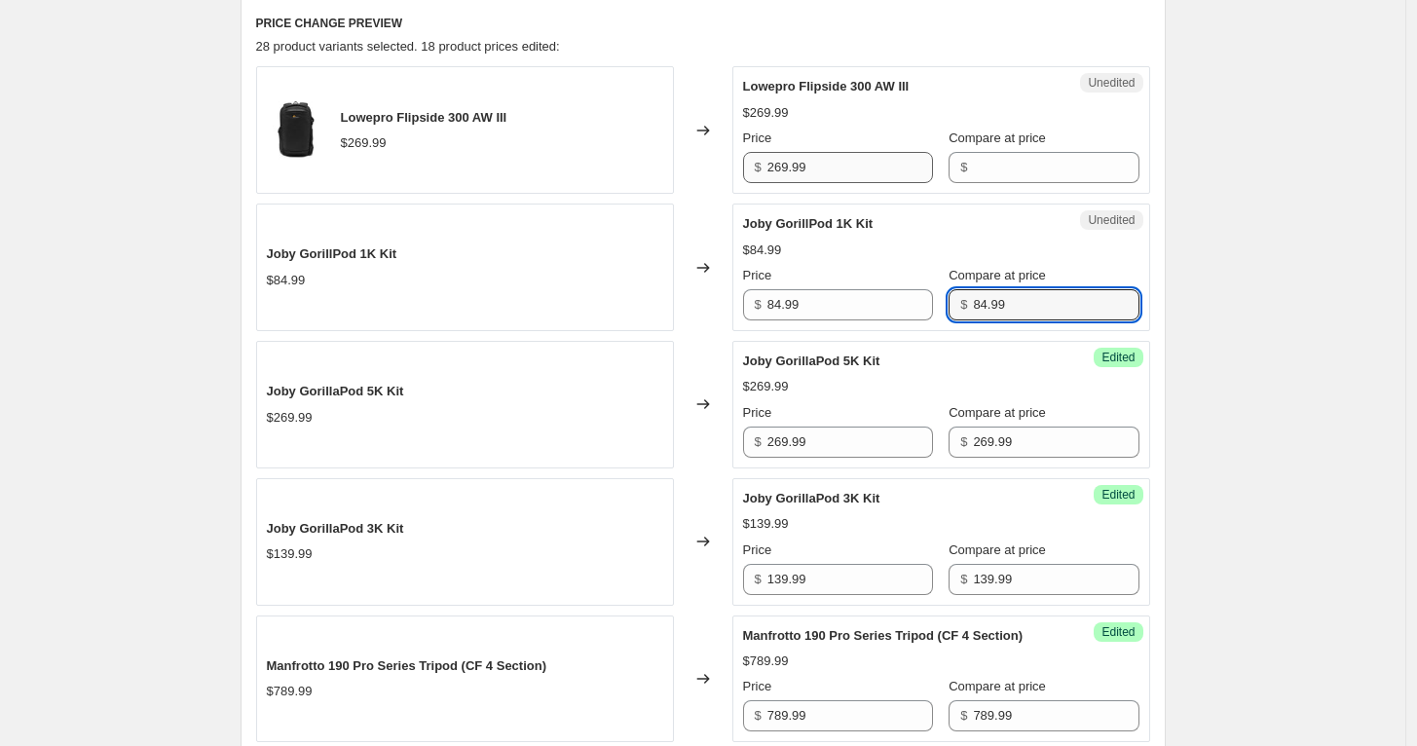
type input "84.99"
click at [851, 164] on input "269.99" at bounding box center [850, 167] width 166 height 31
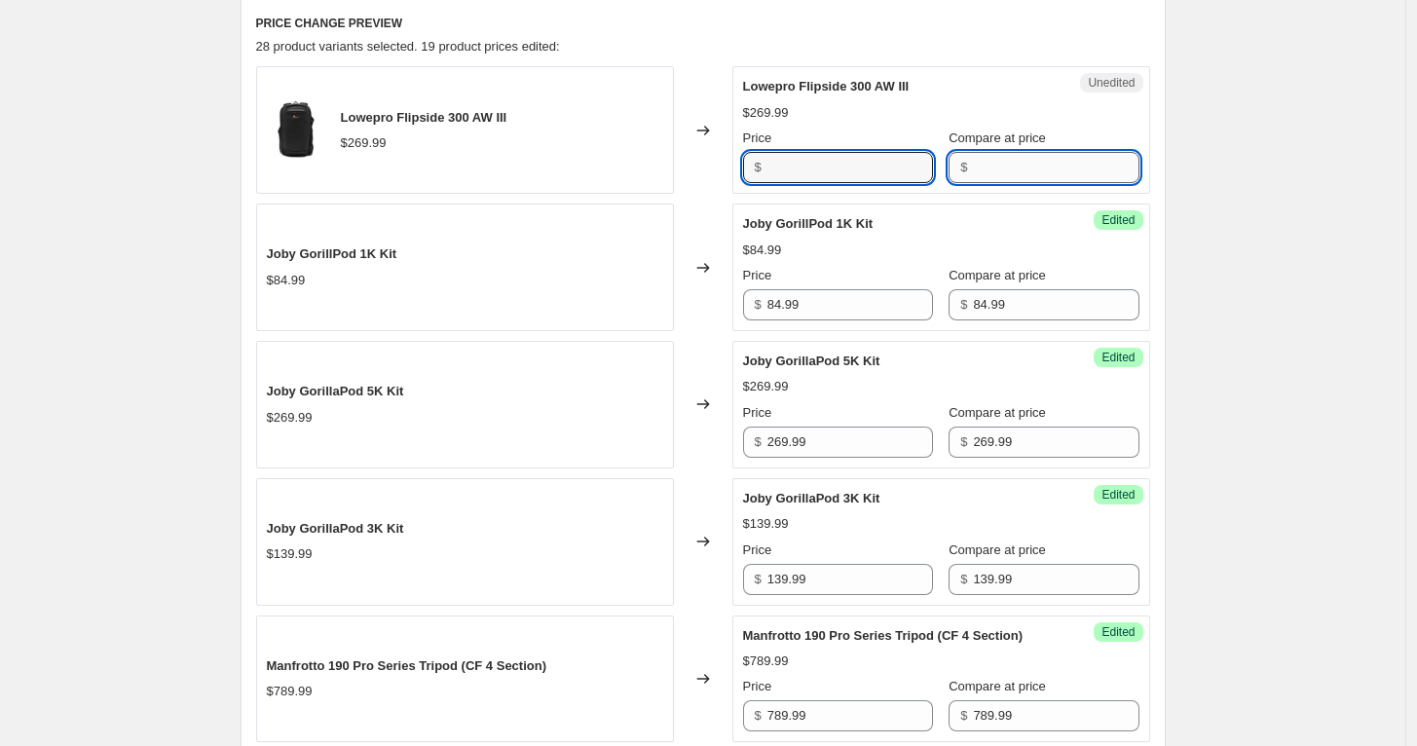
type input "269.99"
click at [1046, 156] on input "Compare at price" at bounding box center [1056, 167] width 166 height 31
paste input "269.99"
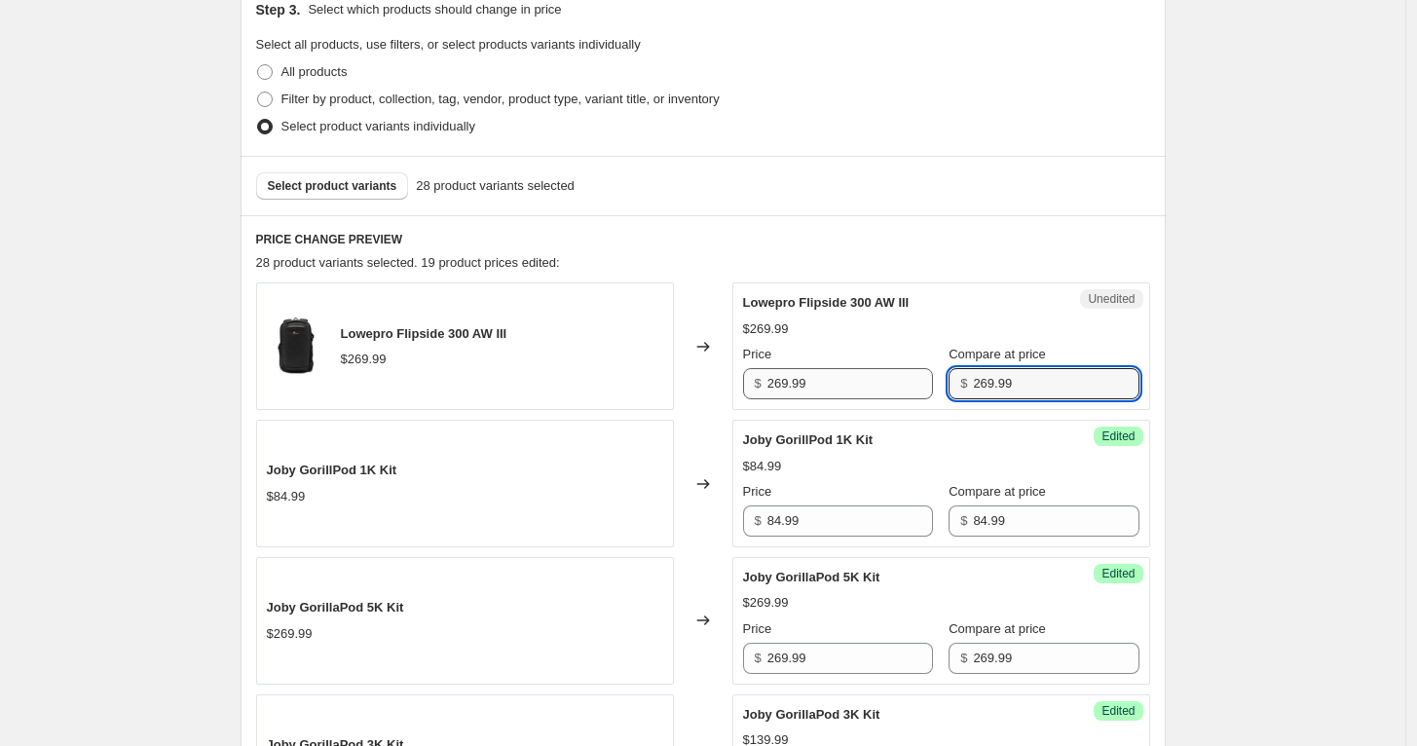
type input "269.99"
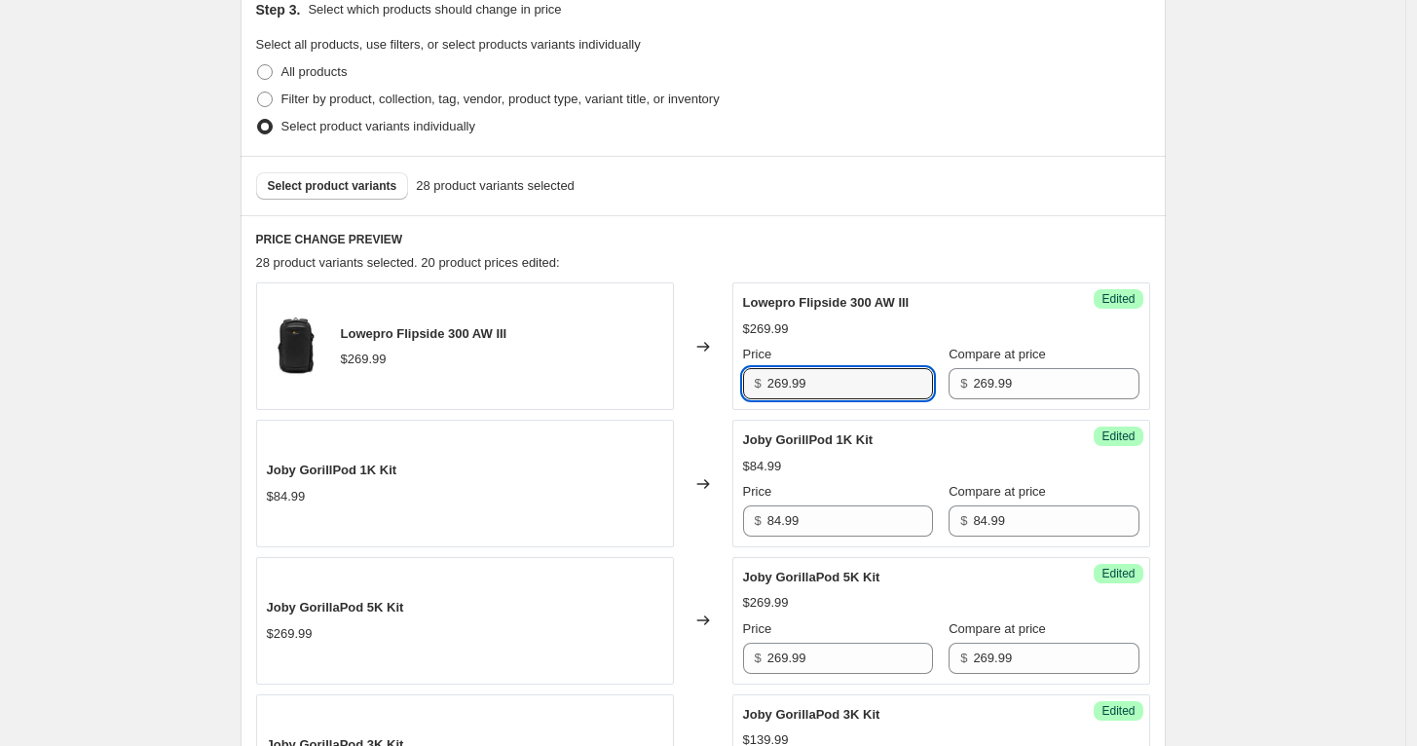
drag, startPoint x: 839, startPoint y: 385, endPoint x: 655, endPoint y: 375, distance: 184.3
click at [657, 376] on div "Lowepro Flipside 300 AW III $269.99 Changed to Success Edited Lowepro Flipside …" at bounding box center [703, 346] width 894 height 128
type input "229.99"
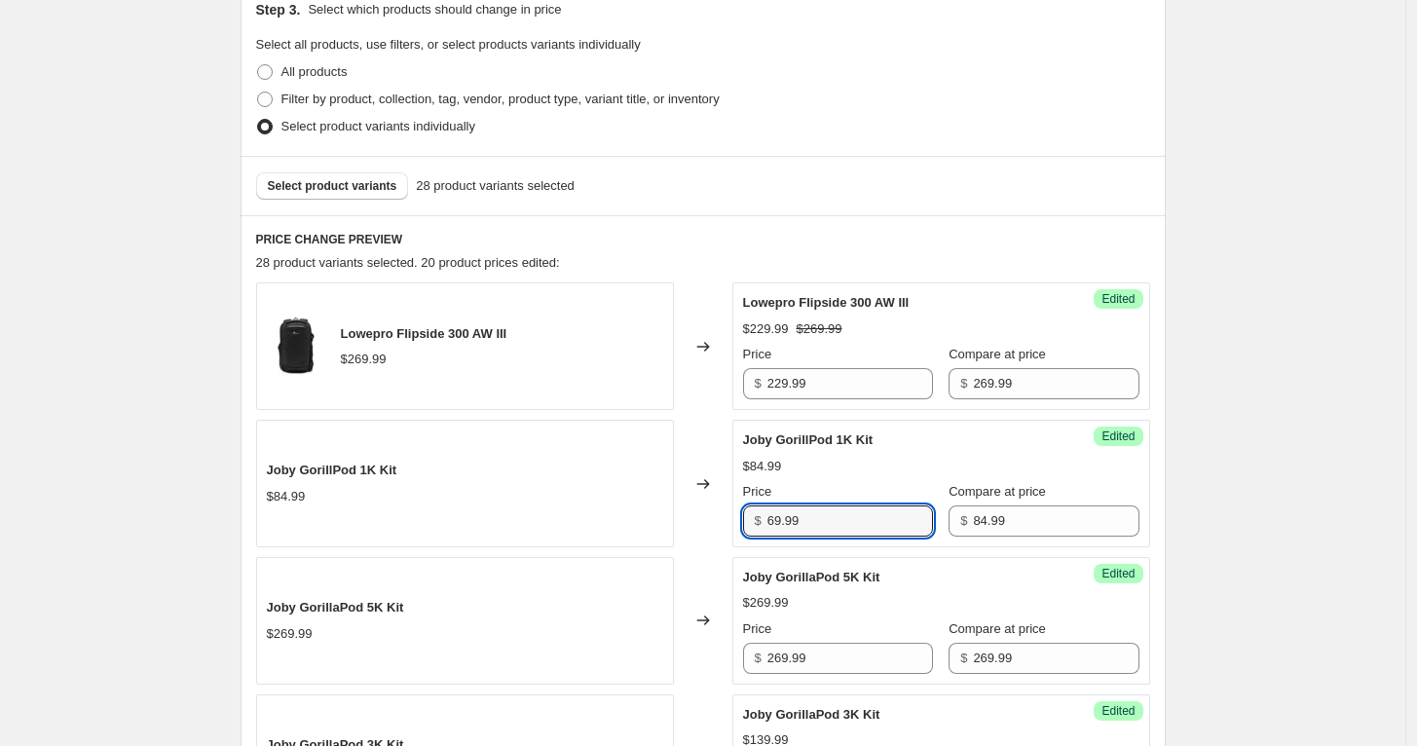
type input "69.99"
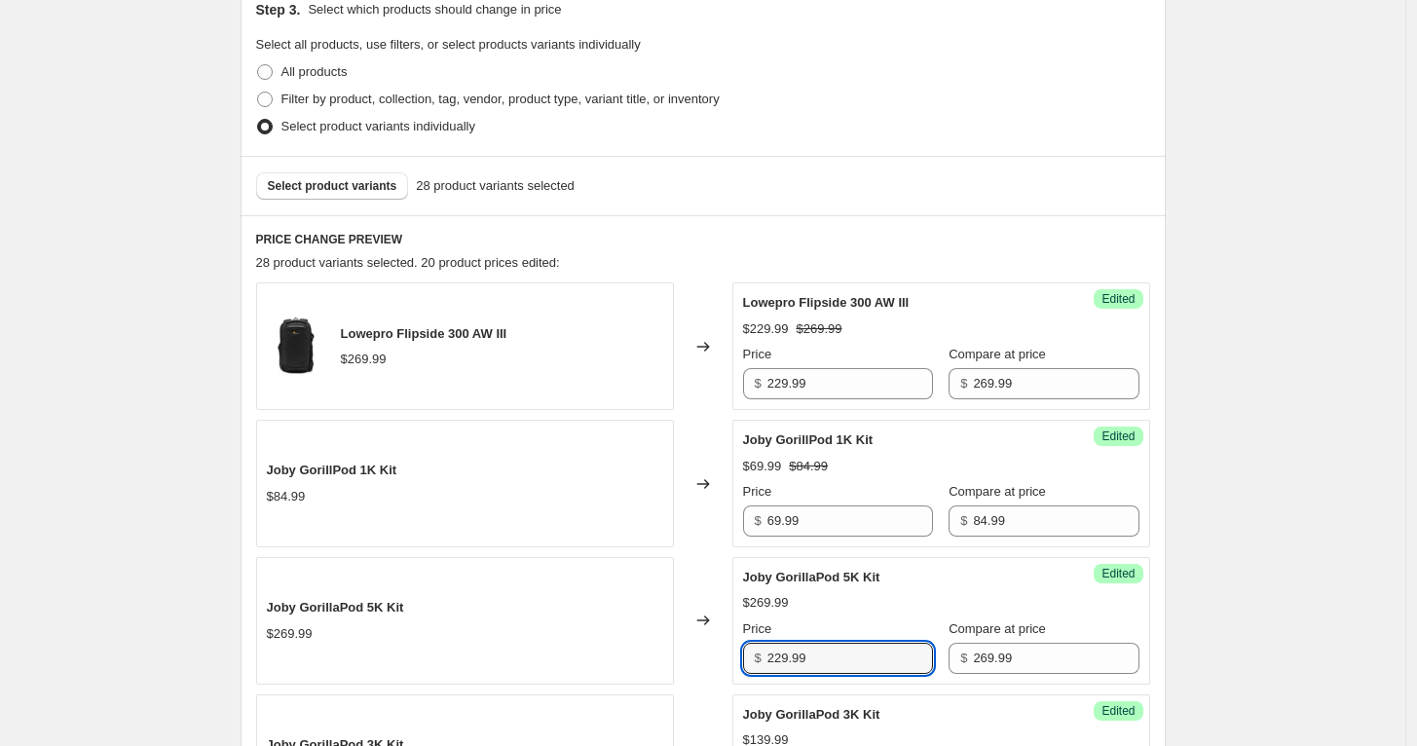
type input "229.99"
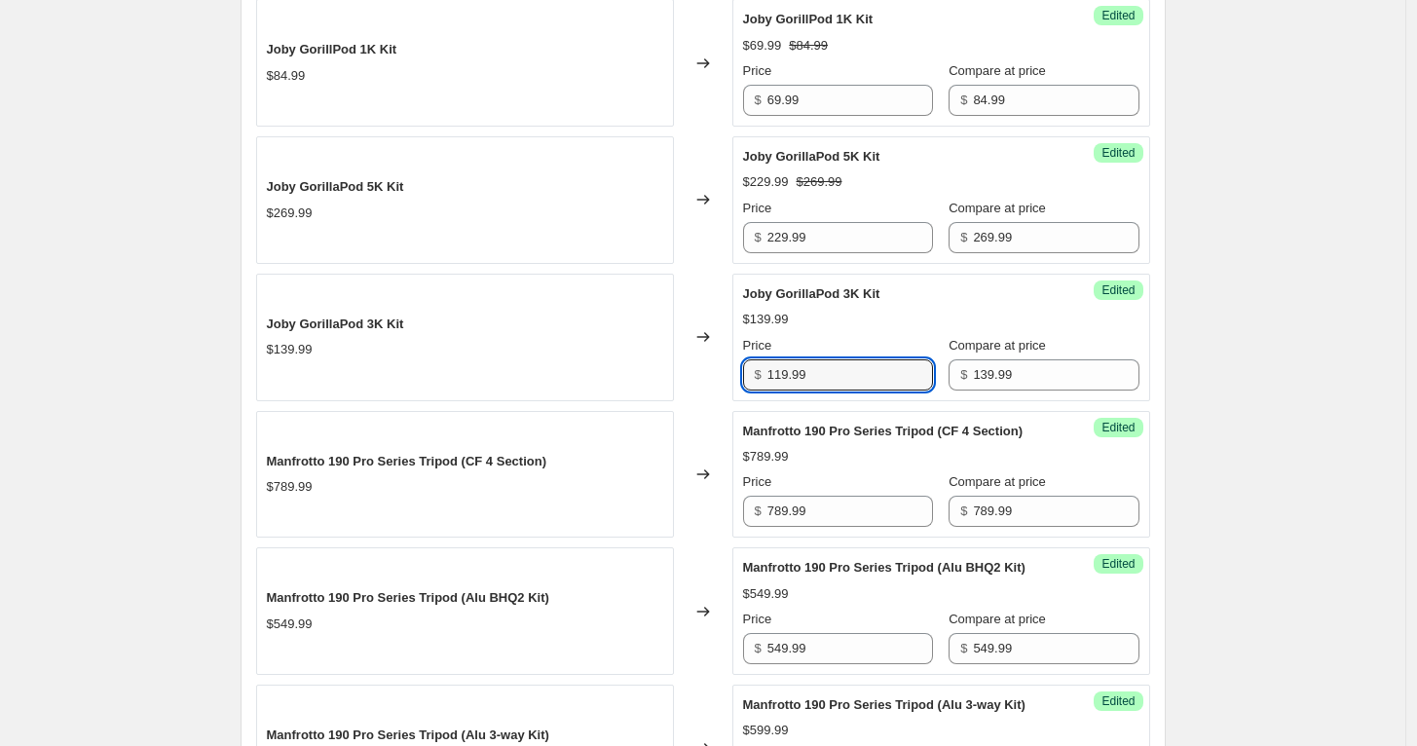
type input "119.99"
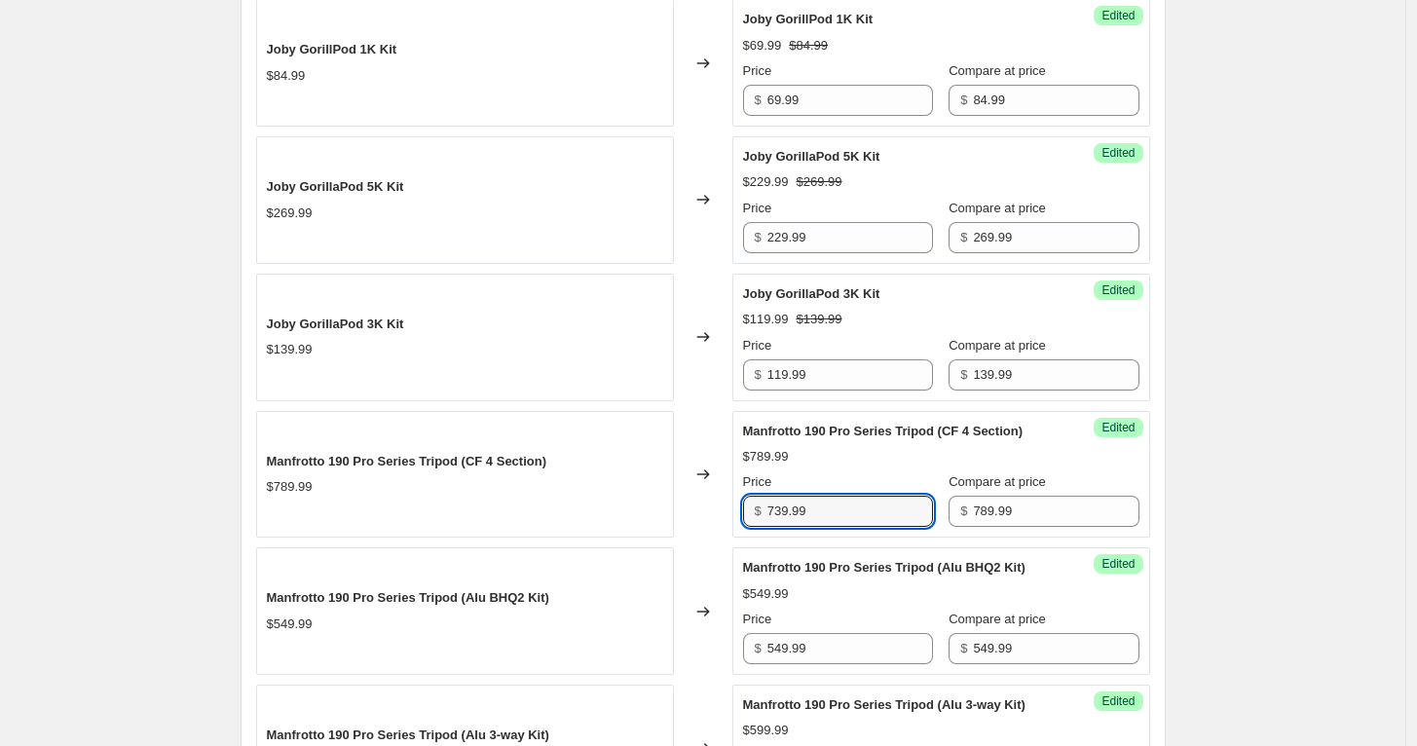
type input "739.99"
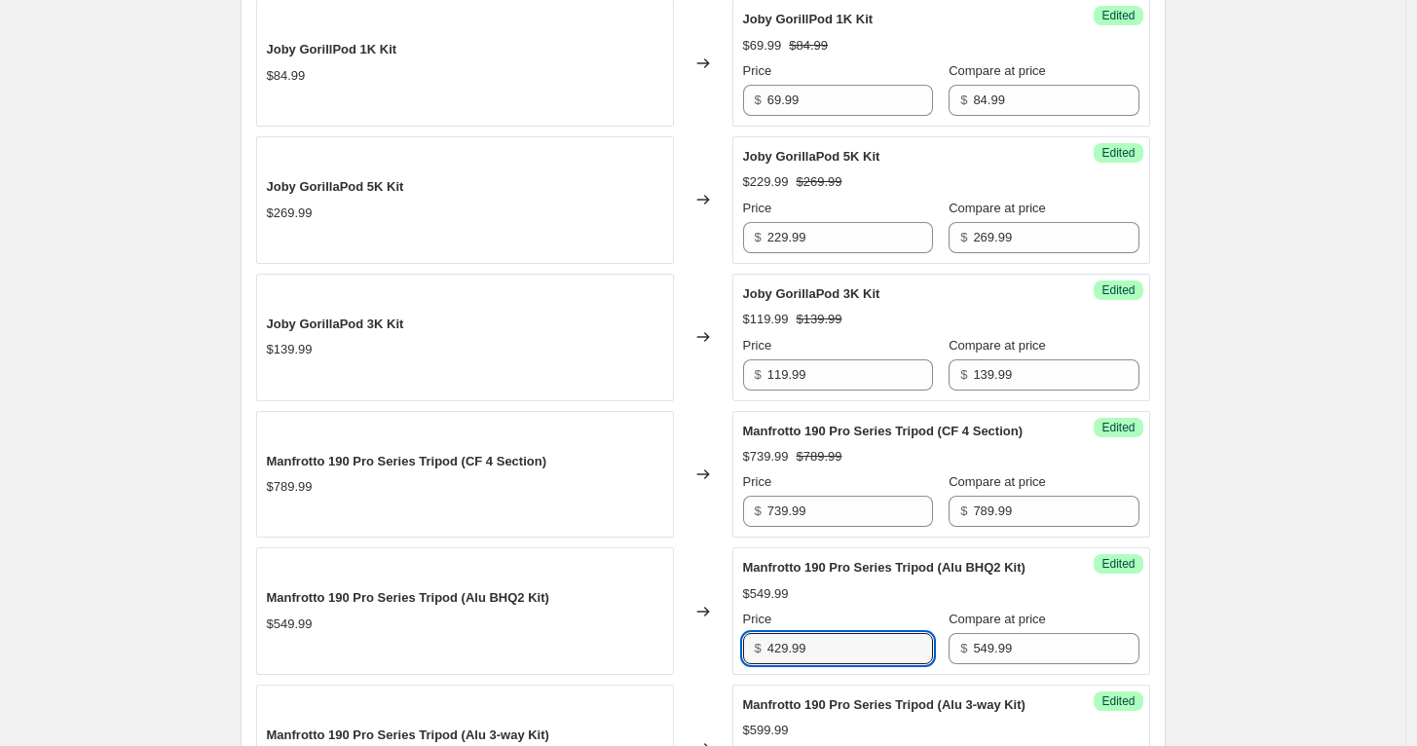
type input "429.99"
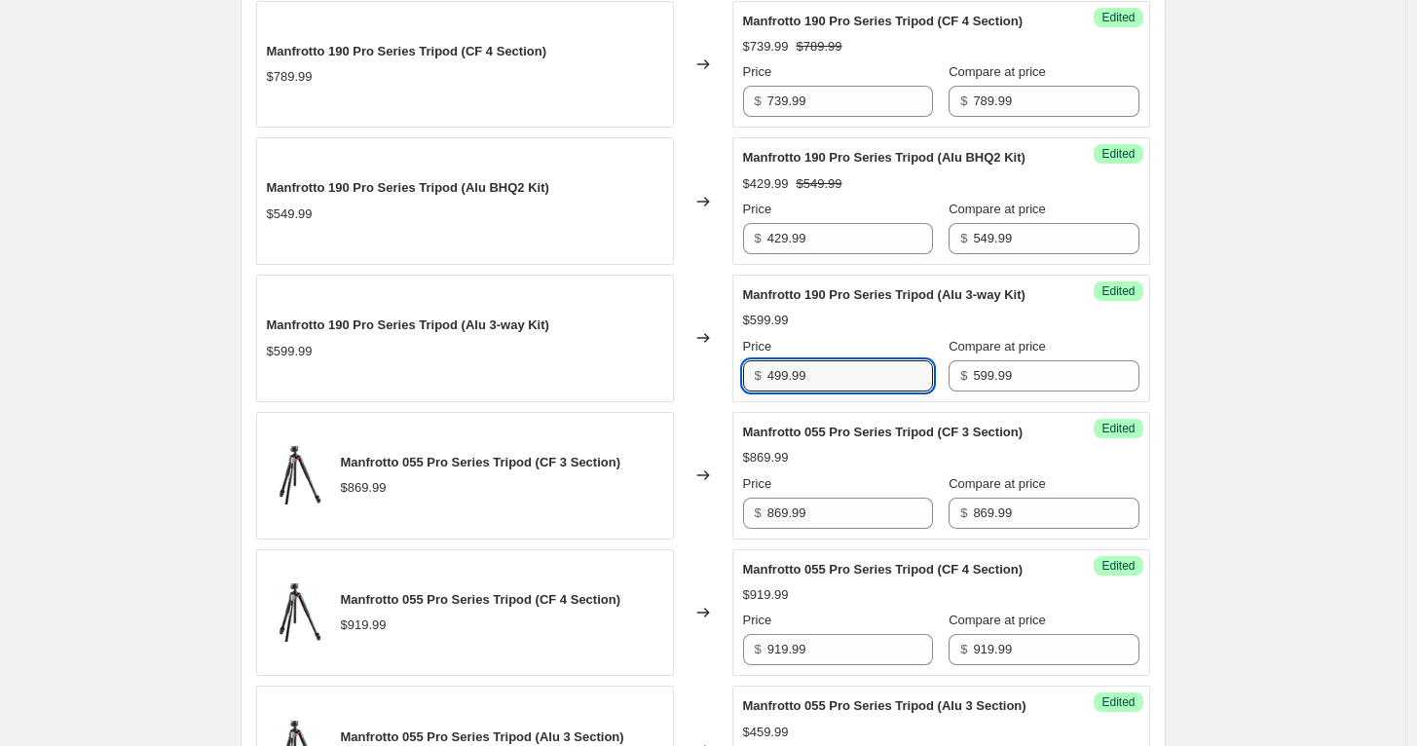
type input "499.99"
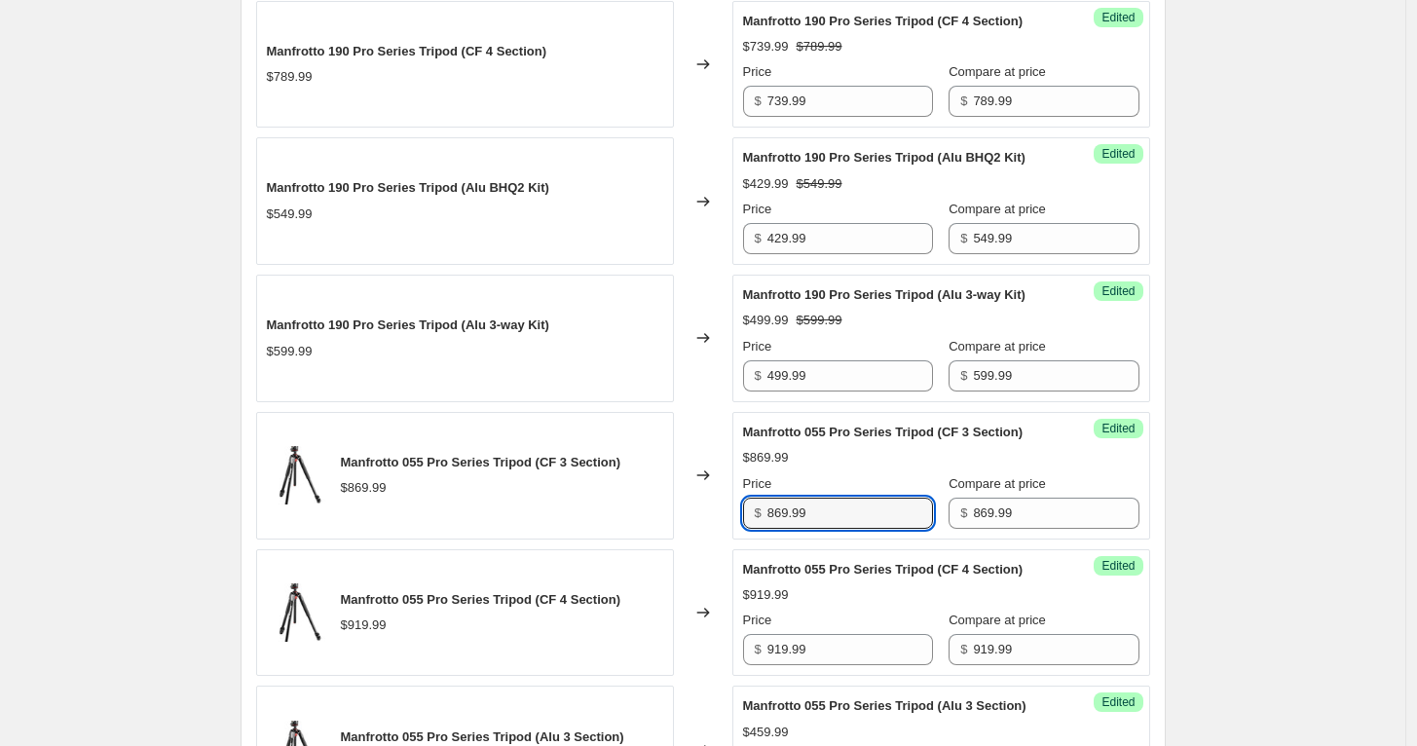
type input "9"
type input "819.99"
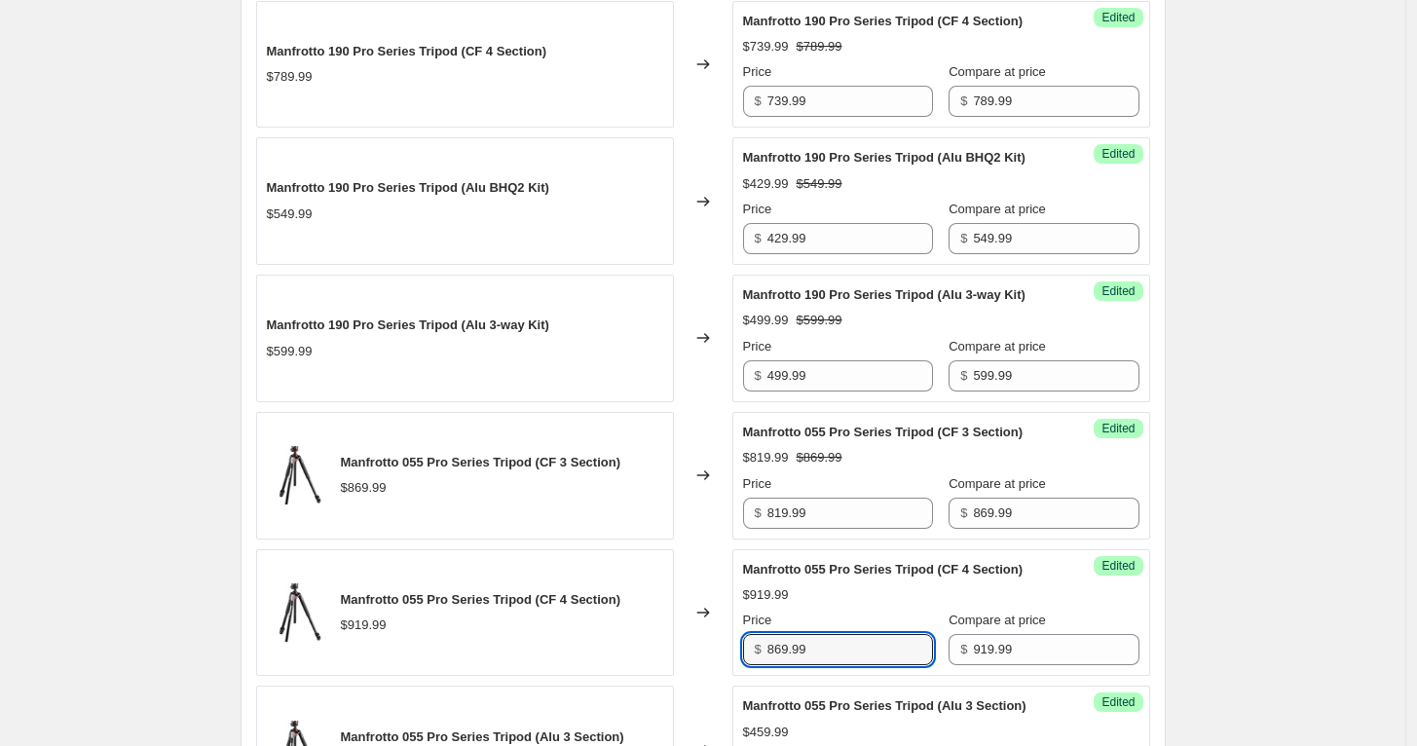
type input "869.99"
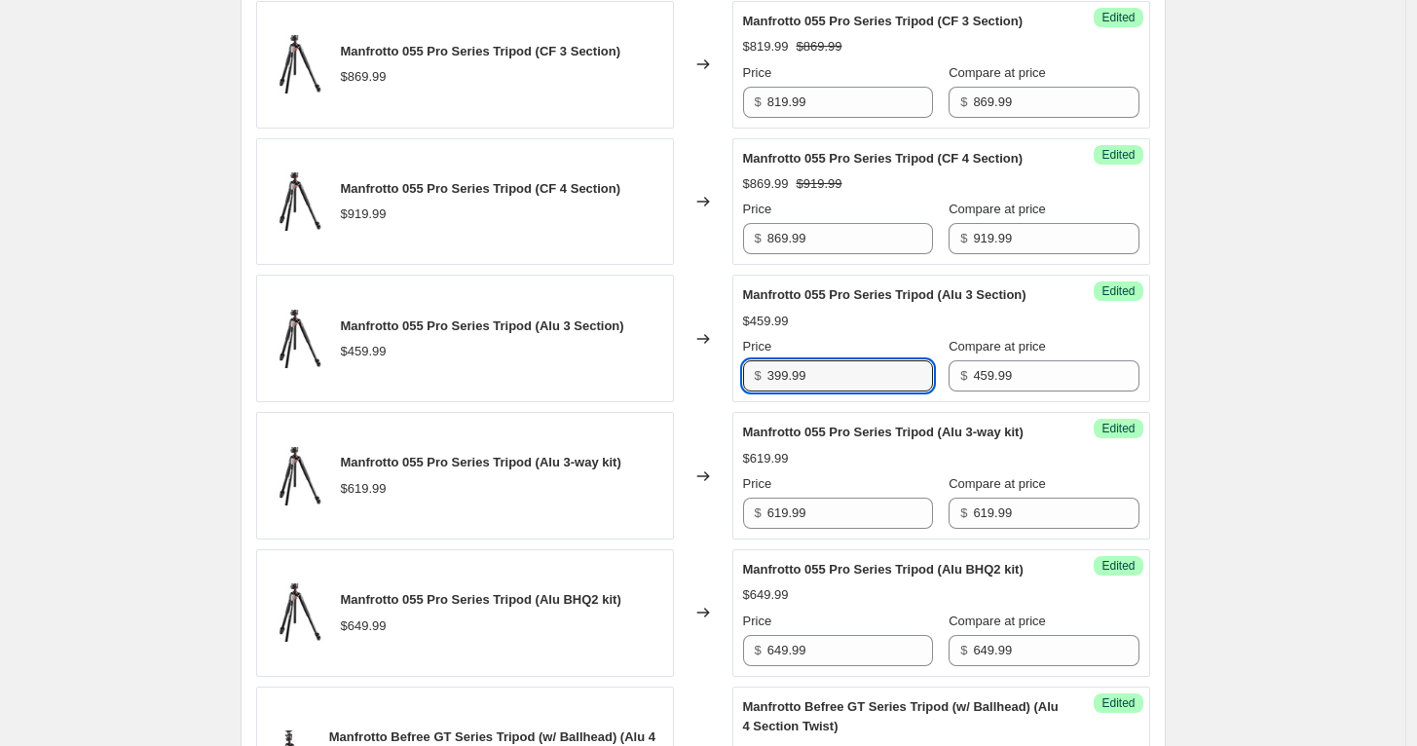
type input "399.99"
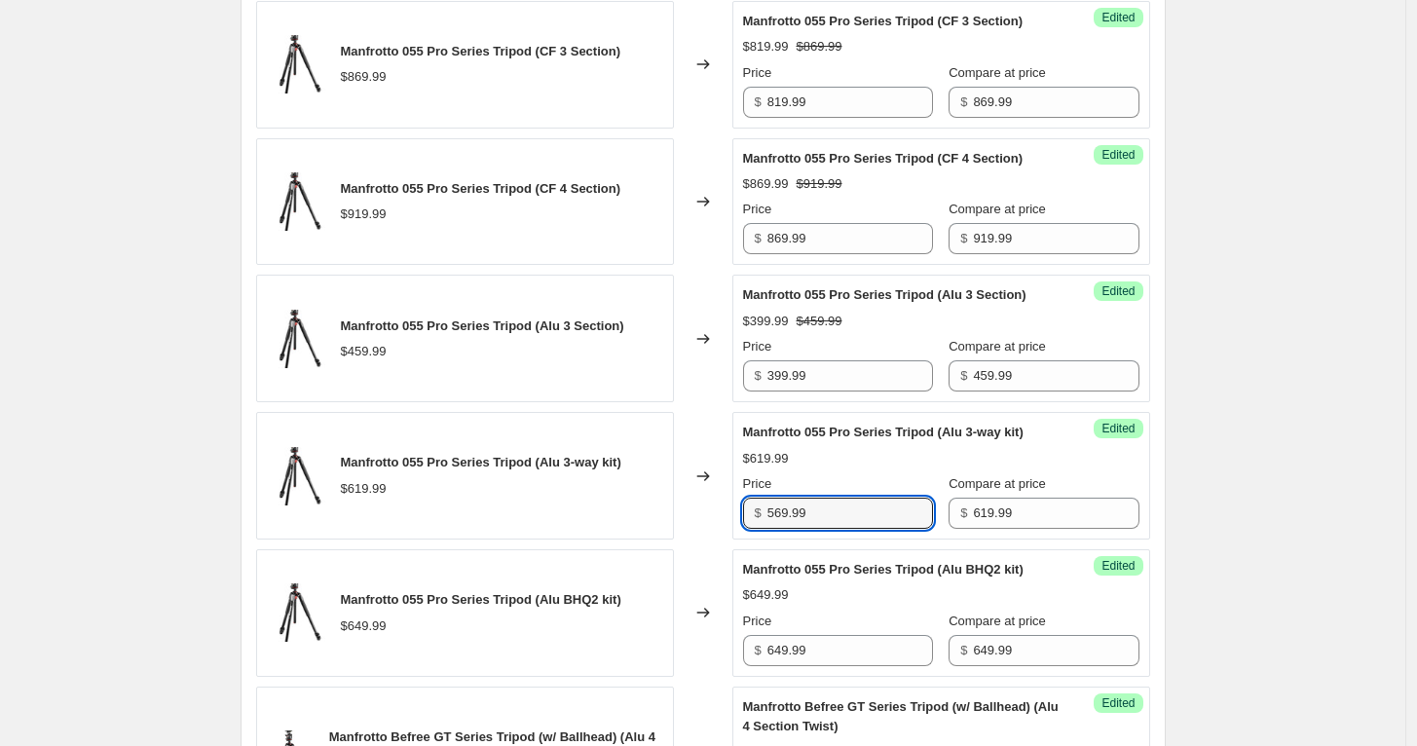
type input "569.99"
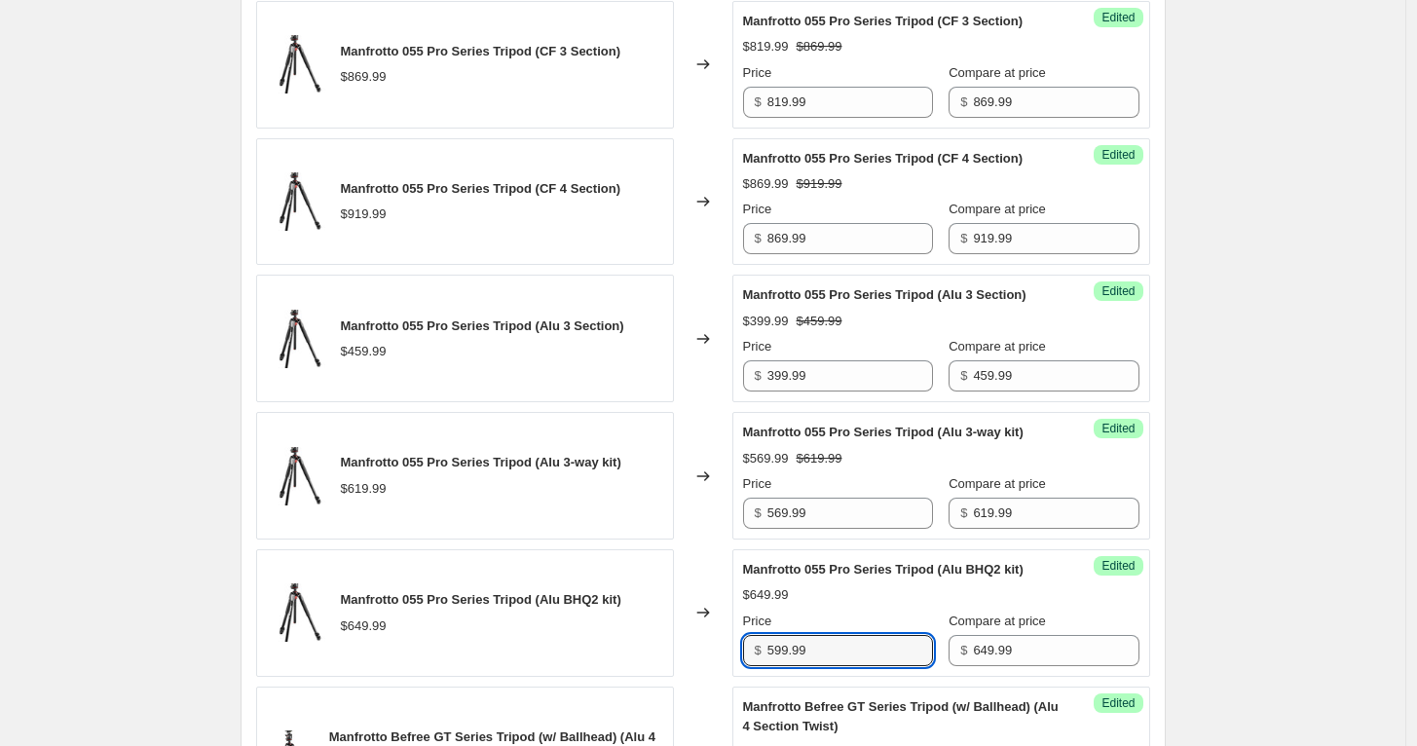
type input "599.99"
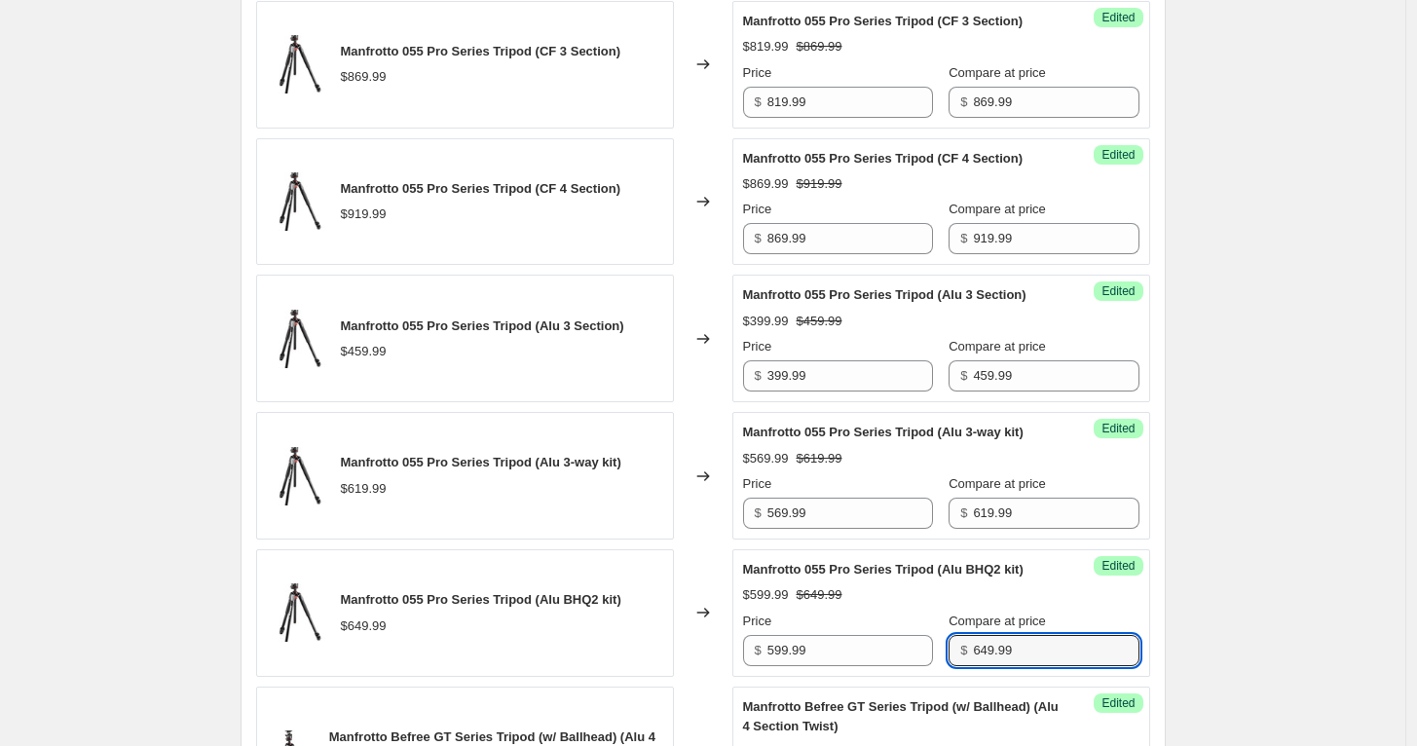
scroll to position [2104, 0]
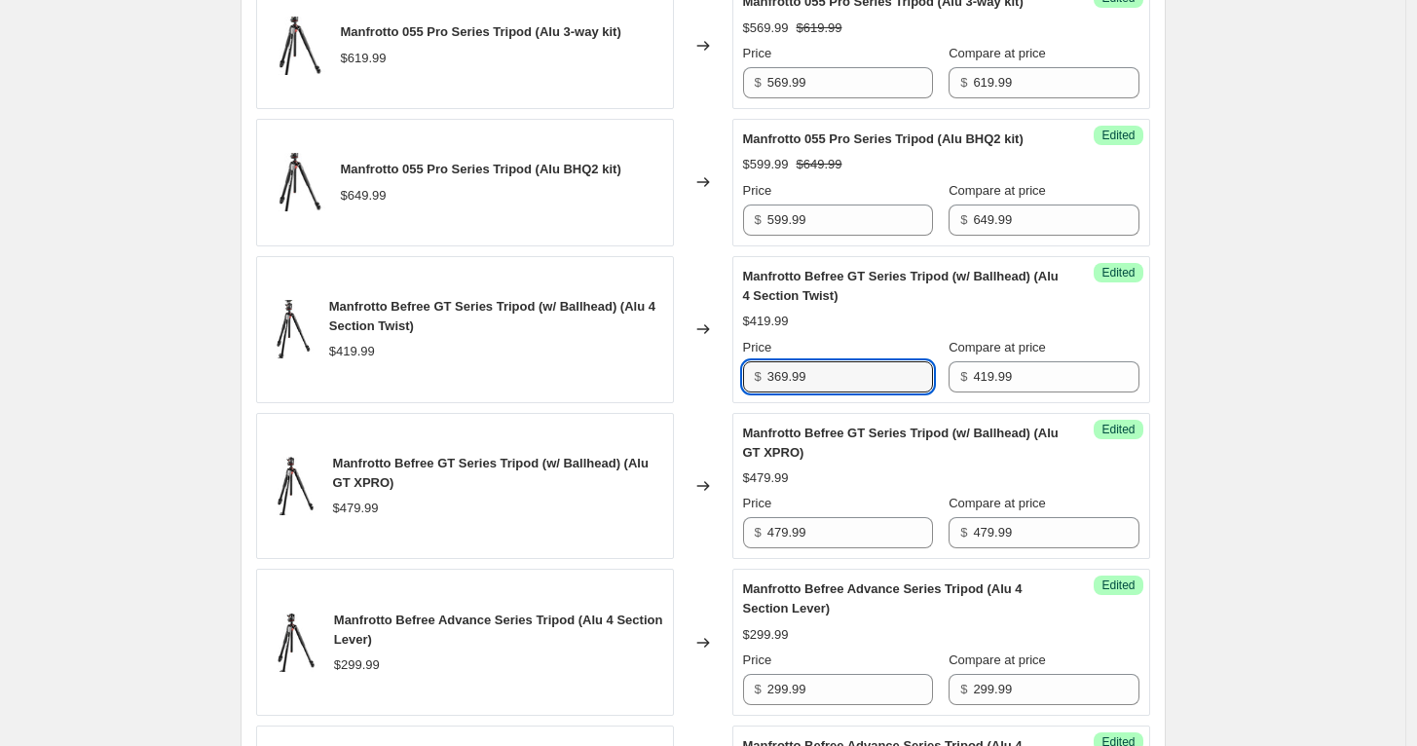
type input "369.99"
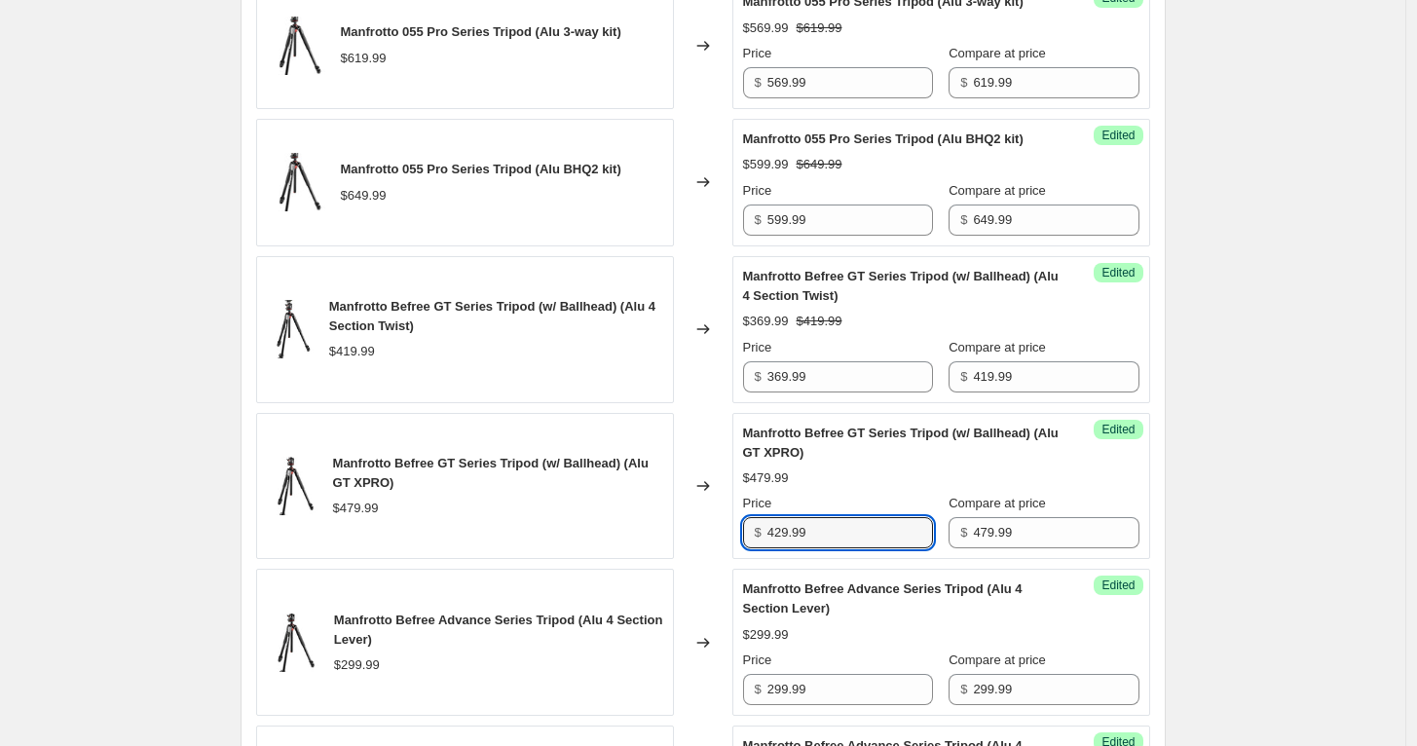
type input "429.99"
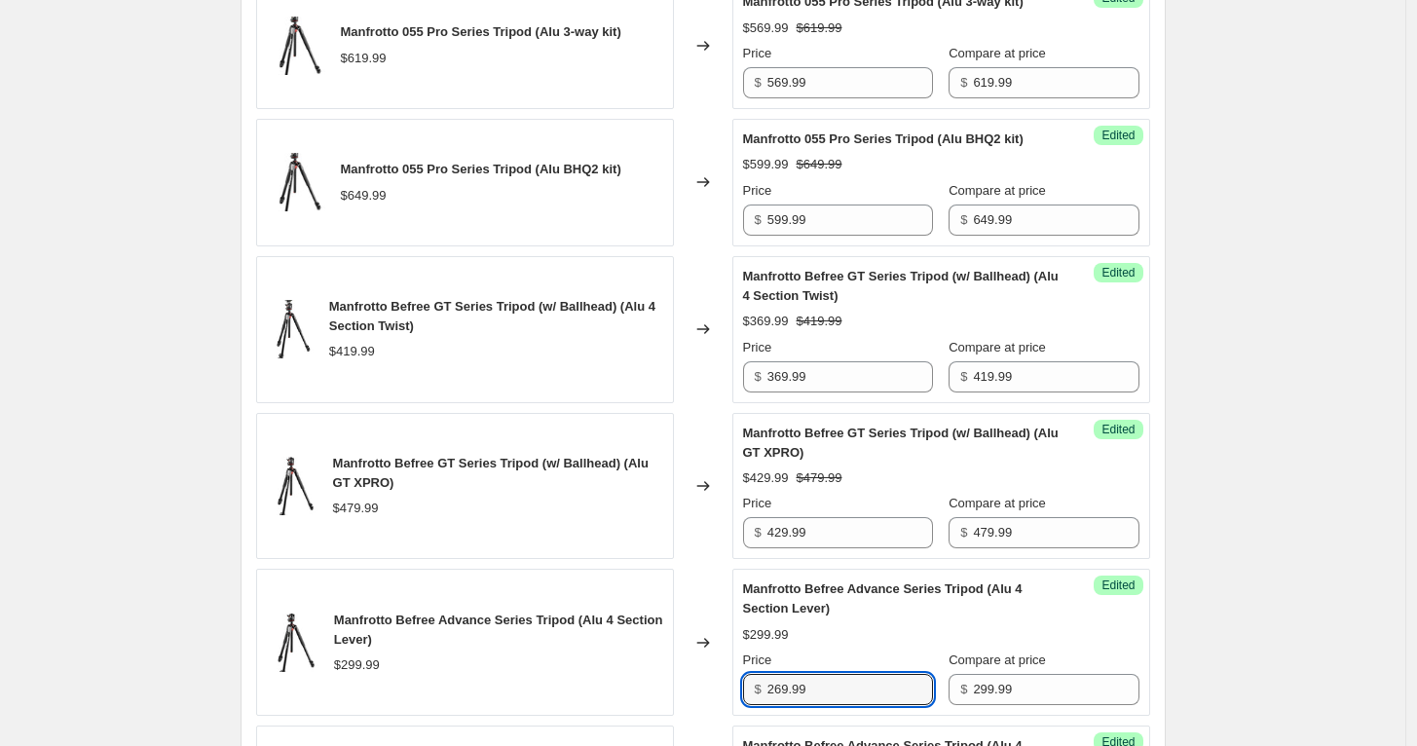
type input "269.99"
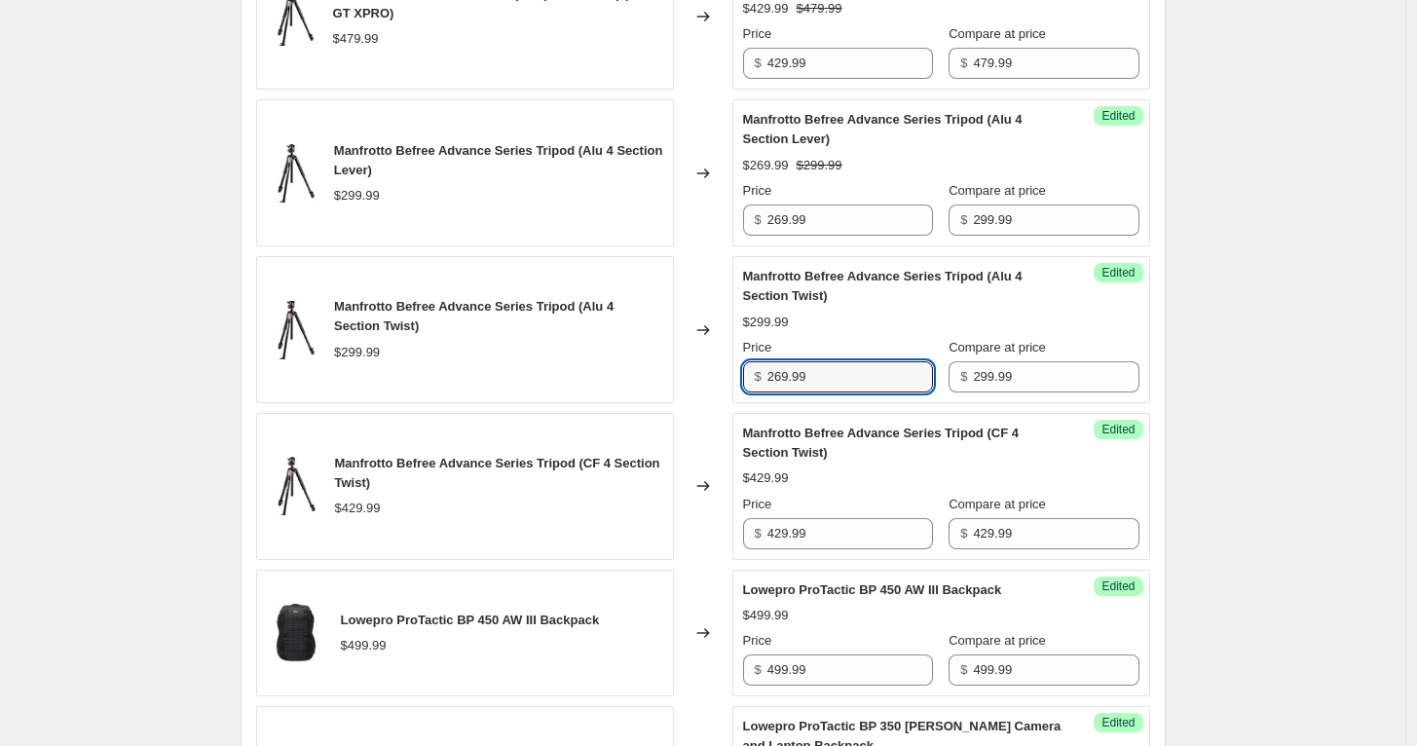
type input "269.99"
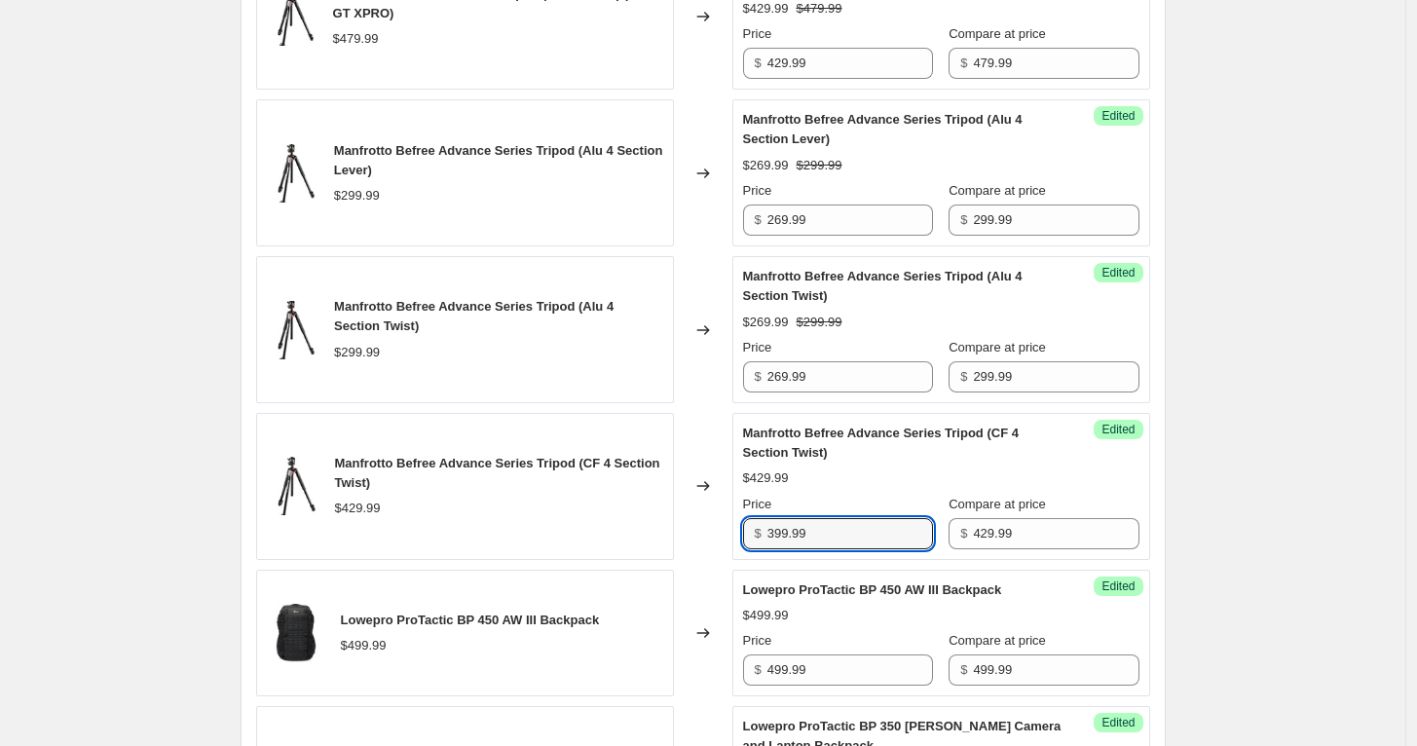
type input "399.99"
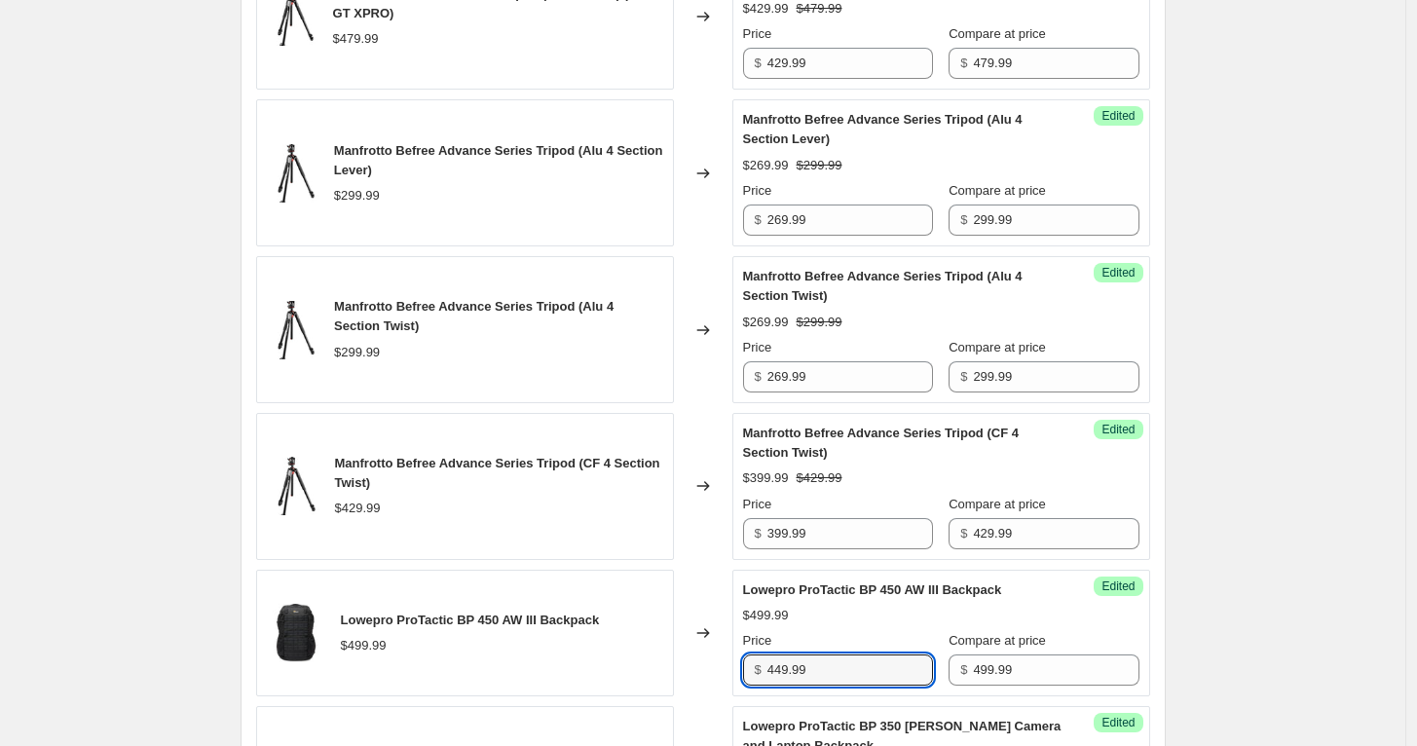
type input "449.99"
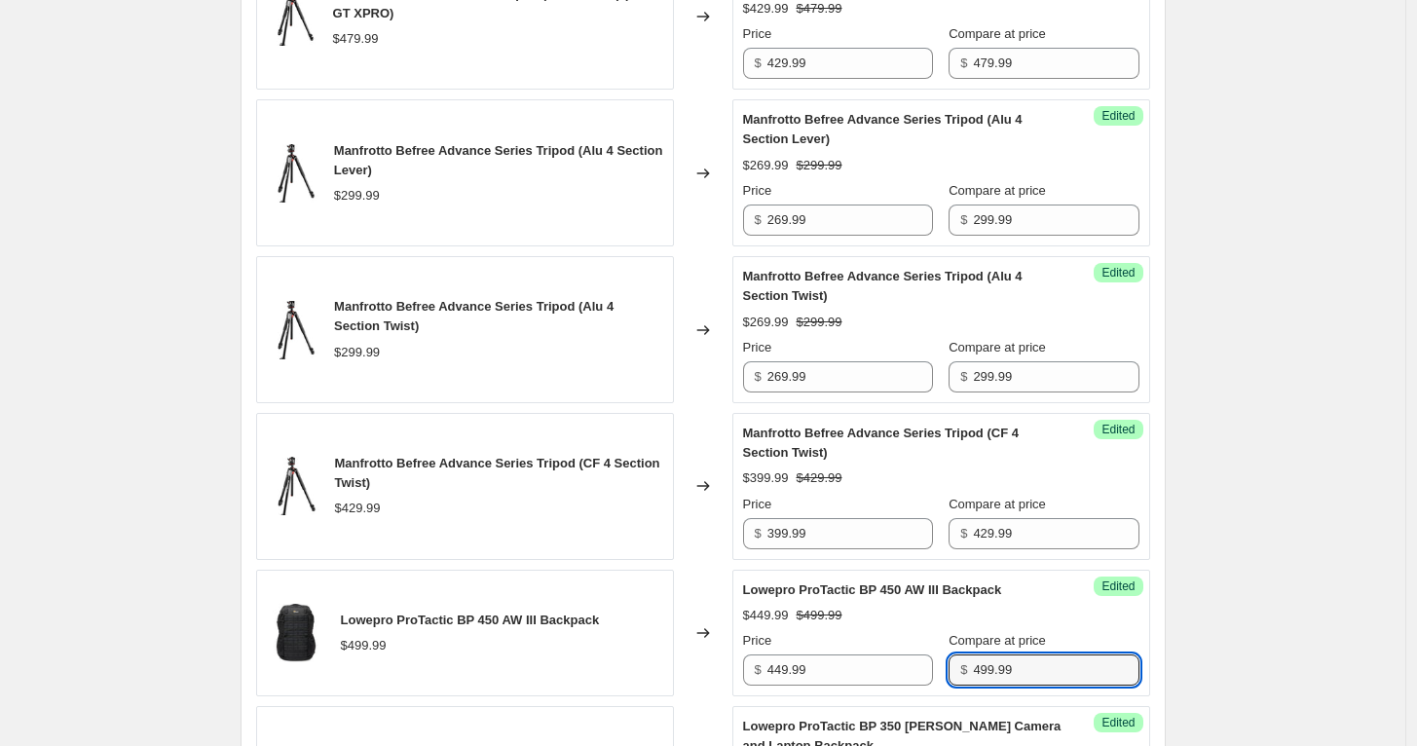
scroll to position [3023, 0]
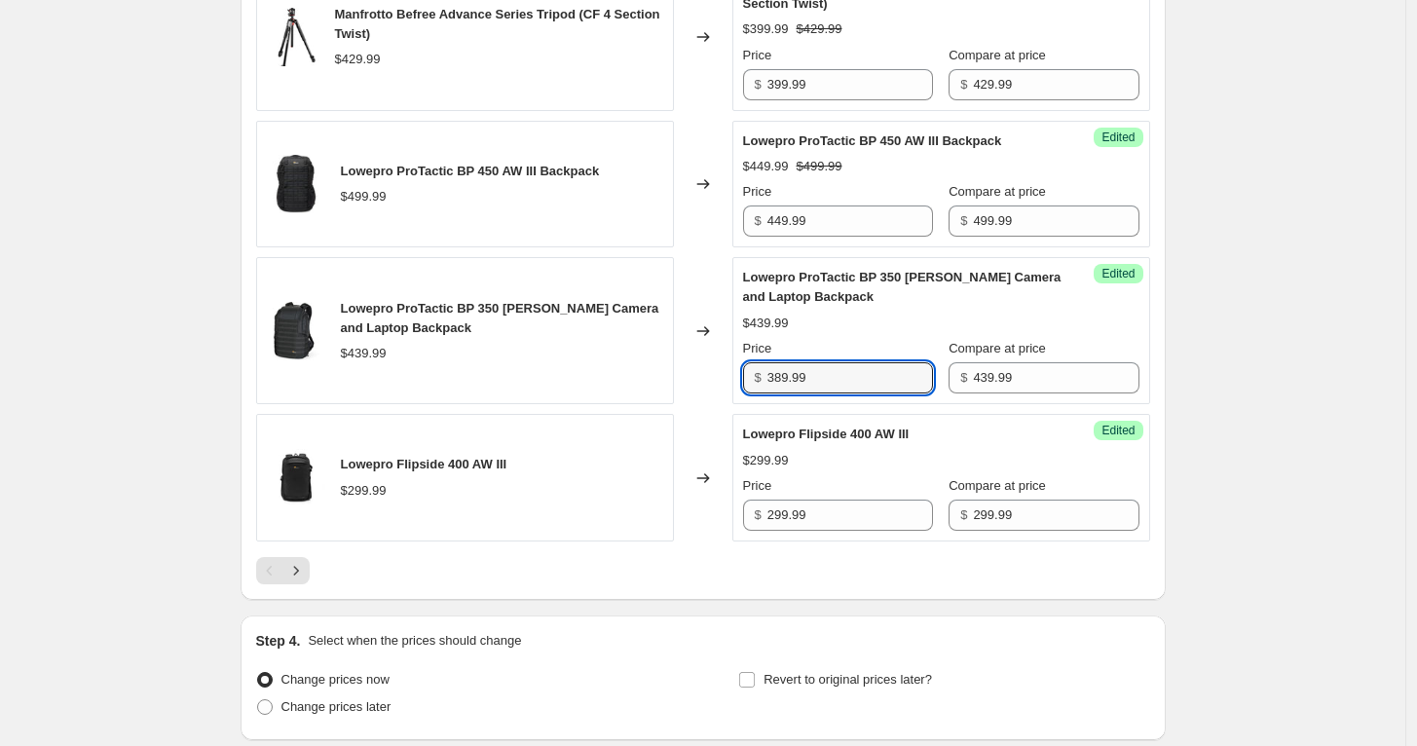
type input "389.99"
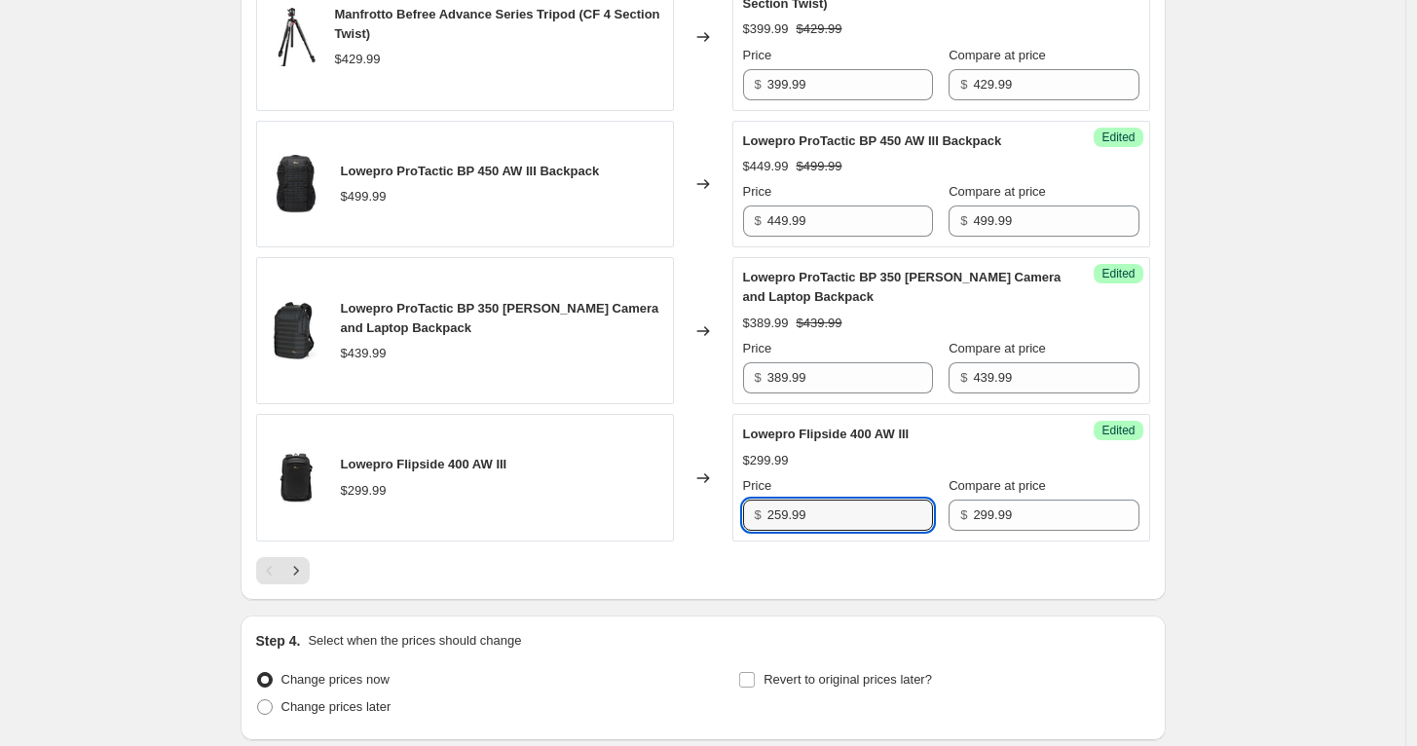
type input "259.99"
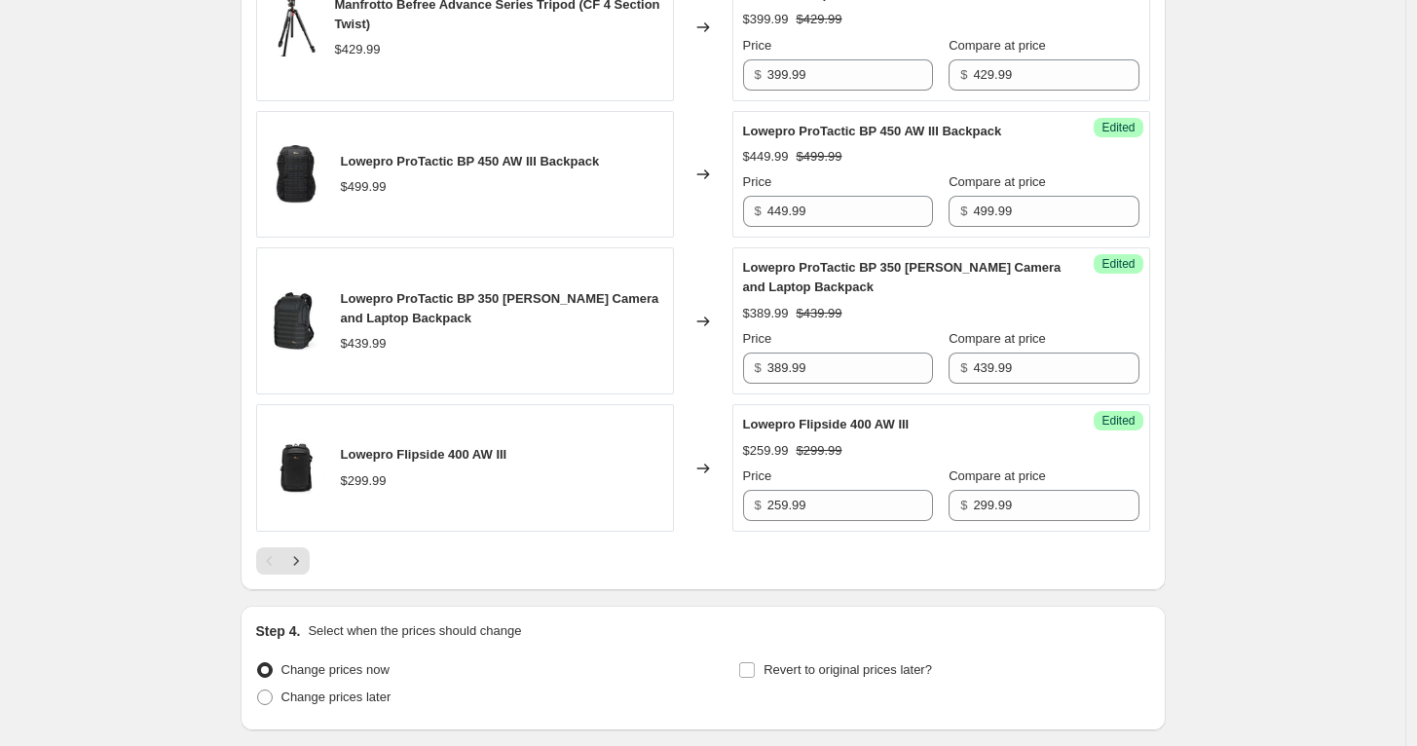
scroll to position [3132, 0]
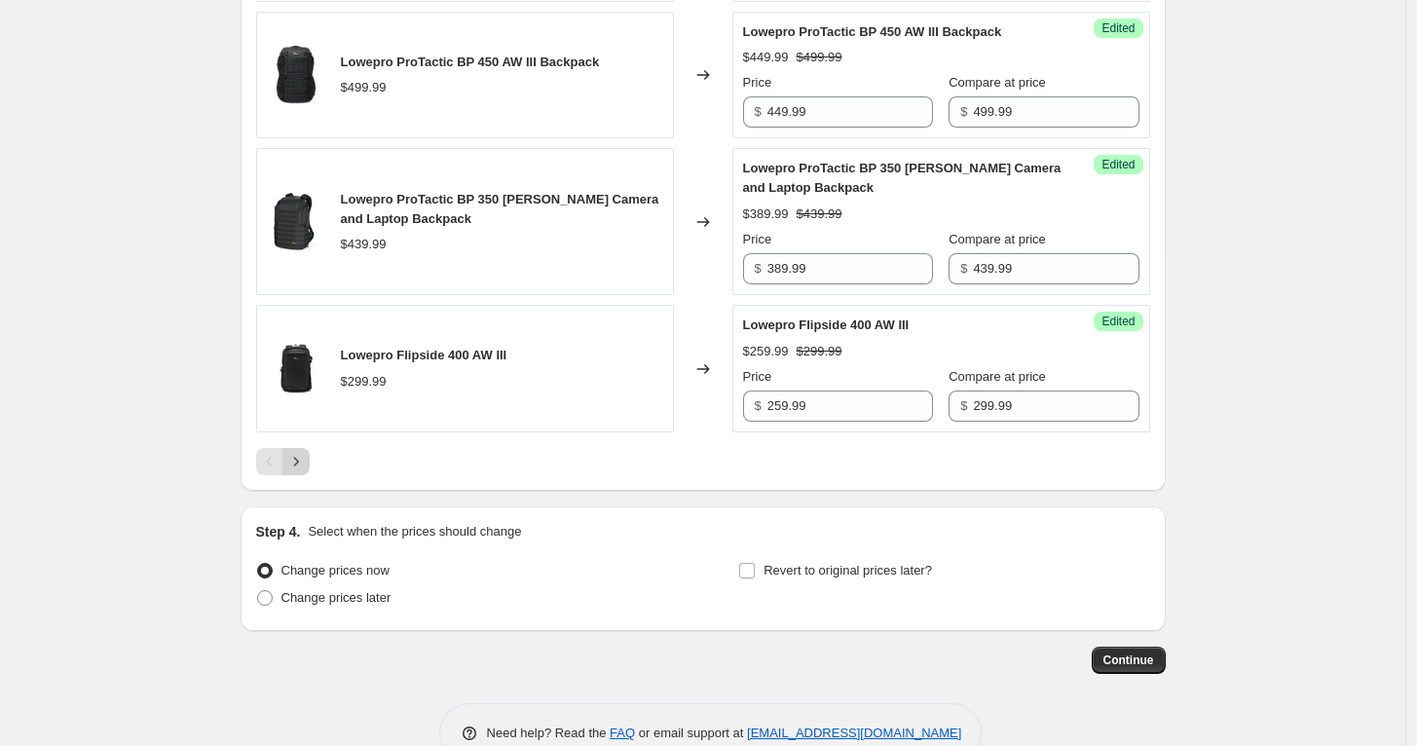
click at [306, 455] on icon "Next" at bounding box center [295, 461] width 19 height 19
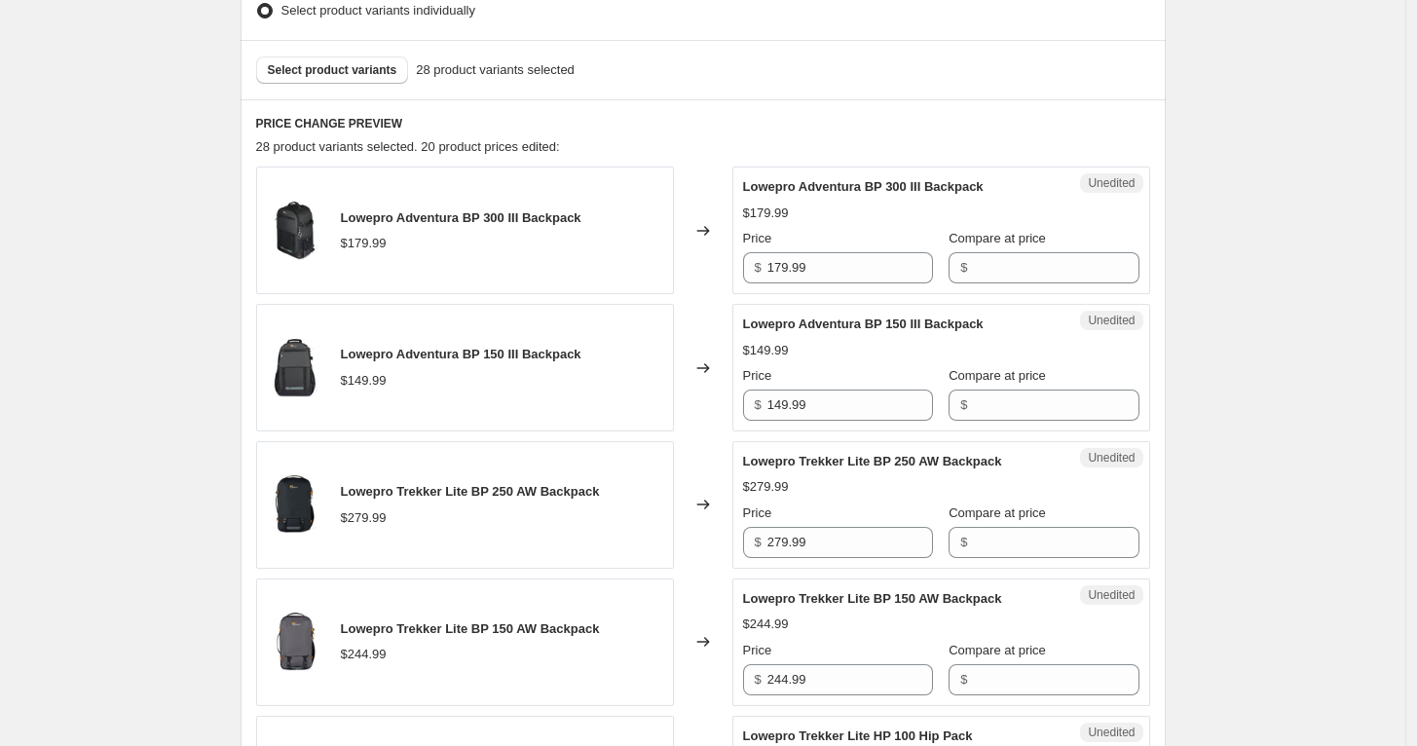
scroll to position [460, 0]
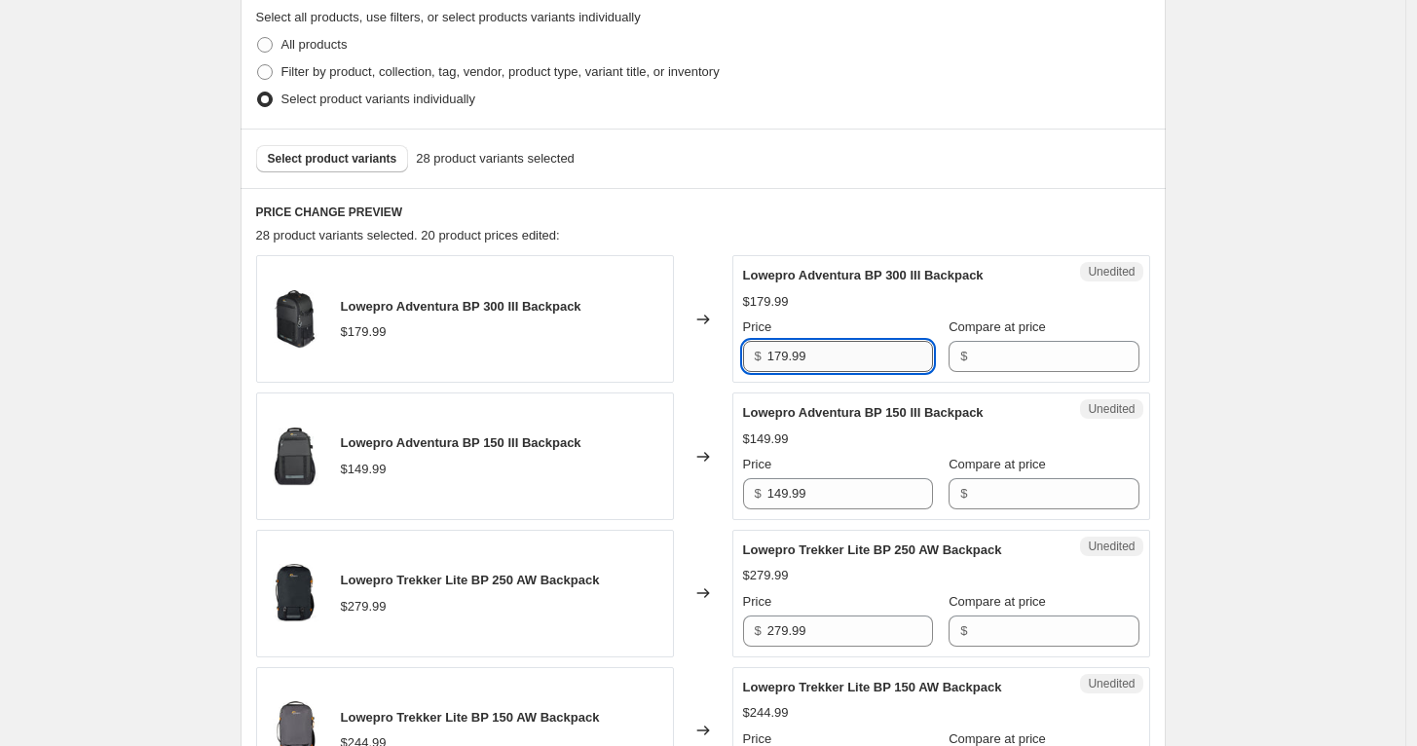
click at [871, 351] on input "179.99" at bounding box center [850, 356] width 166 height 31
click at [1015, 359] on input "Compare at price" at bounding box center [1056, 356] width 166 height 31
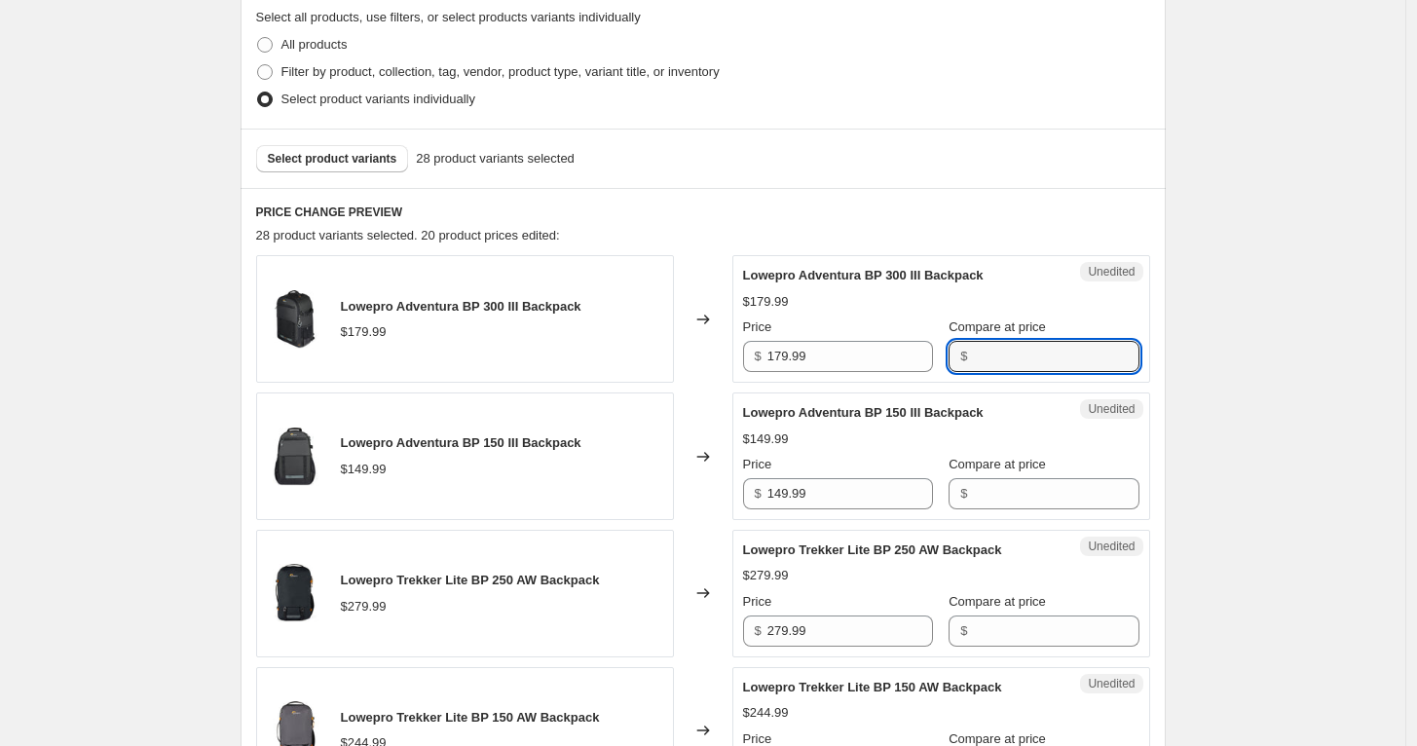
paste input "179.99"
type input "179.99"
click at [876, 494] on input "149.99" at bounding box center [850, 493] width 166 height 31
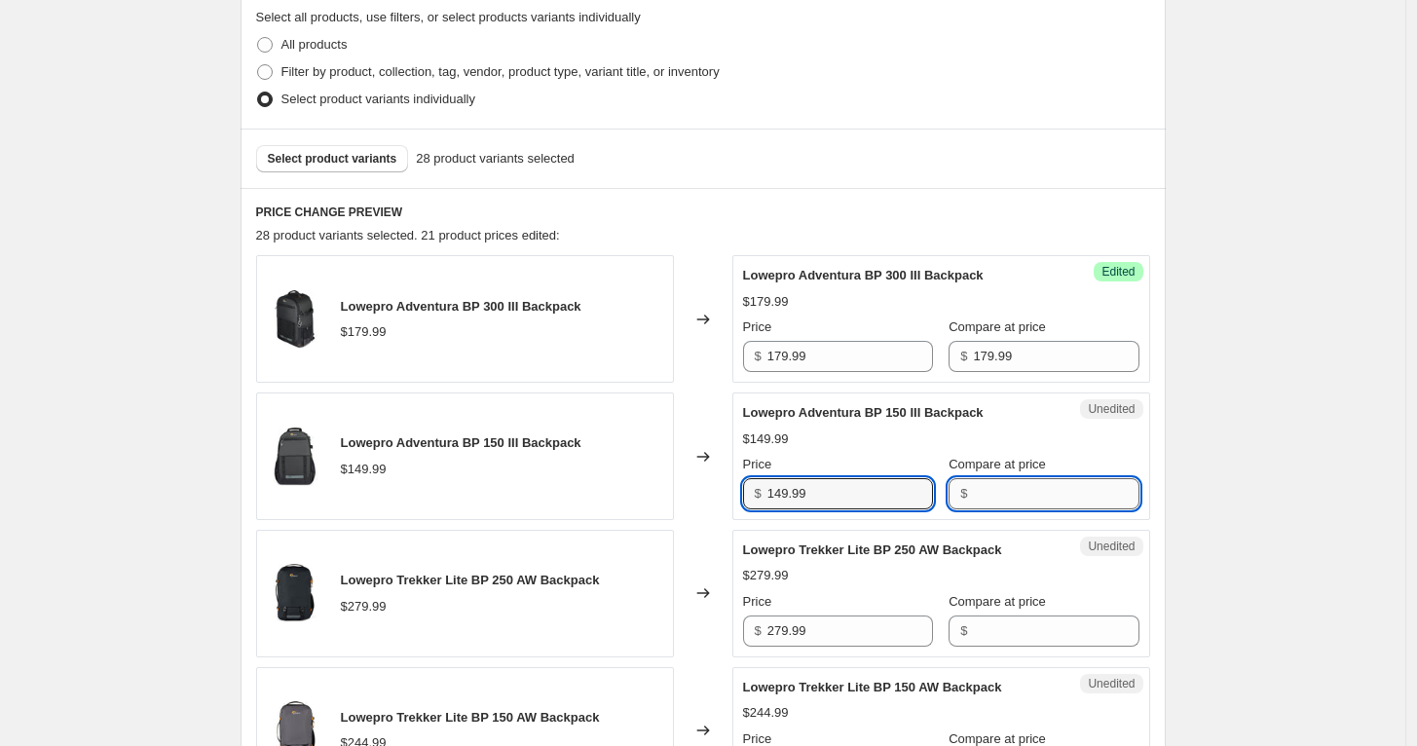
click at [1001, 491] on input "Compare at price" at bounding box center [1056, 493] width 166 height 31
paste input "149.99"
type input "149.99"
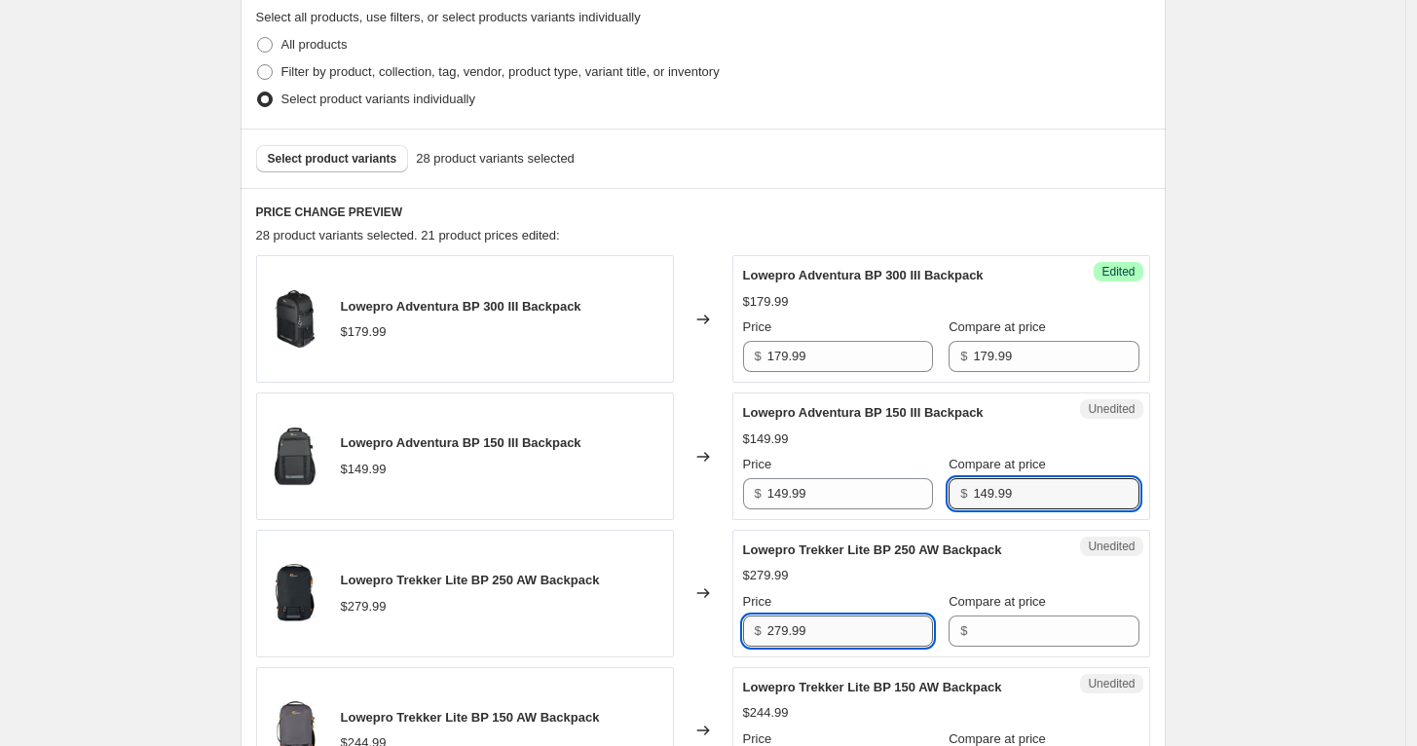
click at [871, 635] on input "279.99" at bounding box center [850, 630] width 166 height 31
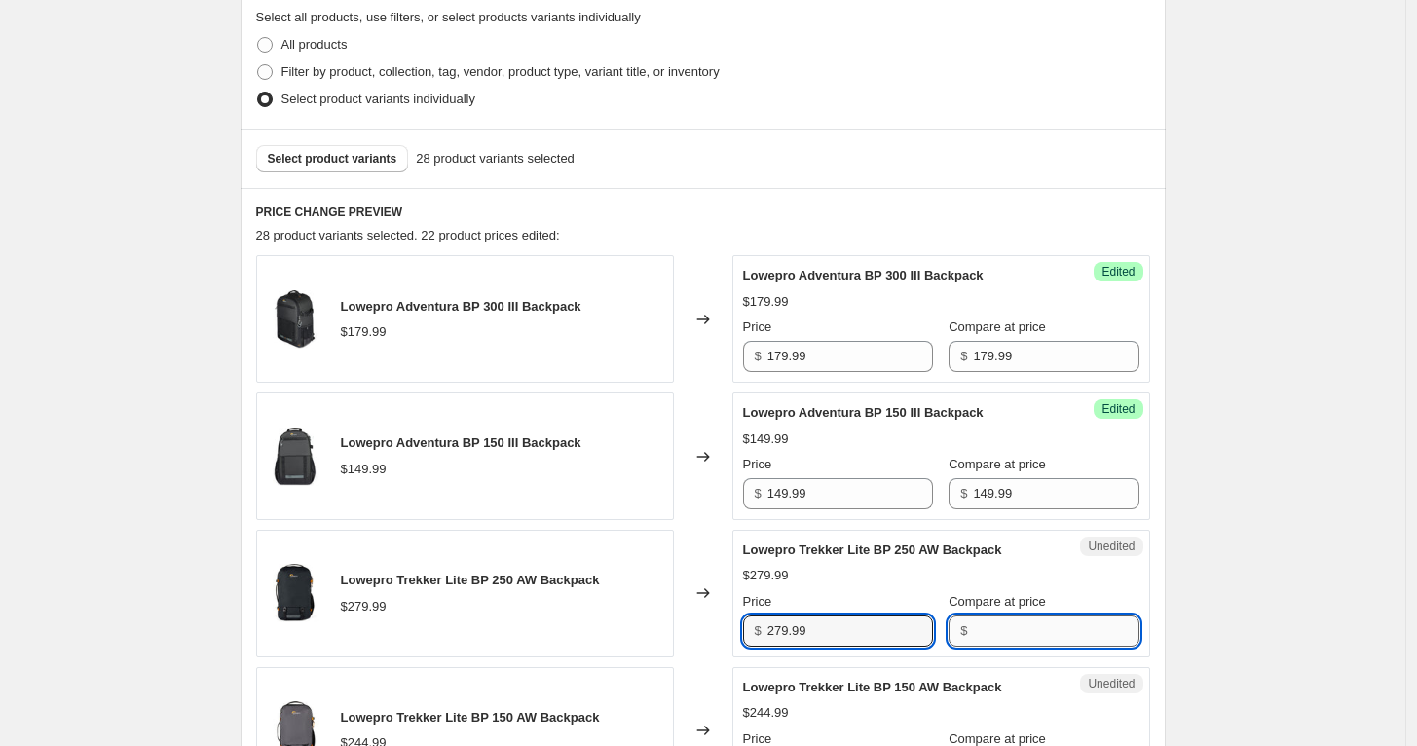
click at [1014, 632] on input "Compare at price" at bounding box center [1056, 630] width 166 height 31
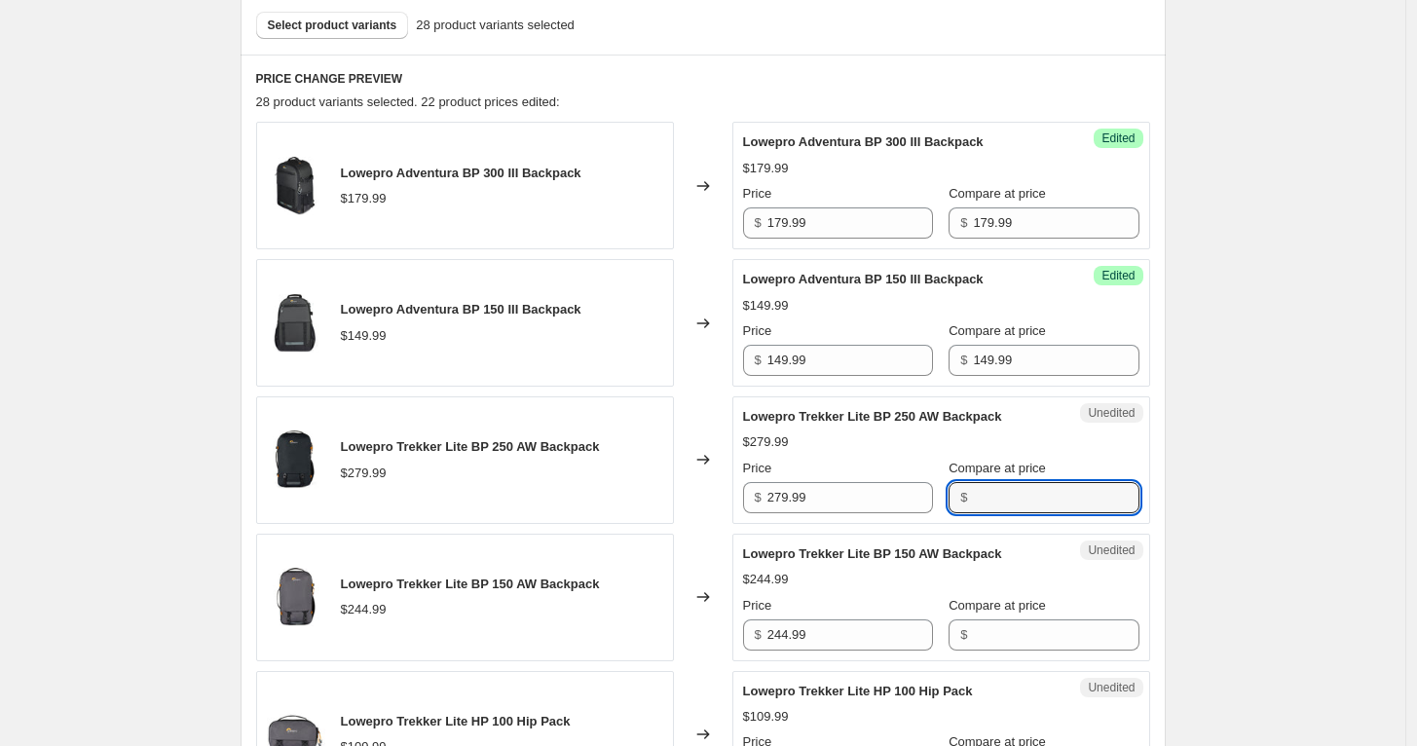
scroll to position [676, 0]
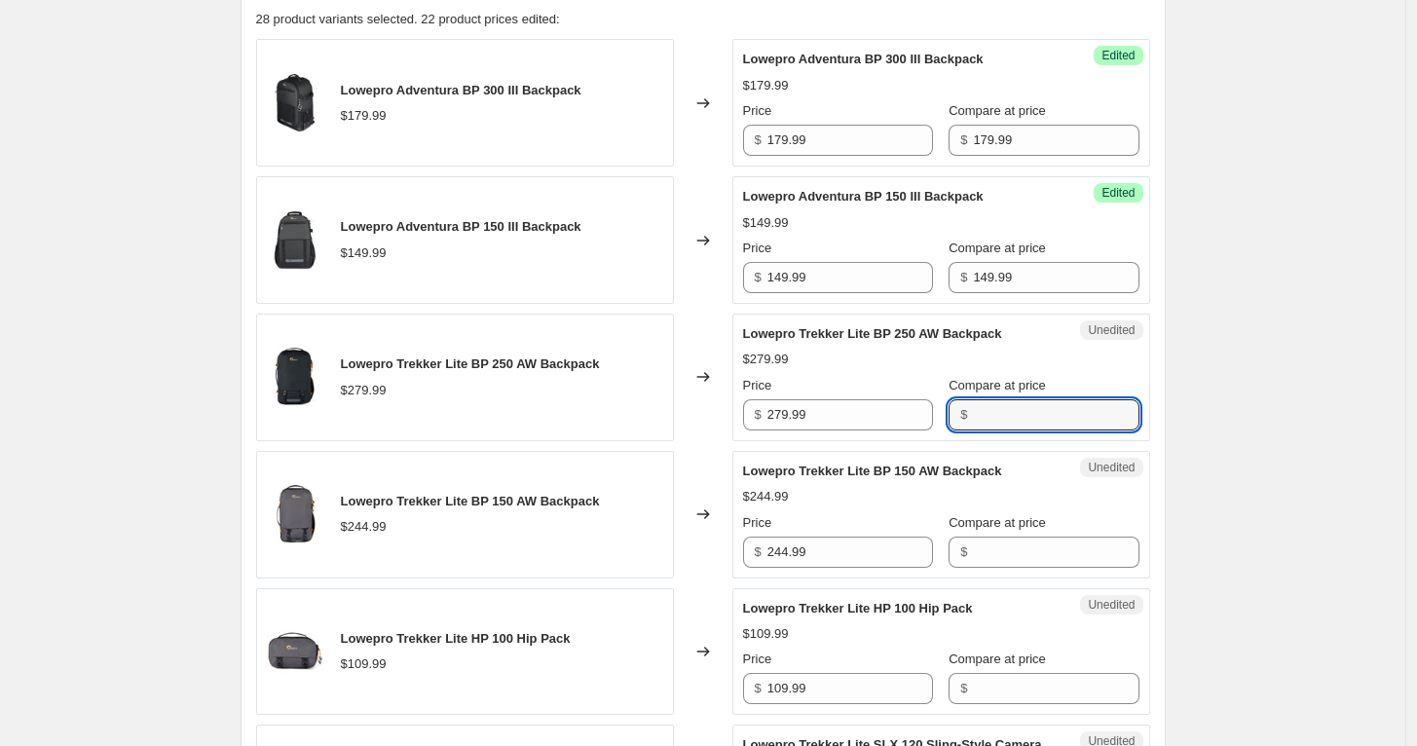
paste input "279.99"
type input "279.99"
click at [853, 555] on input "244.99" at bounding box center [850, 552] width 166 height 31
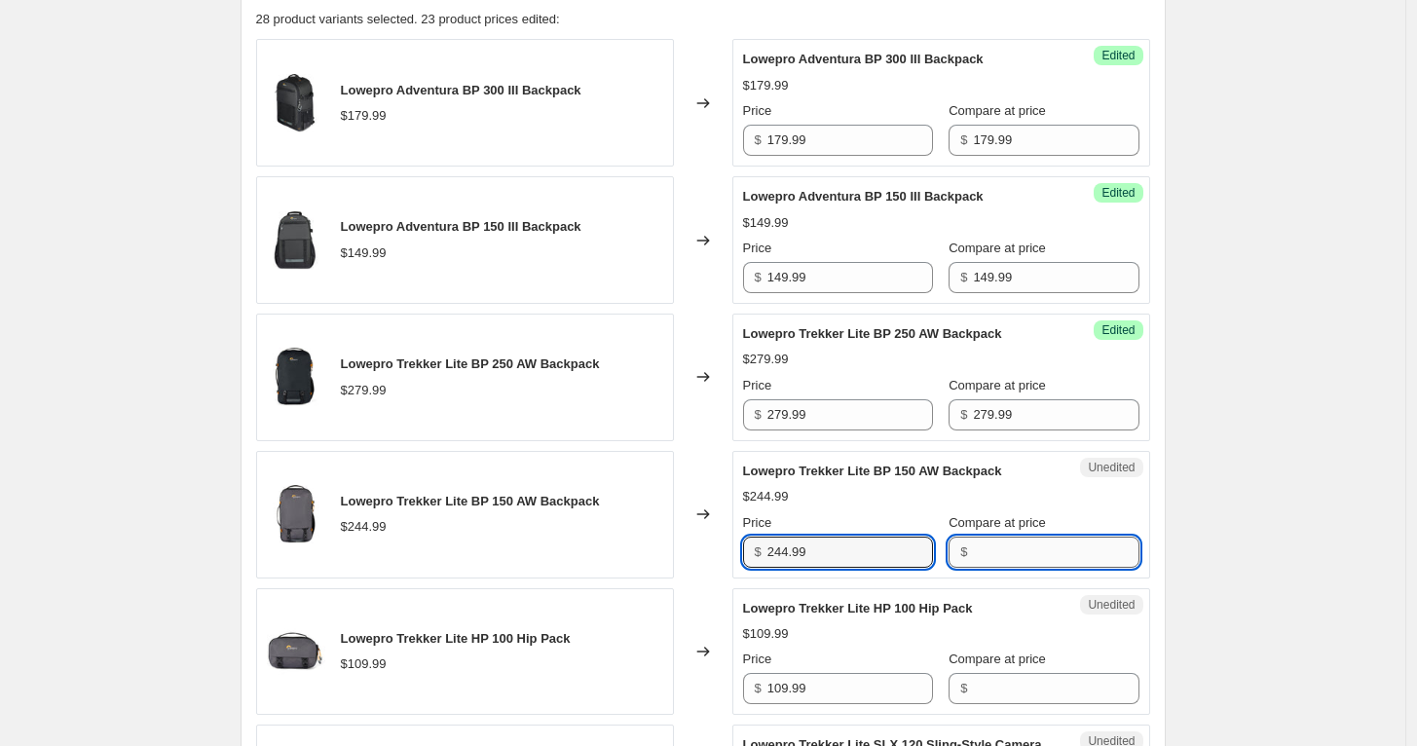
click at [1025, 541] on input "Compare at price" at bounding box center [1056, 552] width 166 height 31
paste input "244.99"
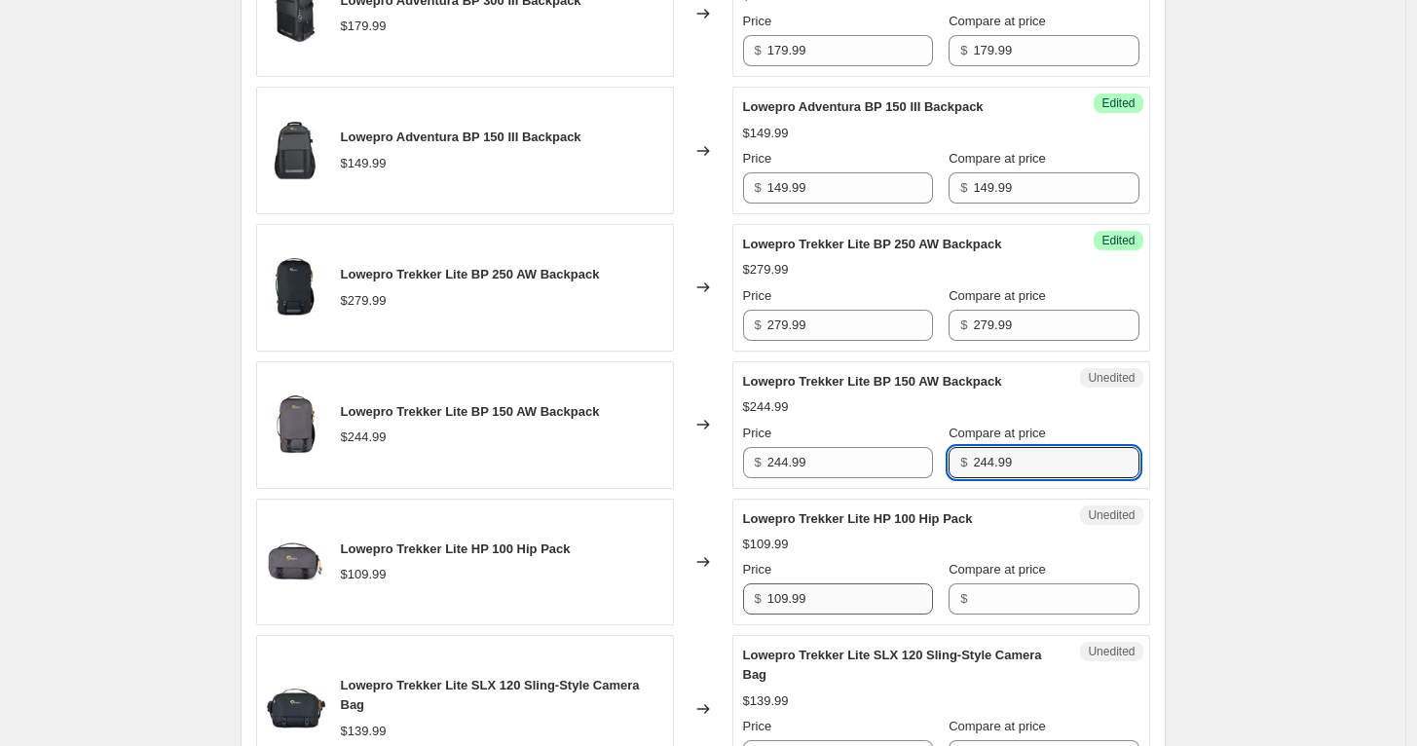
scroll to position [784, 0]
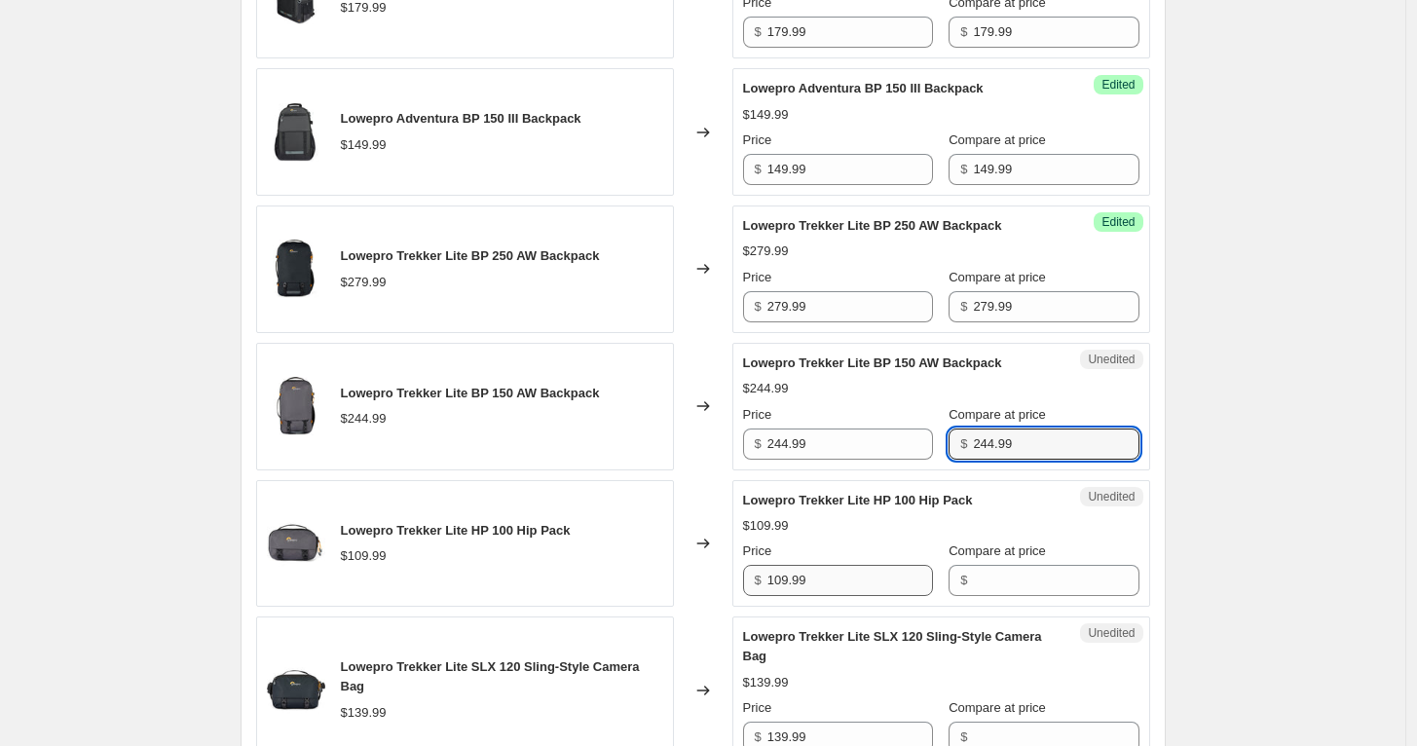
type input "244.99"
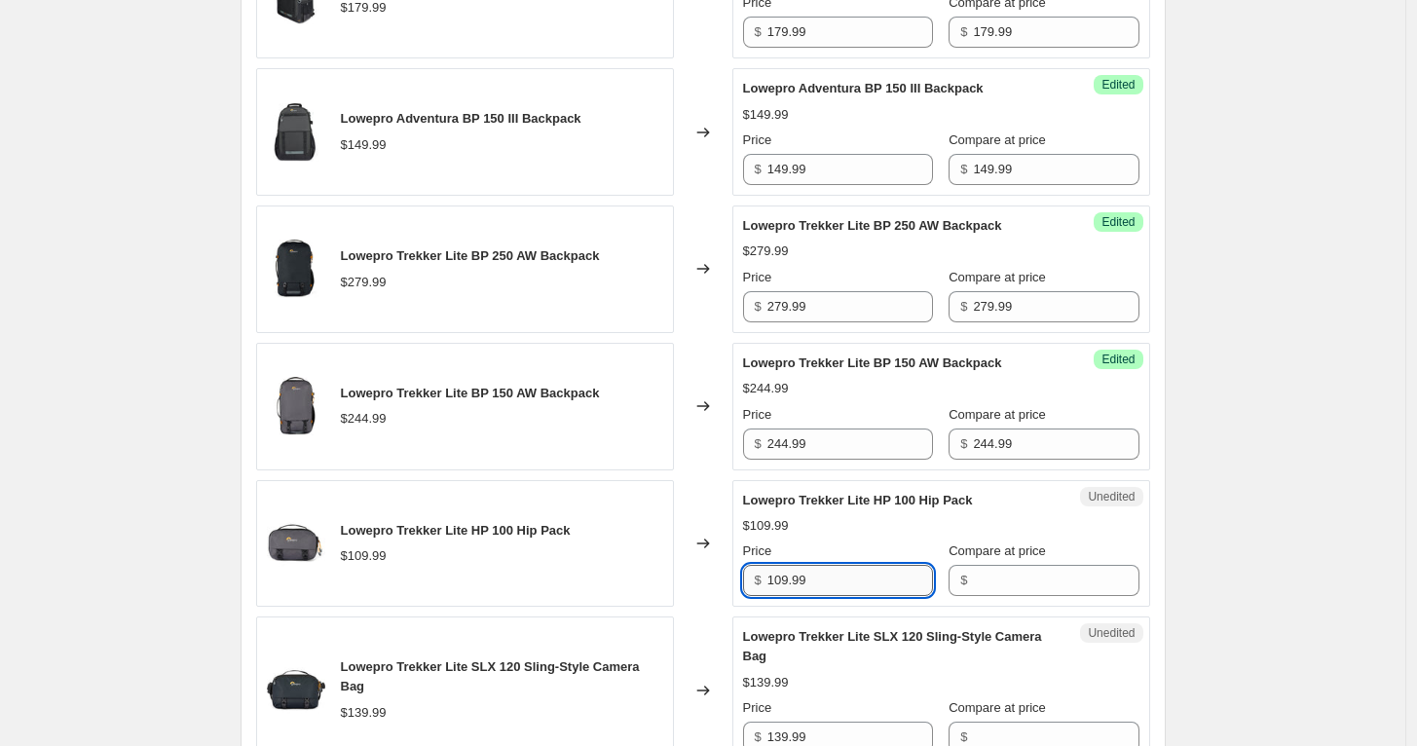
click at [891, 574] on input "109.99" at bounding box center [850, 580] width 166 height 31
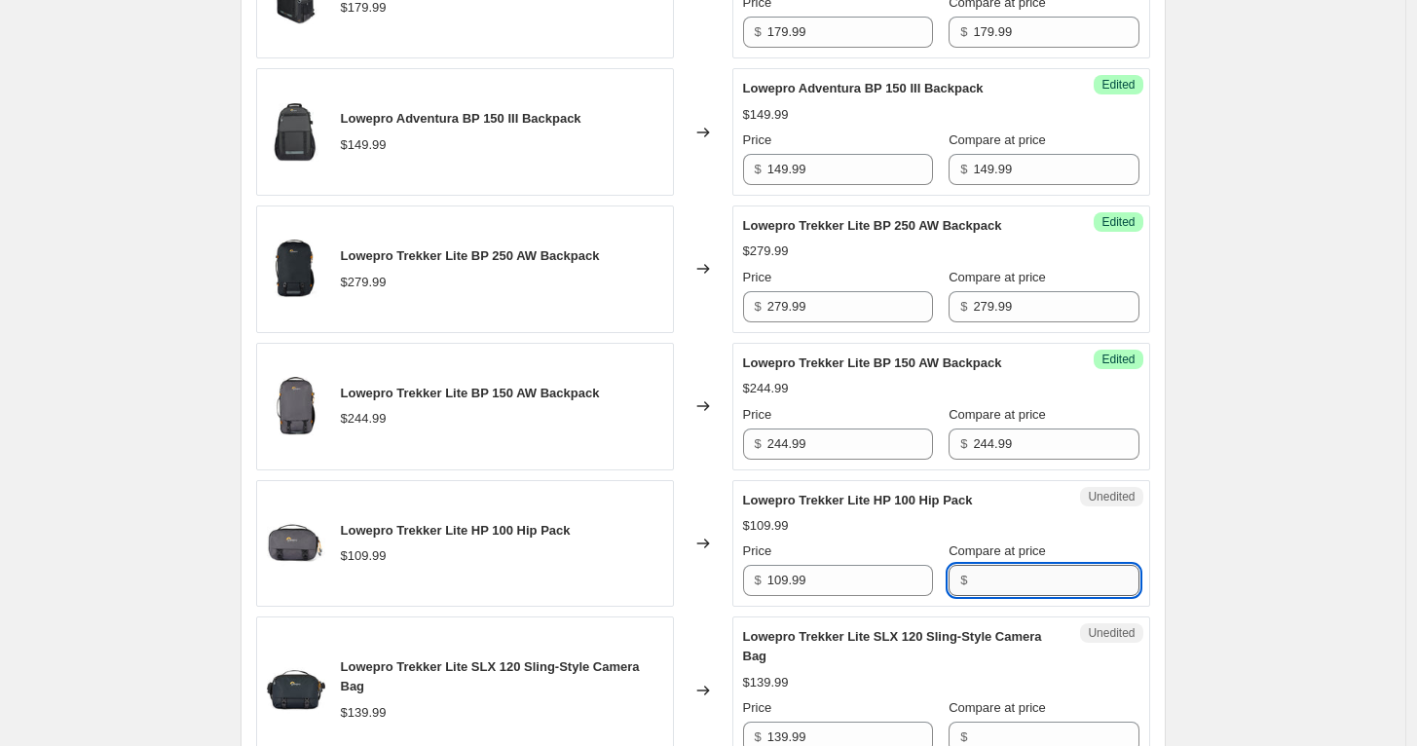
click at [1025, 573] on input "Compare at price" at bounding box center [1056, 580] width 166 height 31
paste input "109.99"
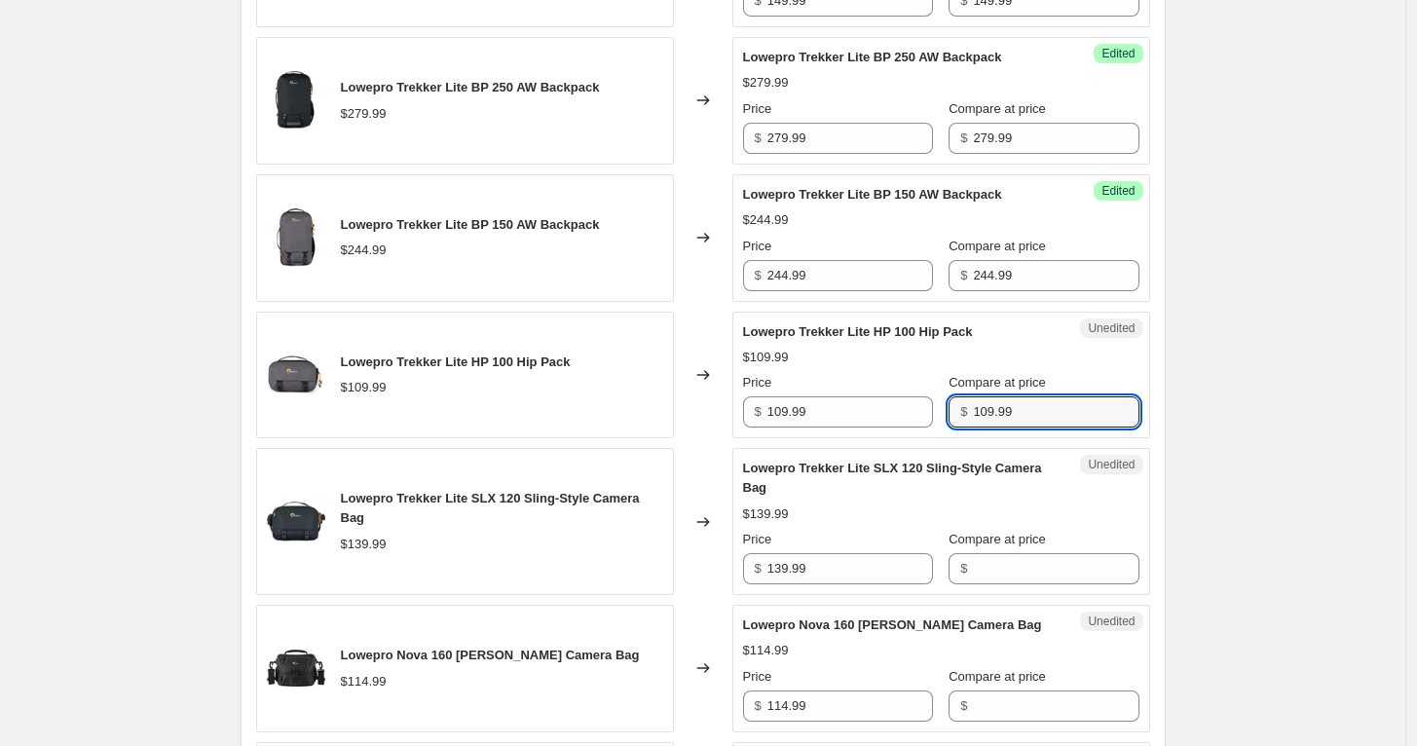
scroll to position [1000, 0]
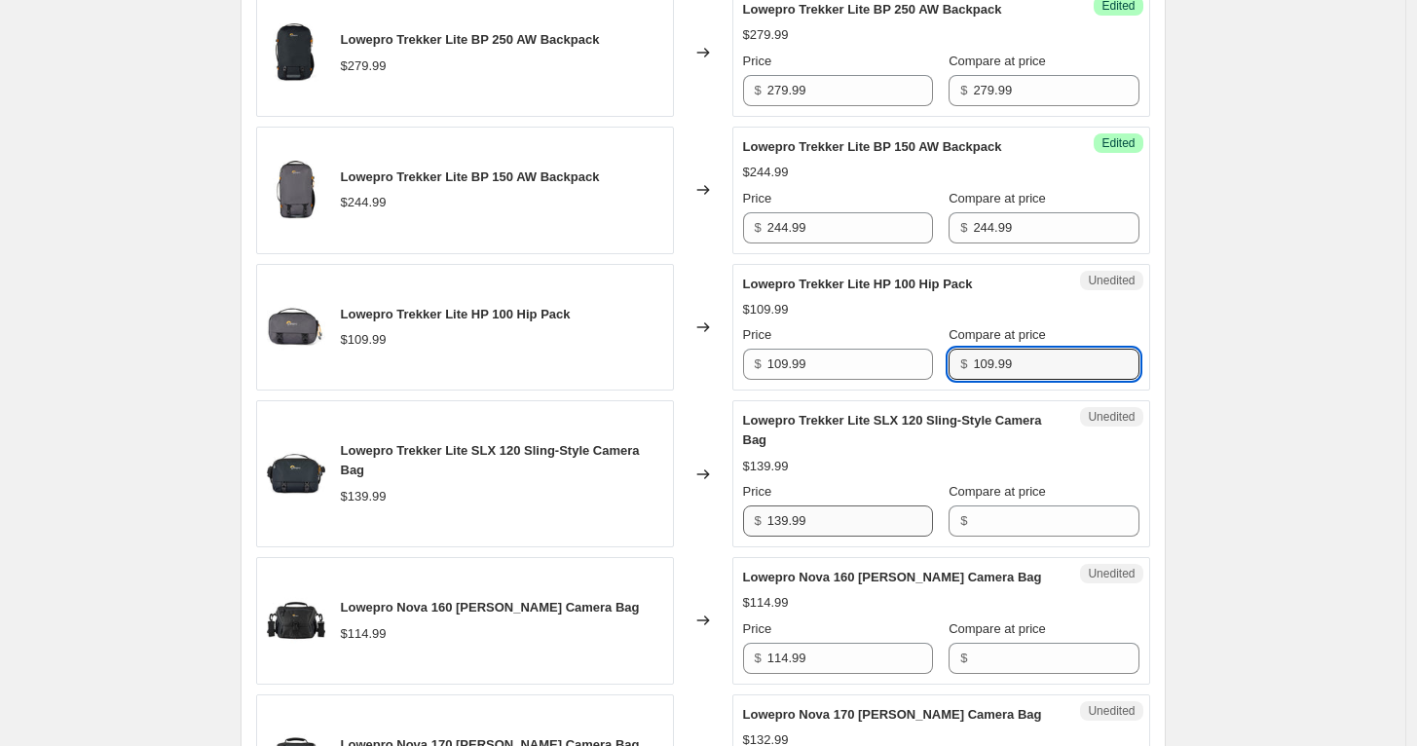
type input "109.99"
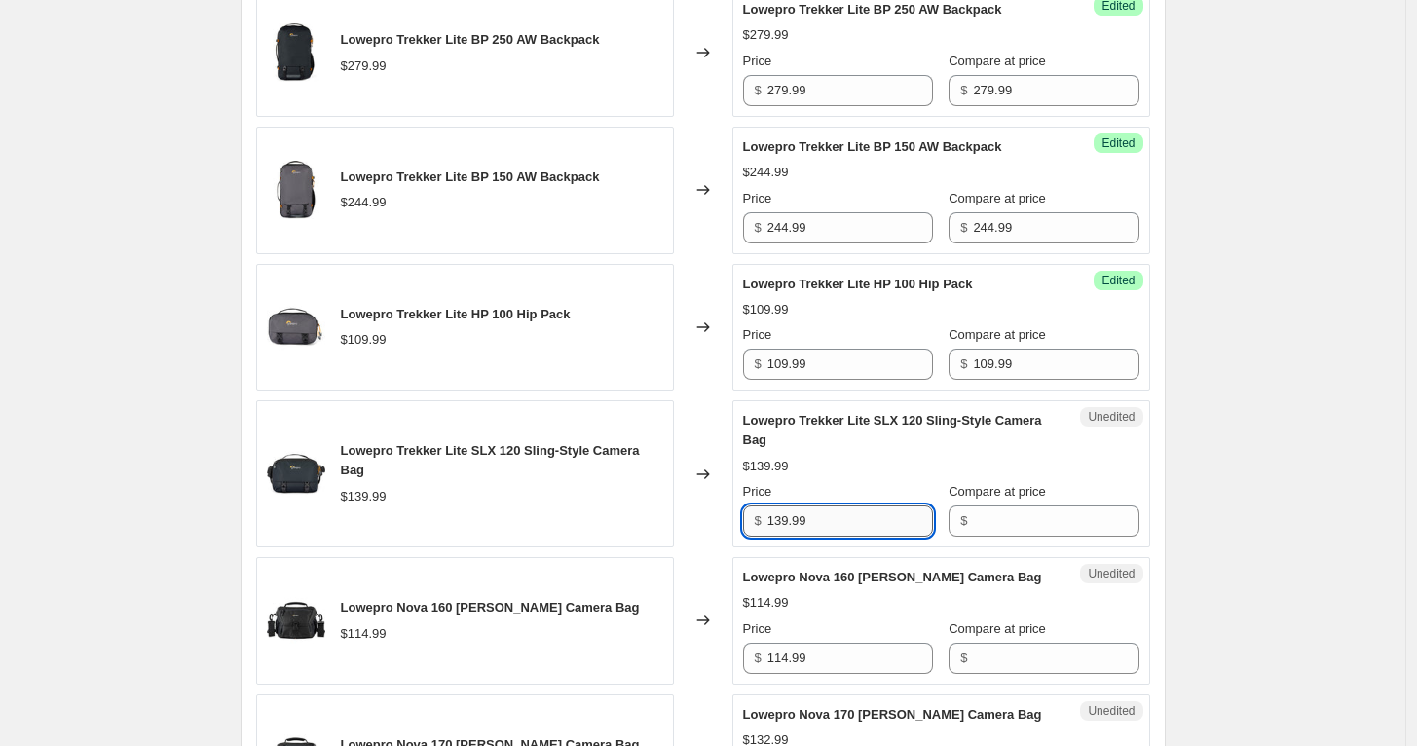
click at [885, 528] on input "139.99" at bounding box center [850, 520] width 166 height 31
drag, startPoint x: 1038, startPoint y: 517, endPoint x: 982, endPoint y: 545, distance: 63.1
click at [1038, 517] on input "Compare at price" at bounding box center [1056, 520] width 166 height 31
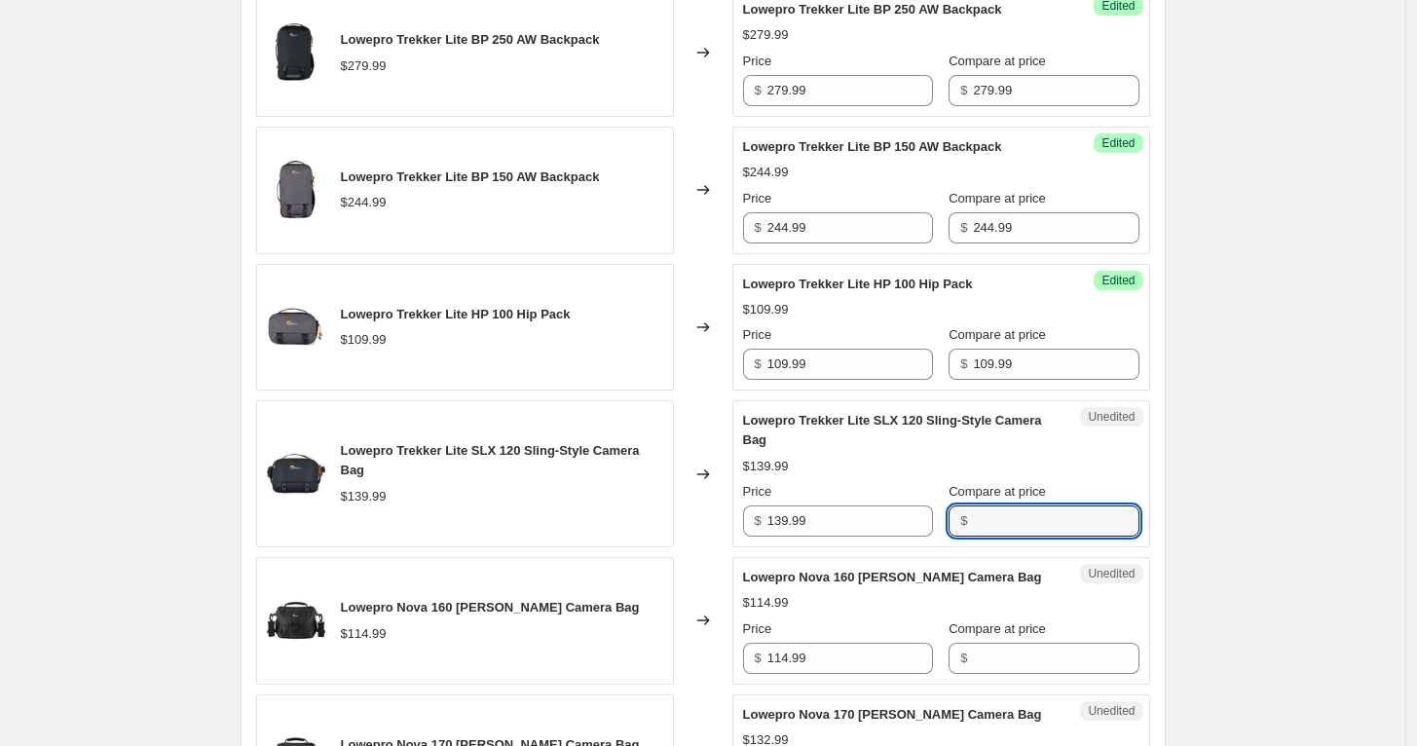
paste input "139.99"
type input "139.99"
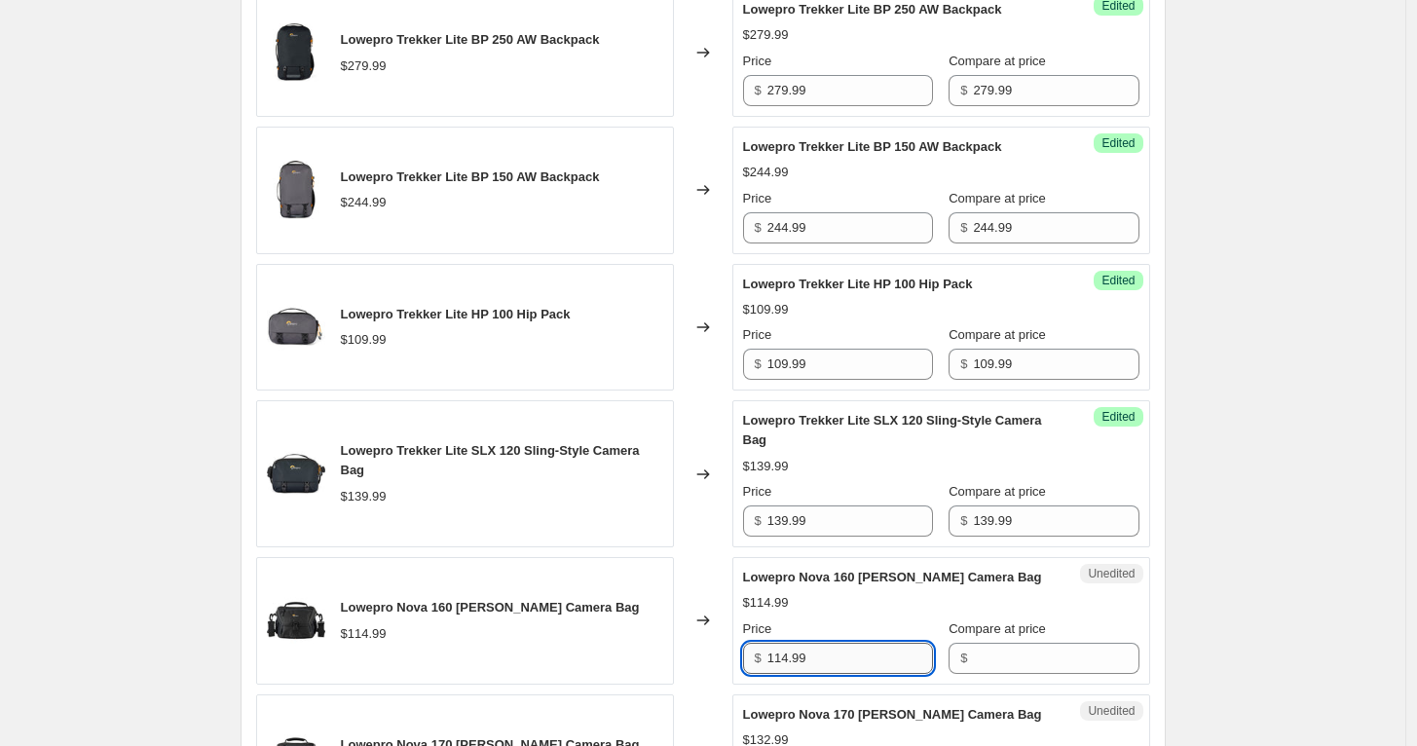
click at [878, 652] on input "114.99" at bounding box center [850, 658] width 166 height 31
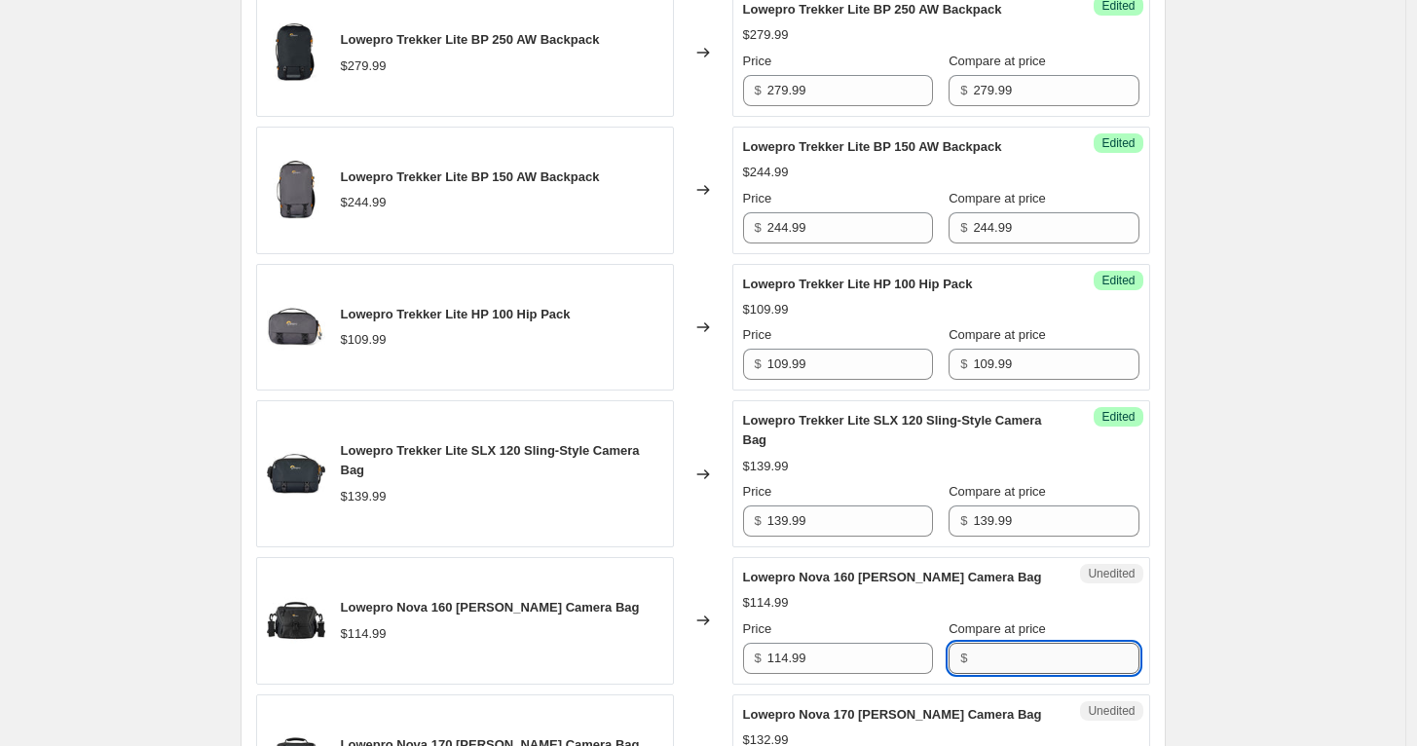
click at [1017, 643] on input "Compare at price" at bounding box center [1056, 658] width 166 height 31
paste input "114.99"
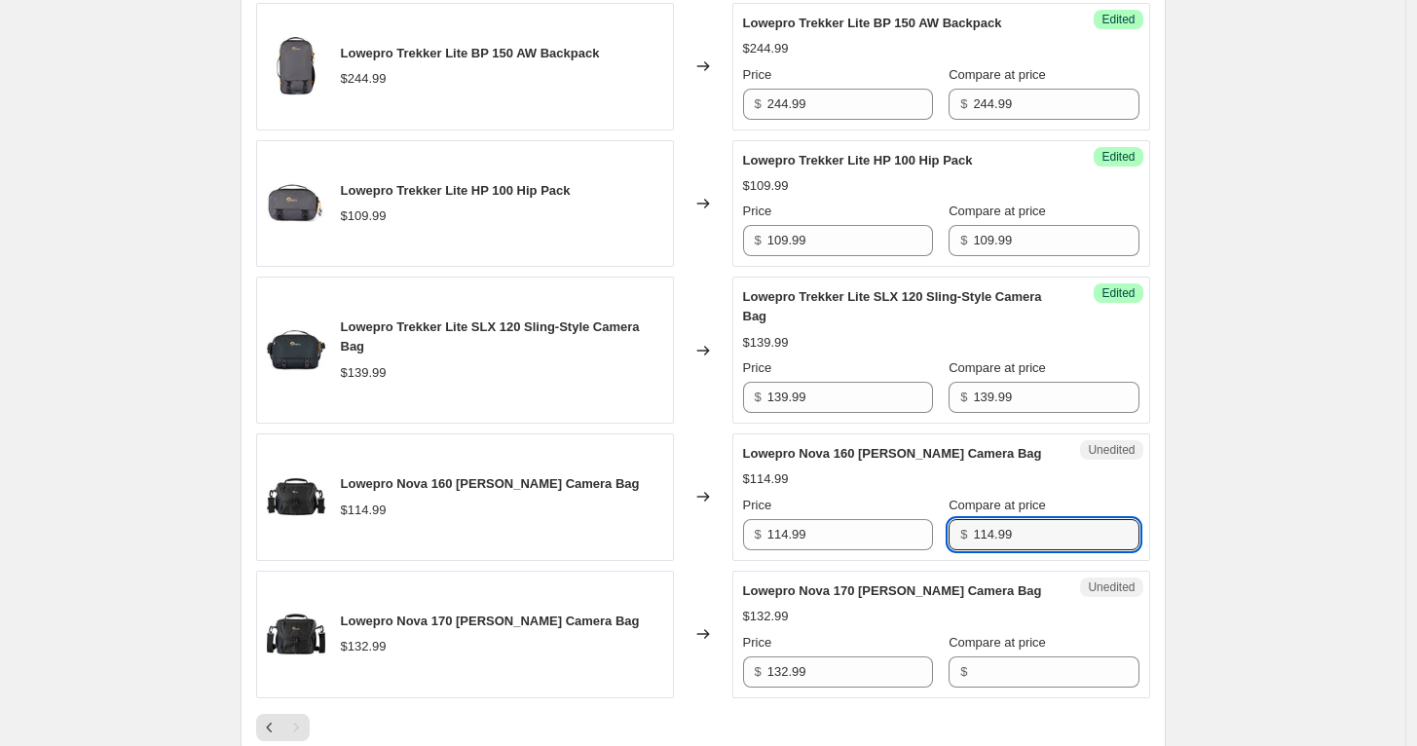
scroll to position [1216, 0]
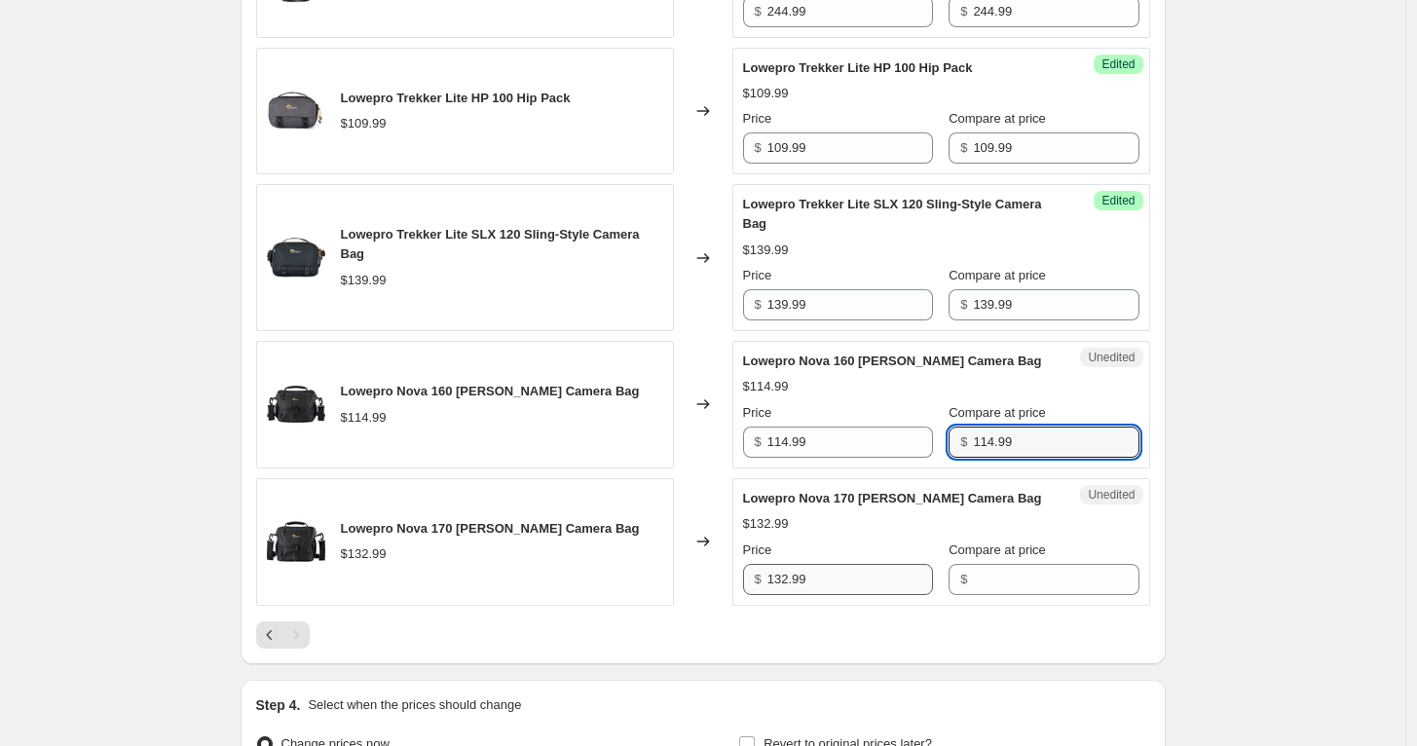
type input "114.99"
click at [895, 571] on input "132.99" at bounding box center [850, 579] width 166 height 31
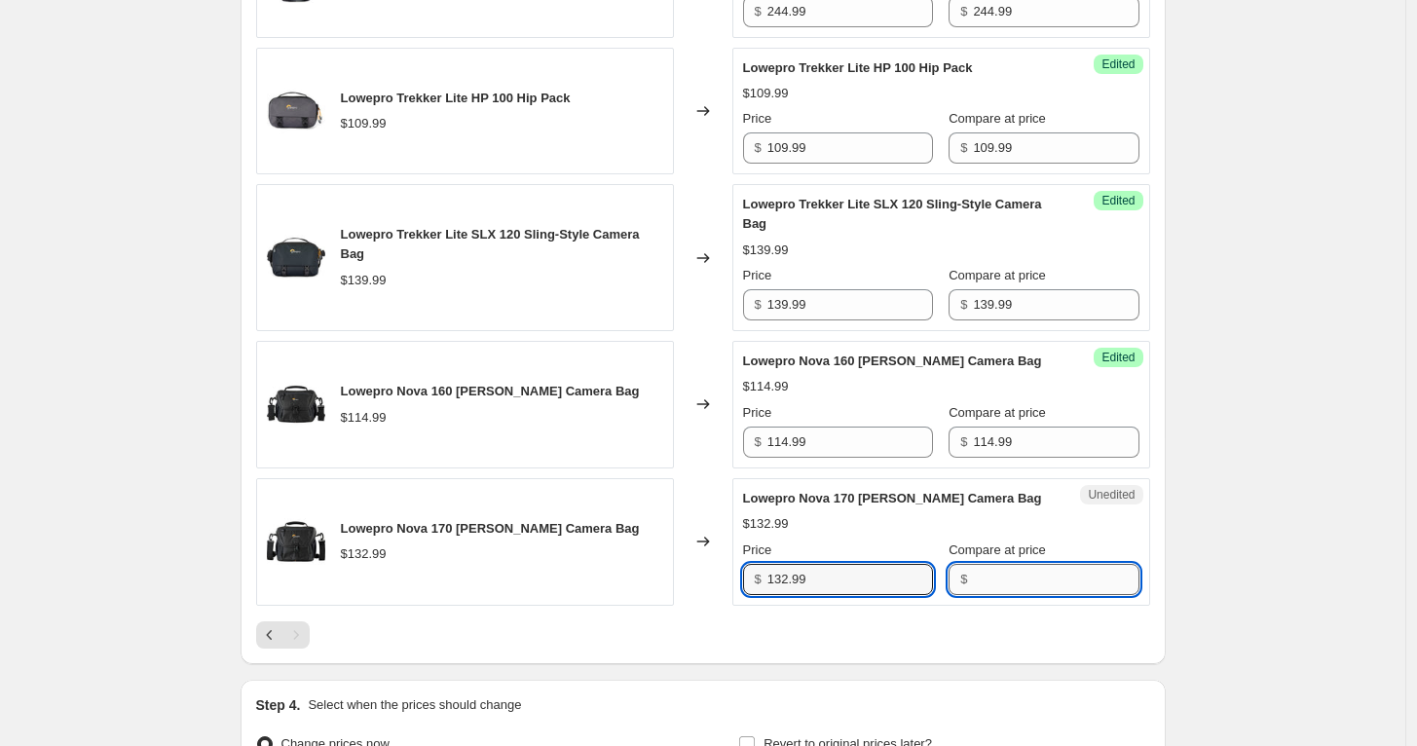
click at [1021, 574] on input "Compare at price" at bounding box center [1056, 579] width 166 height 31
paste input "132.99"
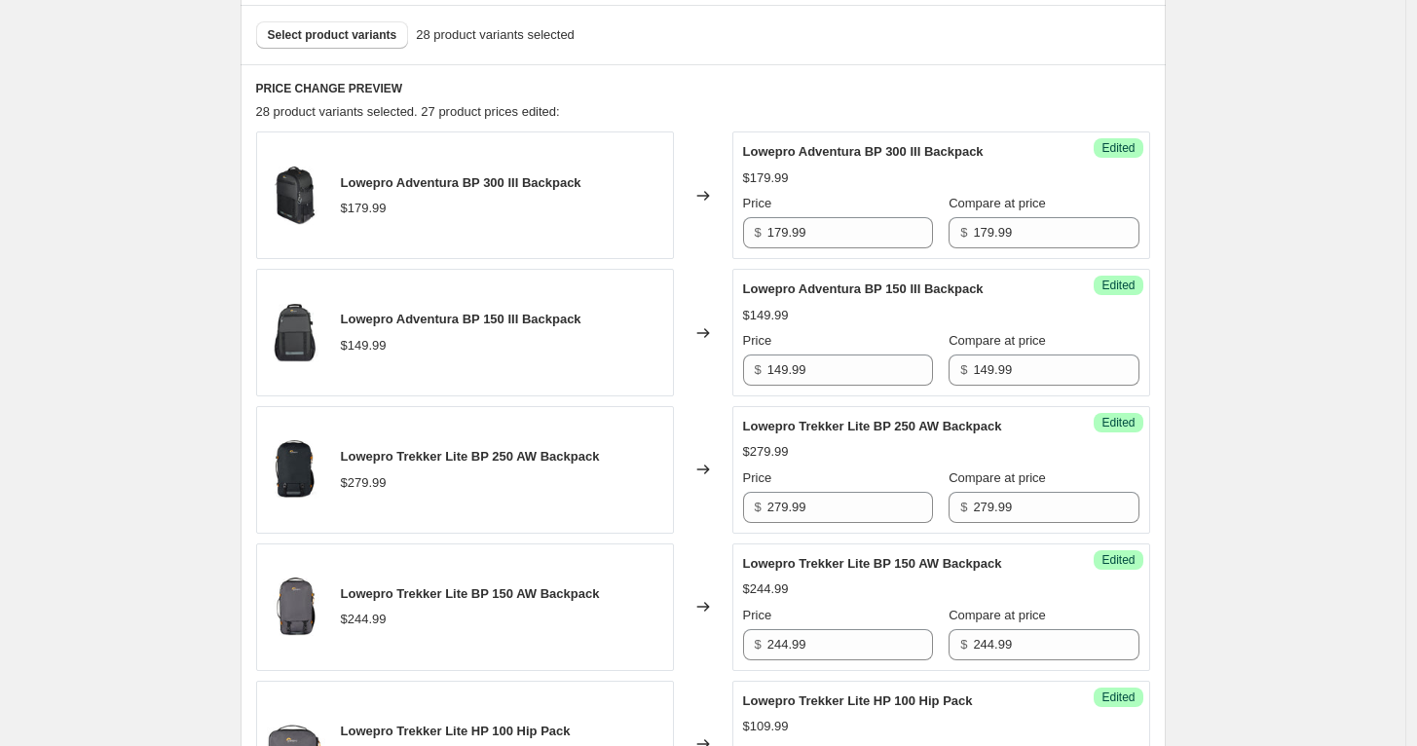
scroll to position [460, 0]
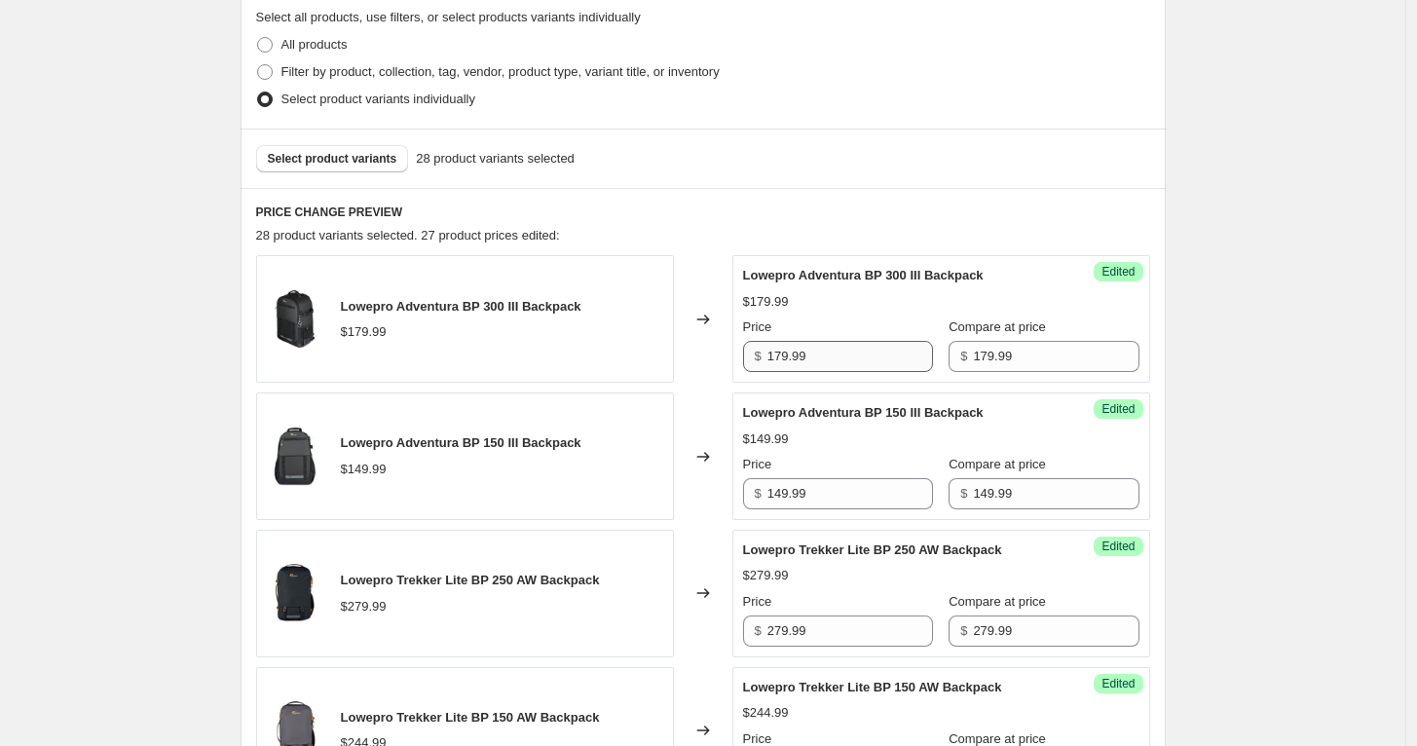
type input "132.99"
drag, startPoint x: 822, startPoint y: 350, endPoint x: 699, endPoint y: 349, distance: 122.7
click at [699, 349] on div "Lowepro Adventura BP 300 III Backpack $179.99 Changed to Success Edited Lowepro…" at bounding box center [703, 319] width 894 height 128
type input "149.99"
type input "119.99"
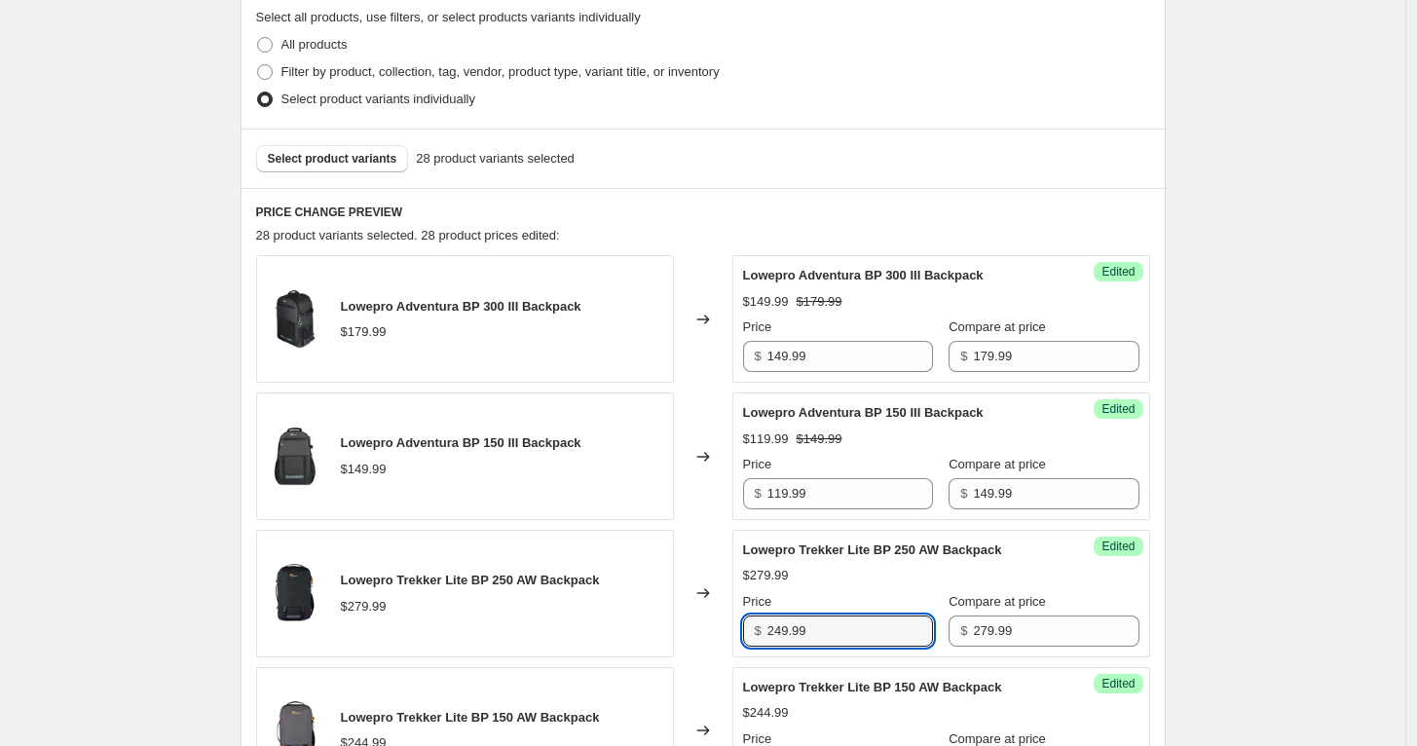
type input "249.99"
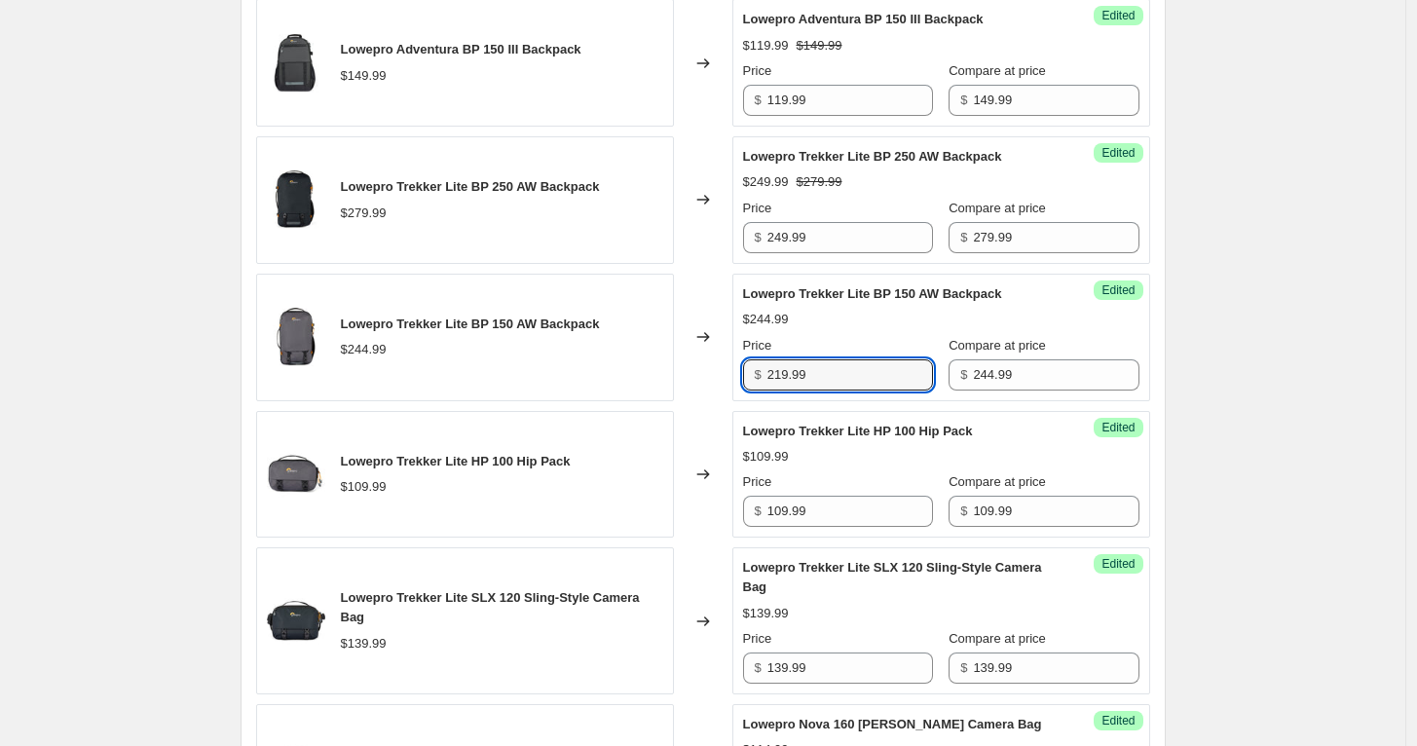
type input "219.99"
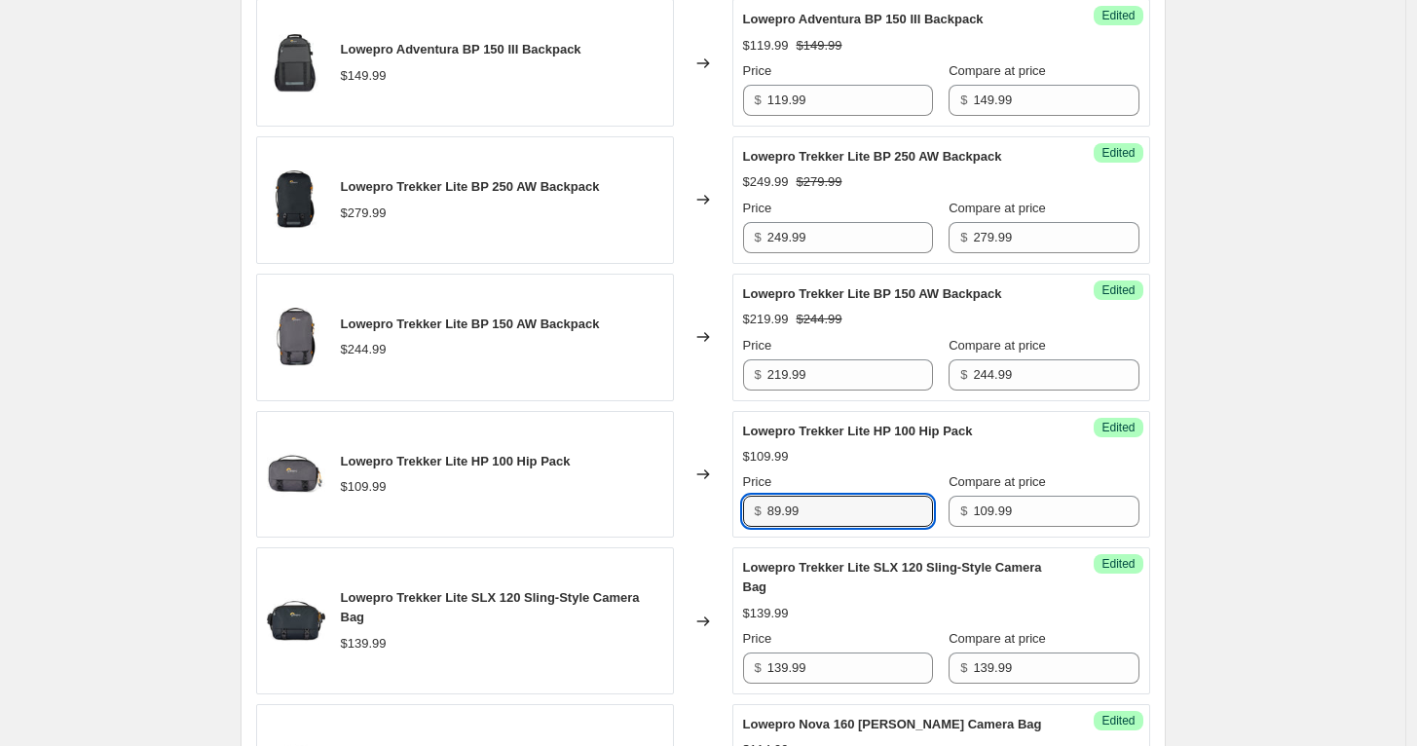
type input "89.99"
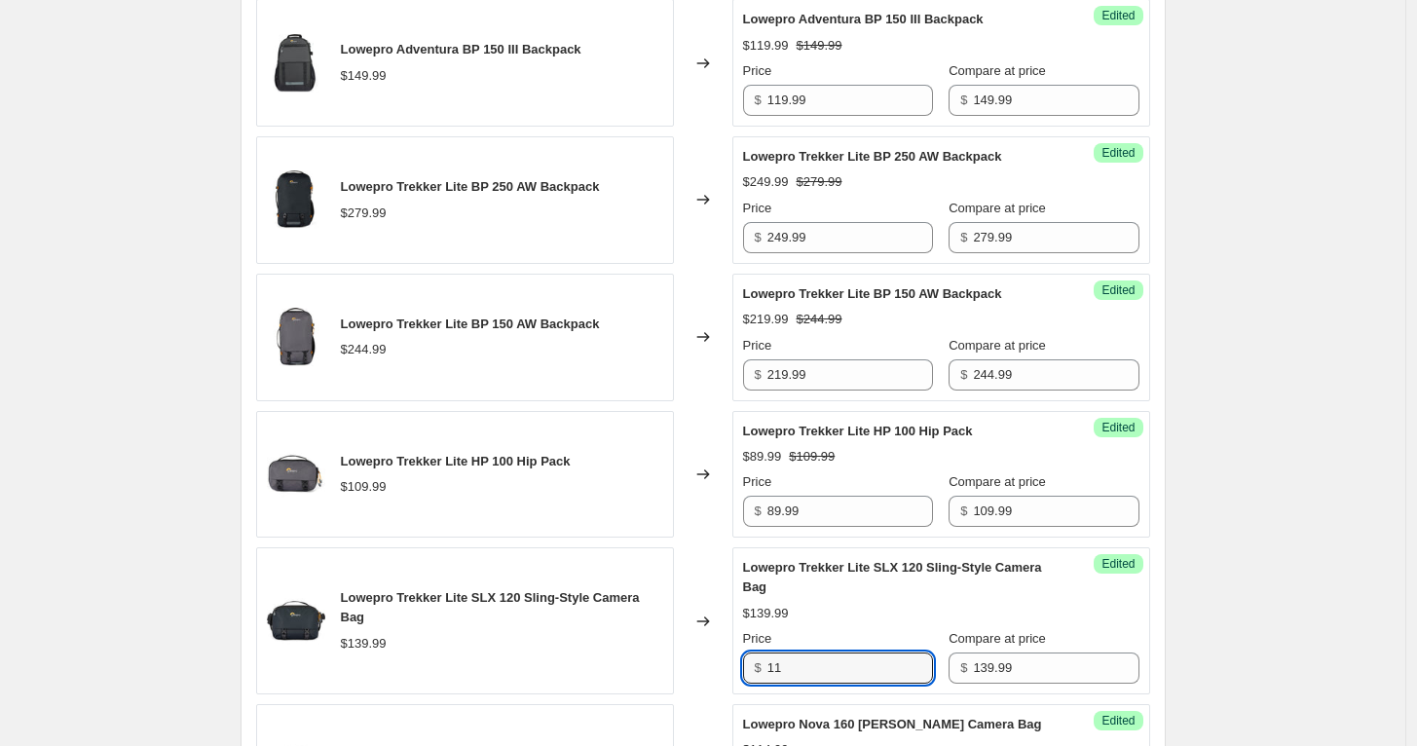
type input "1"
type input "99.99"
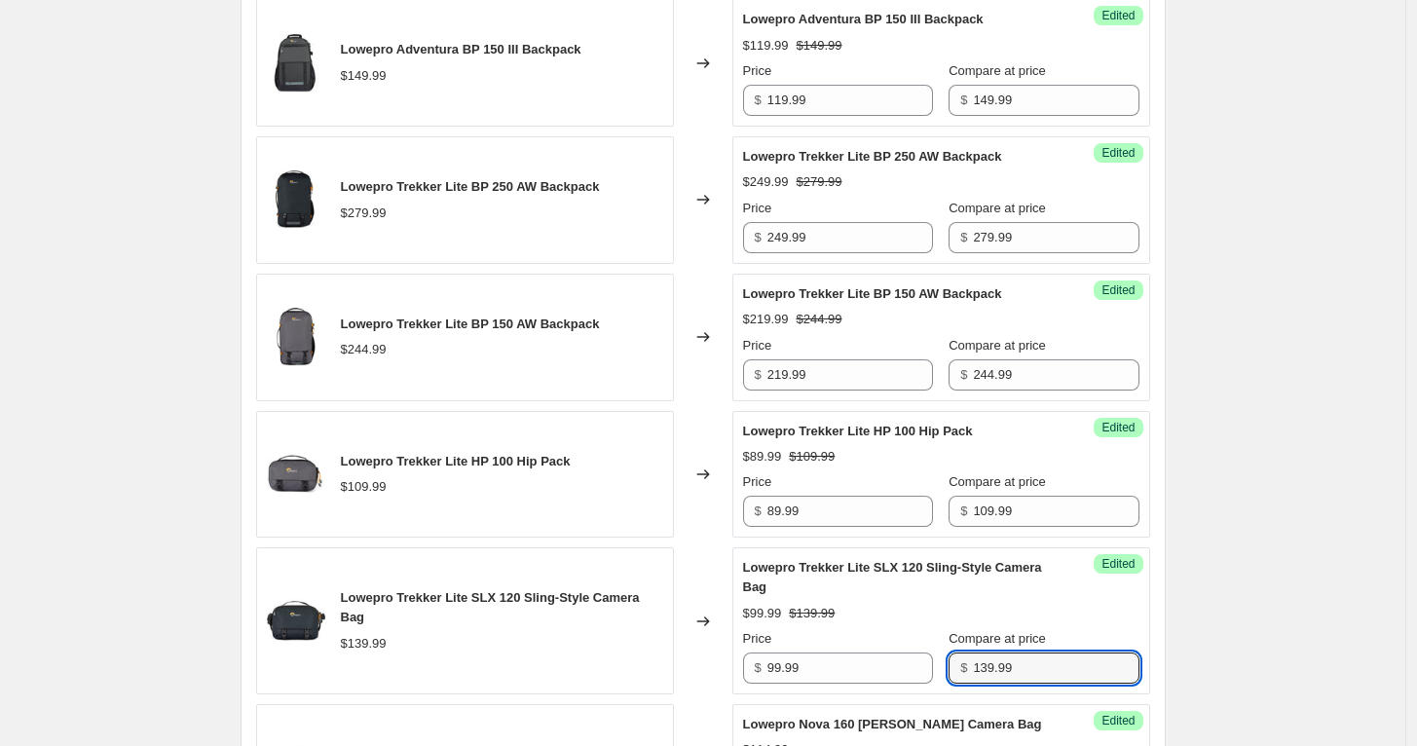
scroll to position [1282, 0]
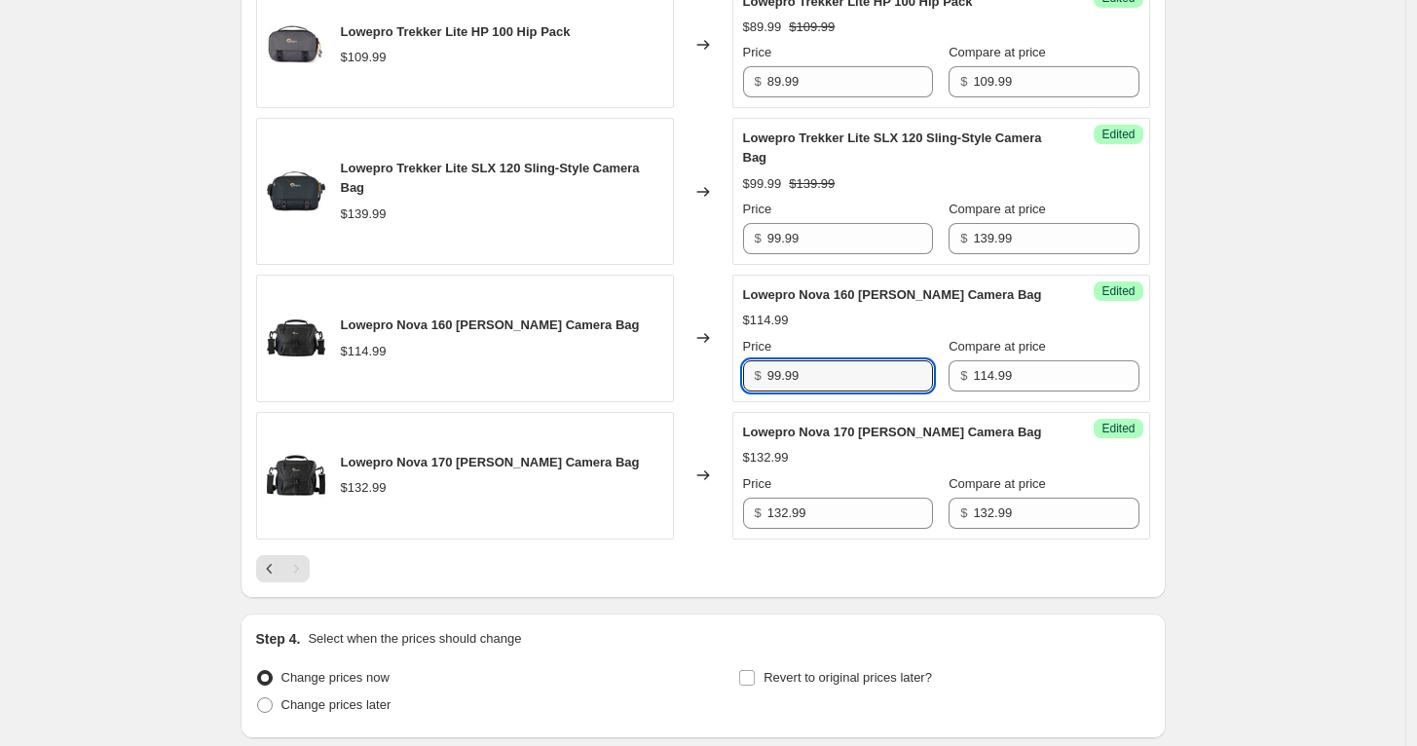
type input "99.99"
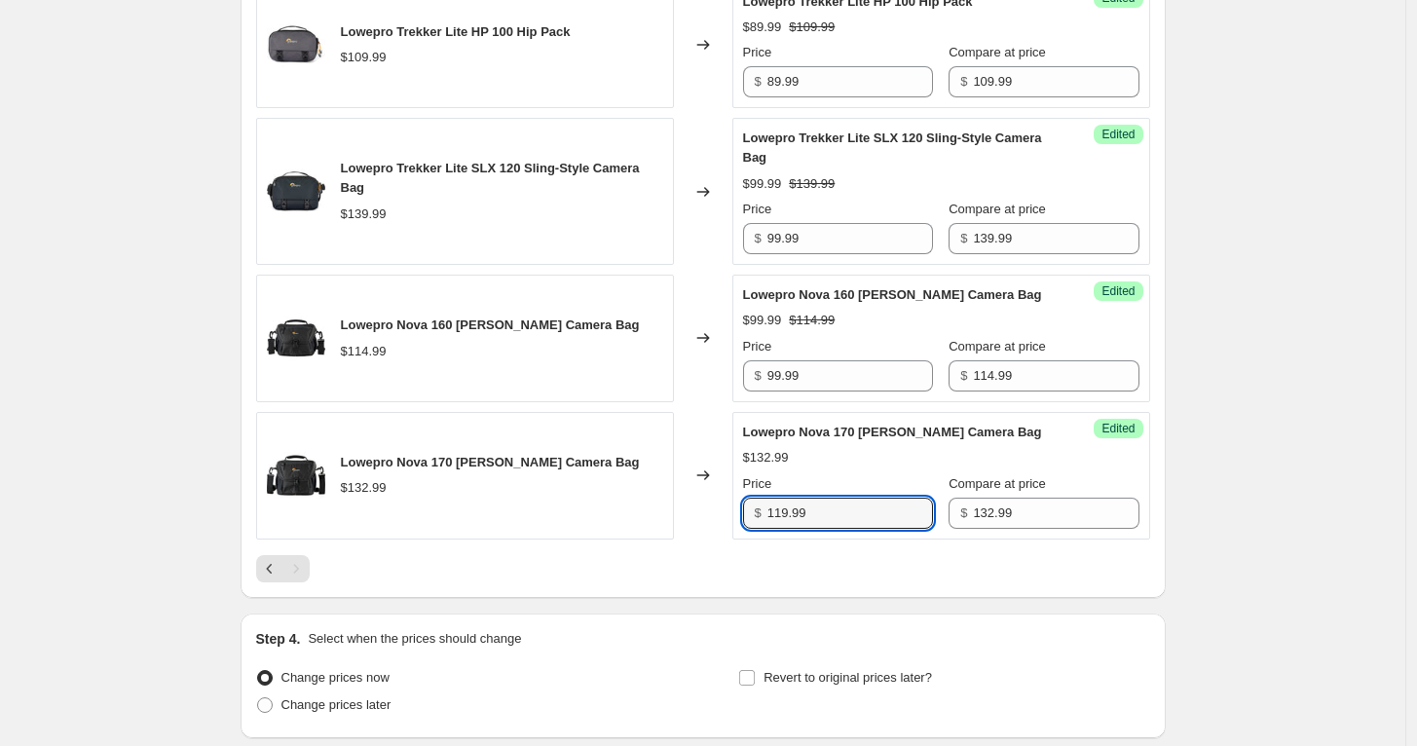
type input "119.99"
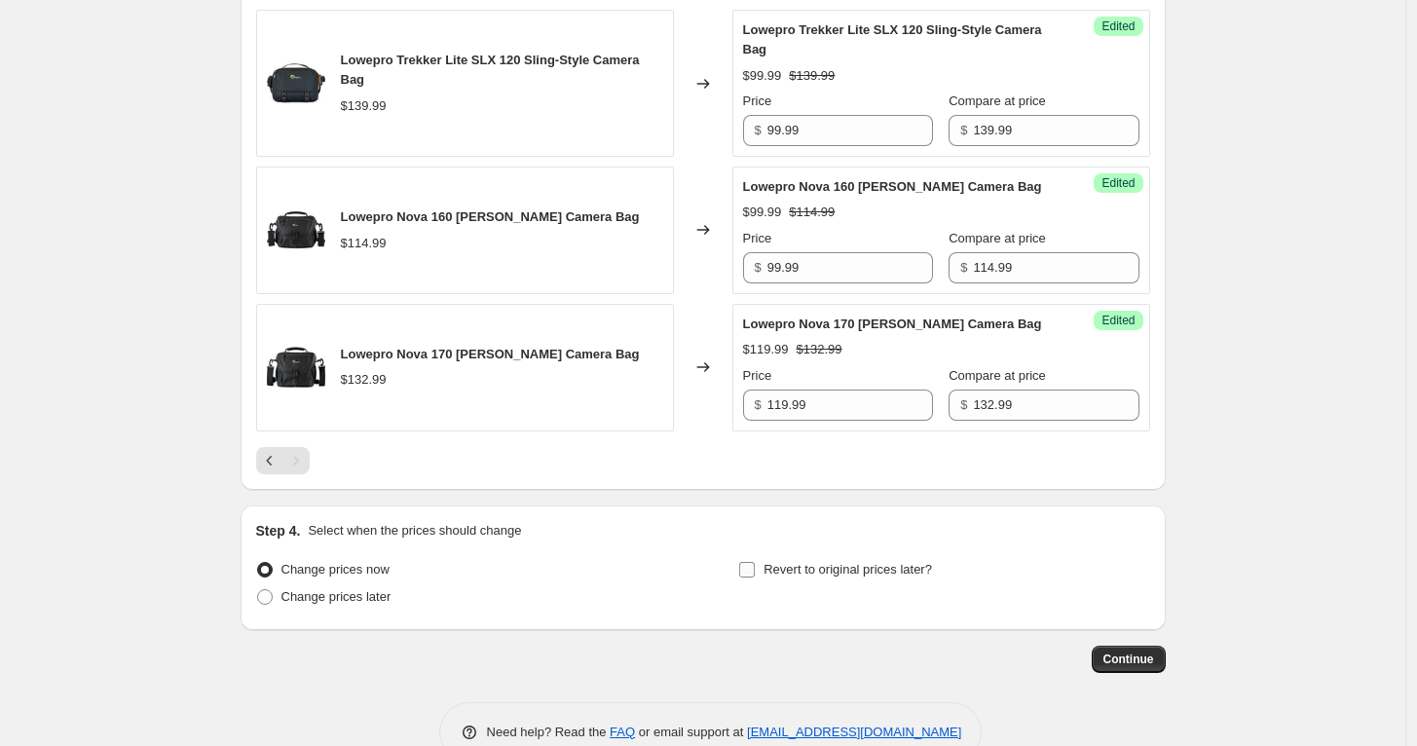
click at [803, 563] on span "Revert to original prices later?" at bounding box center [847, 569] width 168 height 15
click at [755, 563] on input "Revert to original prices later?" at bounding box center [747, 570] width 16 height 16
checkbox input "true"
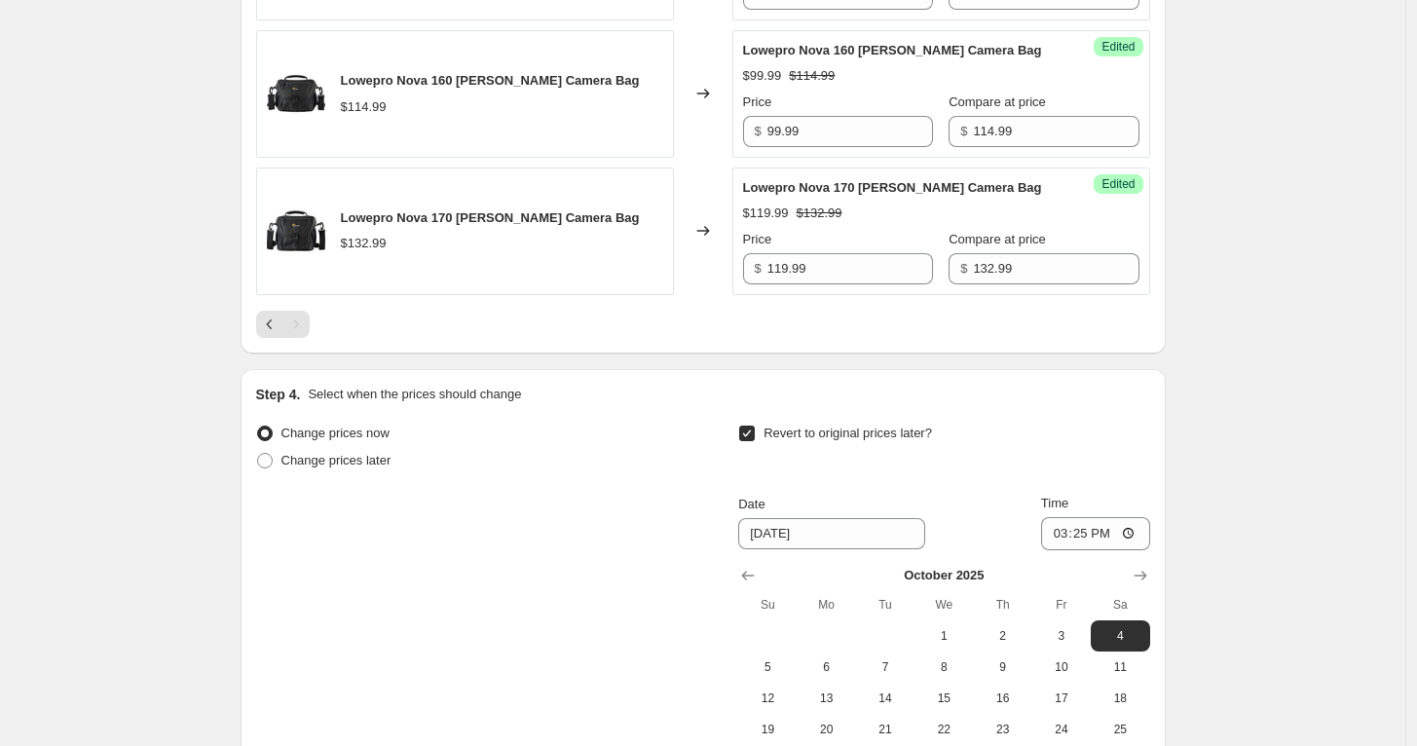
scroll to position [1608, 0]
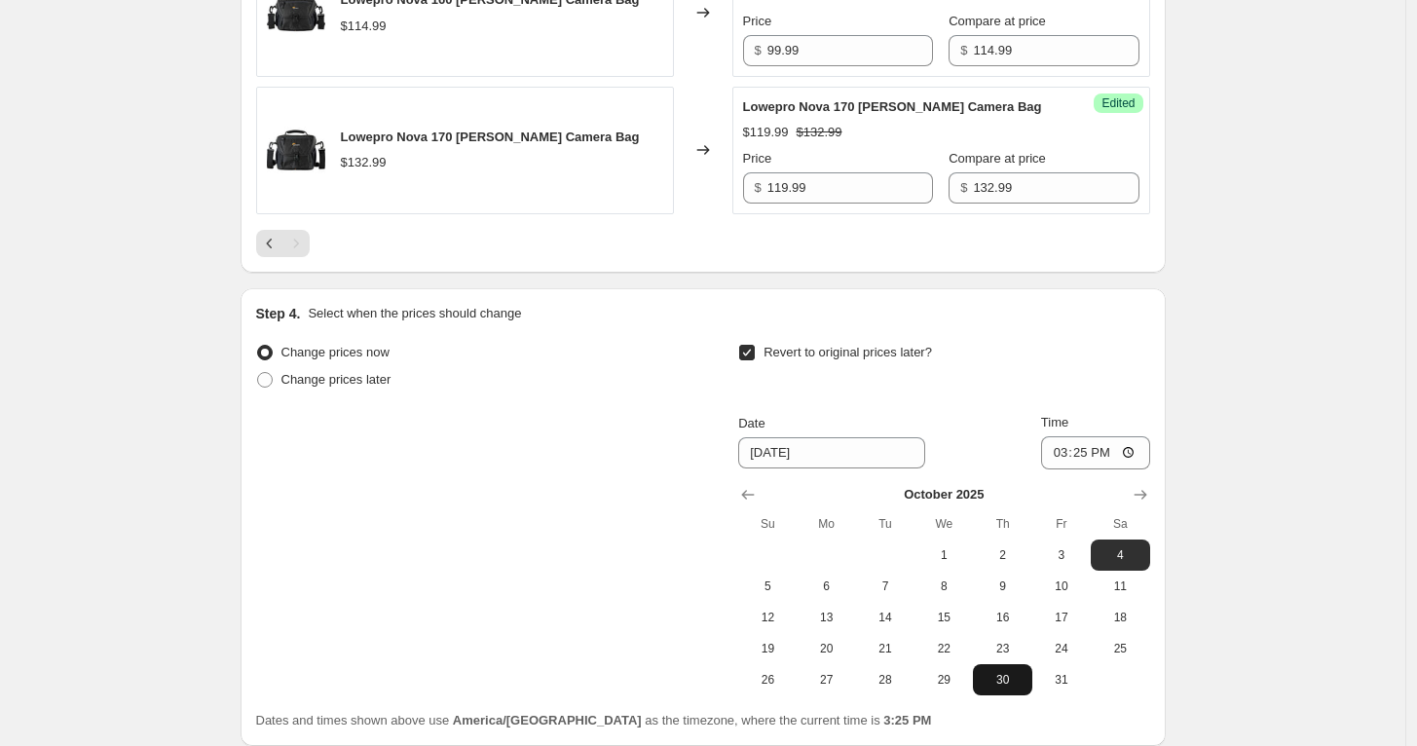
click at [1019, 672] on span "30" at bounding box center [1002, 680] width 43 height 16
type input "[DATE]"
click at [1058, 448] on input "15:25" at bounding box center [1095, 452] width 109 height 33
type input "23:04"
type input "23:59"
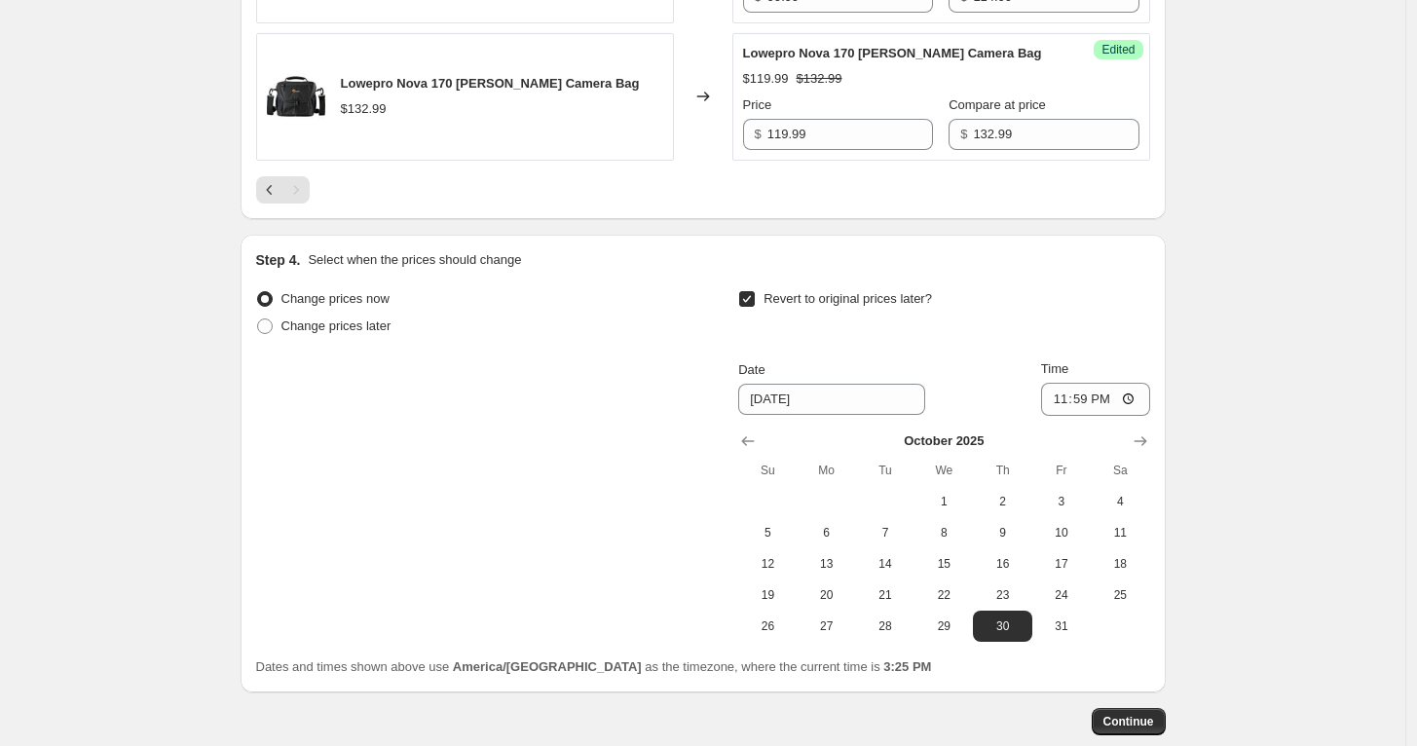
scroll to position [1716, 0]
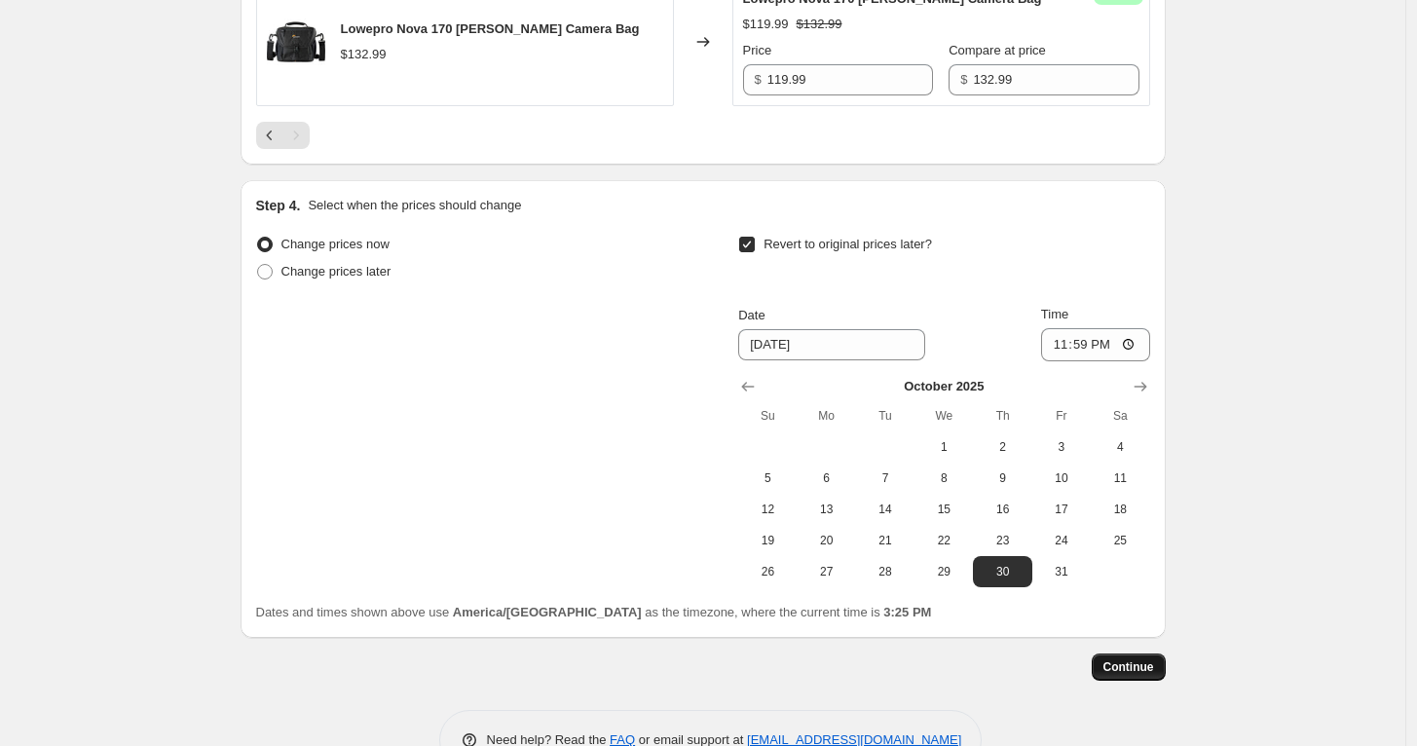
click at [1135, 666] on span "Continue" at bounding box center [1128, 667] width 51 height 16
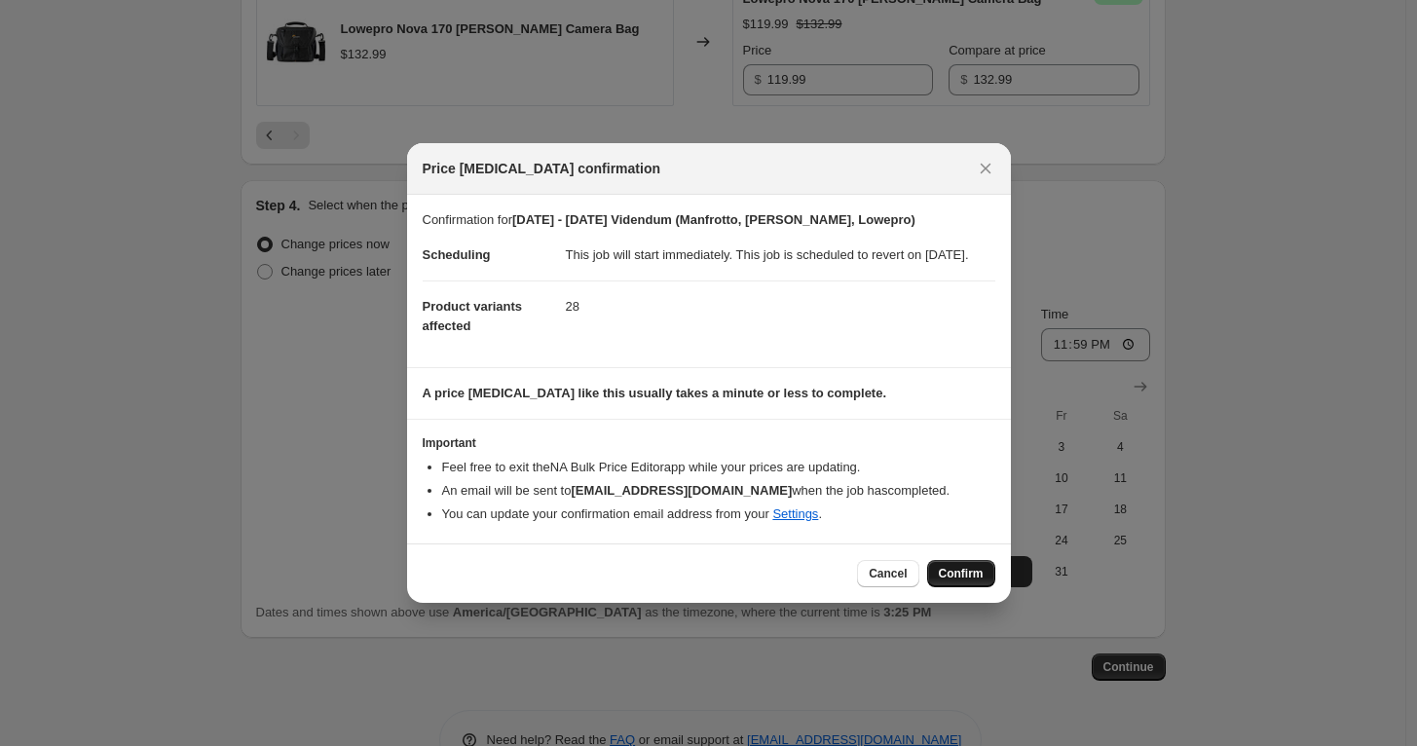
click at [961, 581] on span "Confirm" at bounding box center [961, 574] width 45 height 16
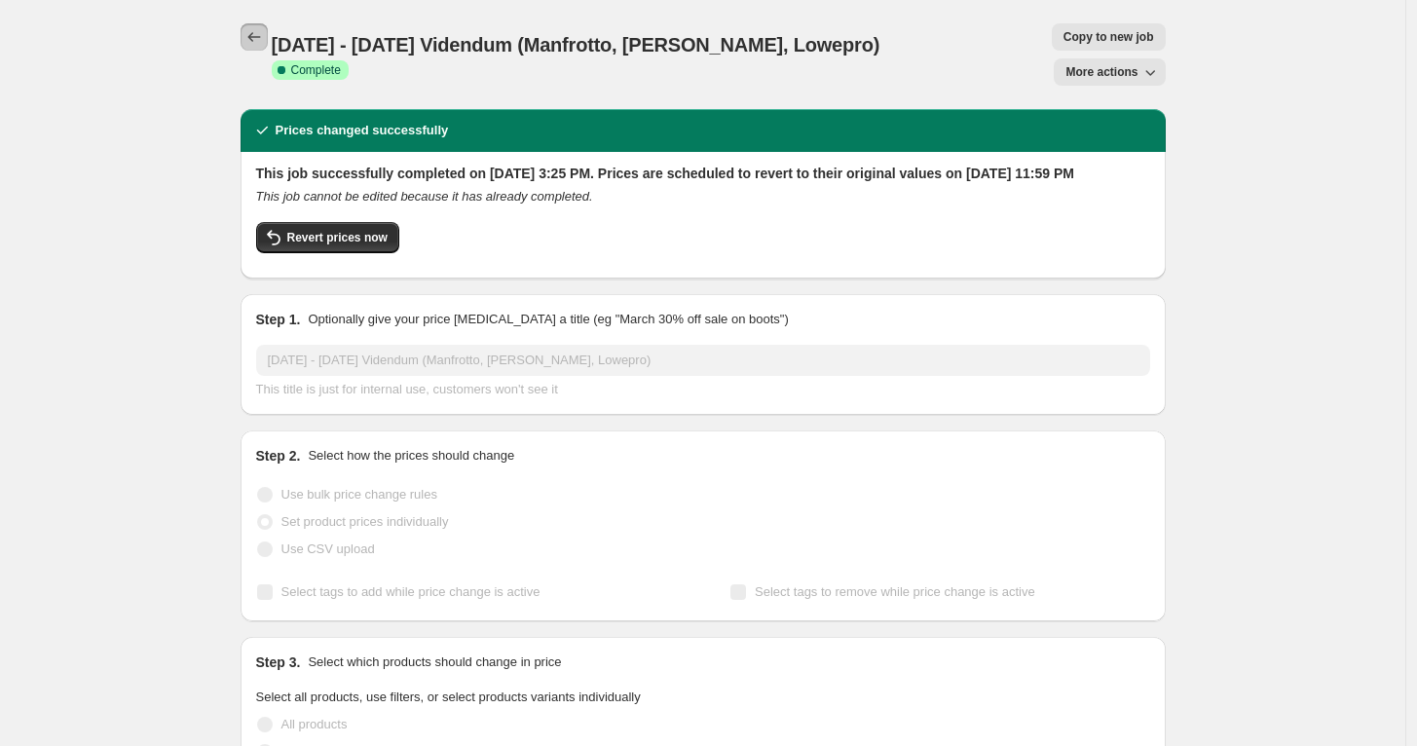
click at [257, 42] on icon "Price change jobs" at bounding box center [253, 36] width 19 height 19
